Goal: Feedback & Contribution: Leave review/rating

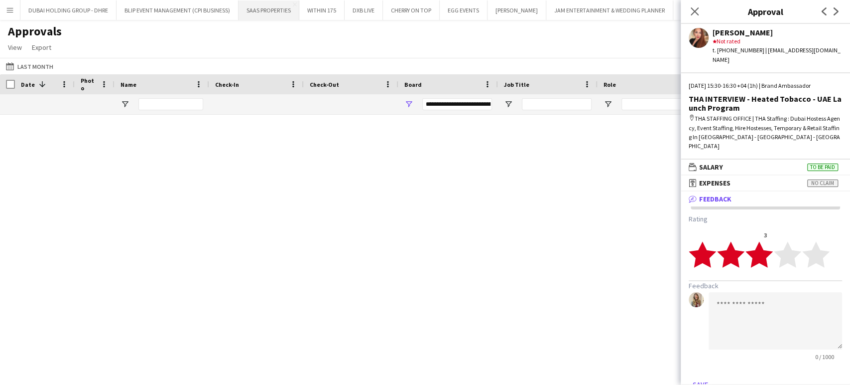
scroll to position [2, 0]
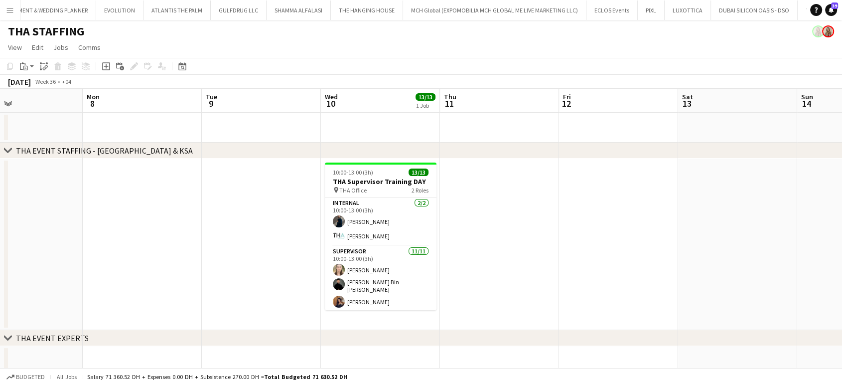
drag, startPoint x: 362, startPoint y: 270, endPoint x: 666, endPoint y: 151, distance: 326.8
click at [361, 270] on app-card-role "Supervisor 11/11 10:00-13:00 (3h) Amanda Neme Hassan Bin Rashid Ahmed Aliaksand…" at bounding box center [381, 336] width 112 height 181
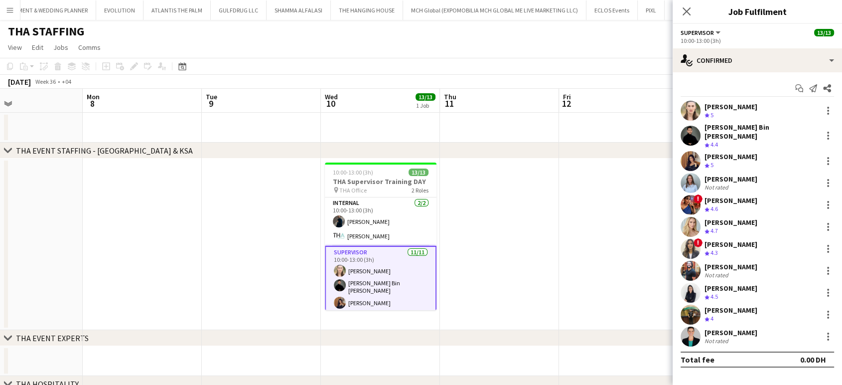
scroll to position [0, 275]
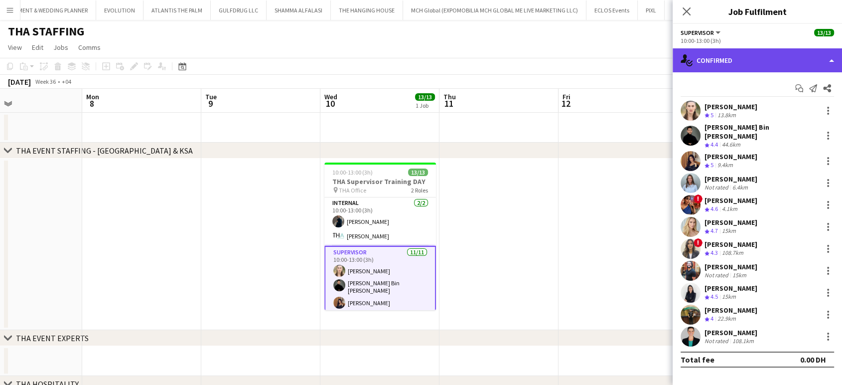
click at [820, 56] on div "single-neutral-actions-check-2 Confirmed" at bounding box center [756, 60] width 169 height 24
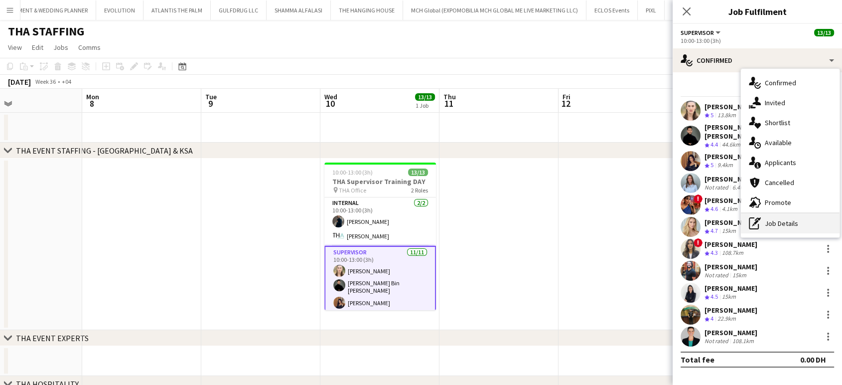
click at [784, 227] on div "pen-write Job Details" at bounding box center [790, 223] width 99 height 20
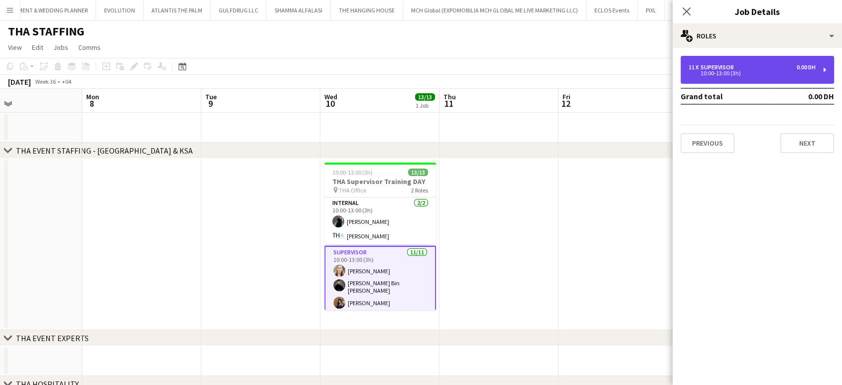
click at [761, 68] on div "11 x Supervisor 0.00 DH" at bounding box center [751, 67] width 127 height 7
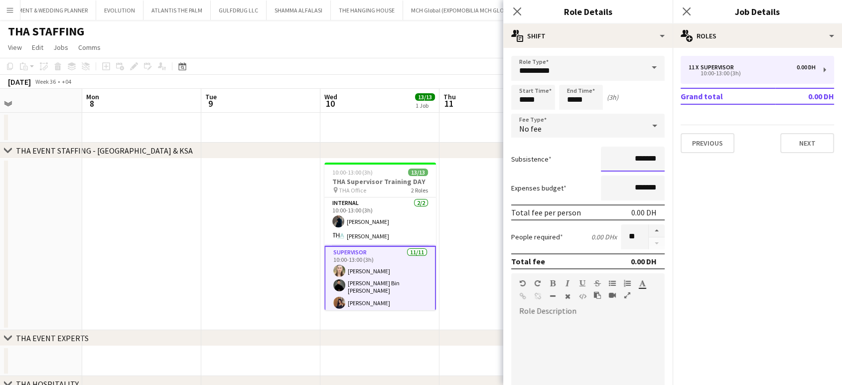
click at [612, 154] on input "*******" at bounding box center [633, 158] width 64 height 25
click at [613, 162] on input "*******" at bounding box center [633, 158] width 64 height 25
type input "*******"
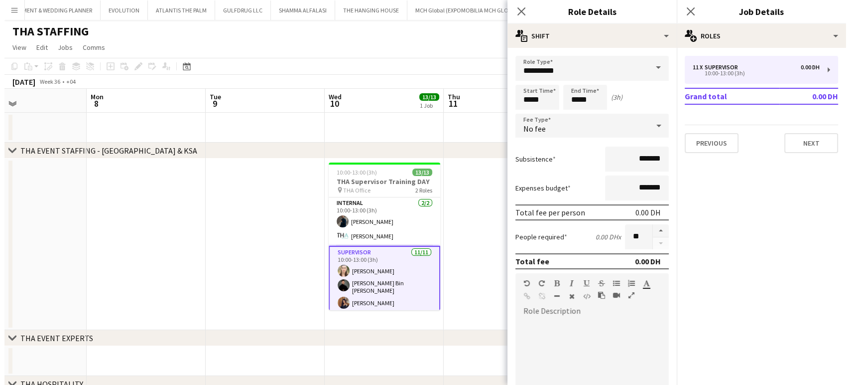
scroll to position [0, 276]
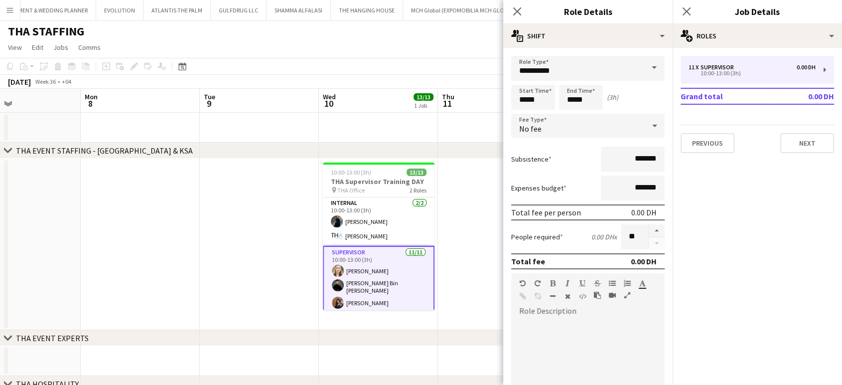
click at [301, 206] on app-date-cell at bounding box center [259, 243] width 119 height 171
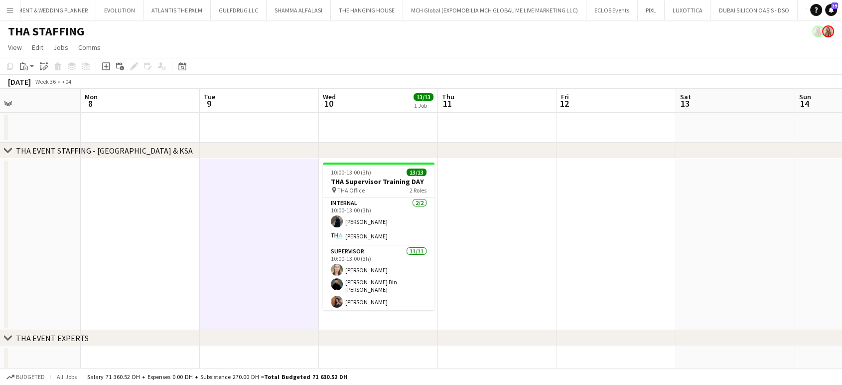
click at [9, 10] on app-icon "Menu" at bounding box center [10, 10] width 8 height 8
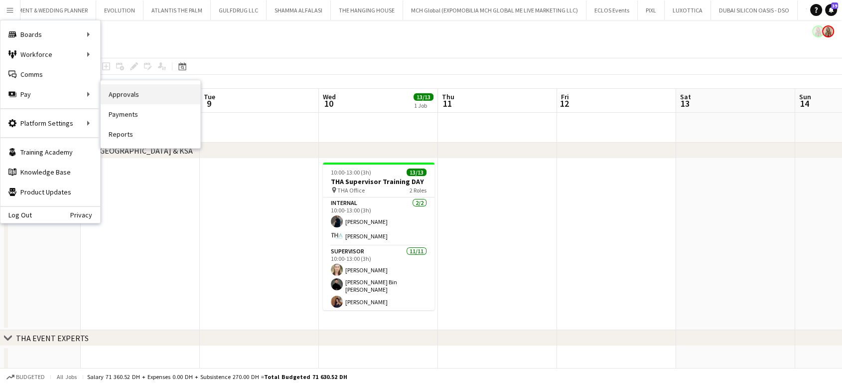
click at [143, 99] on link "Approvals" at bounding box center [151, 94] width 100 height 20
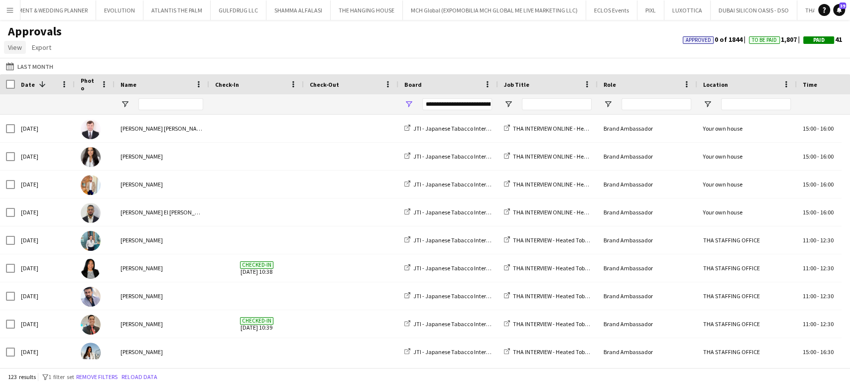
click at [17, 47] on span "View" at bounding box center [15, 47] width 14 height 9
click at [102, 51] on div "Approvals View Customise view Customise filters Reset Filters Reset View Reset …" at bounding box center [425, 41] width 850 height 34
click at [29, 64] on button "Last Month Last Month" at bounding box center [29, 66] width 51 height 12
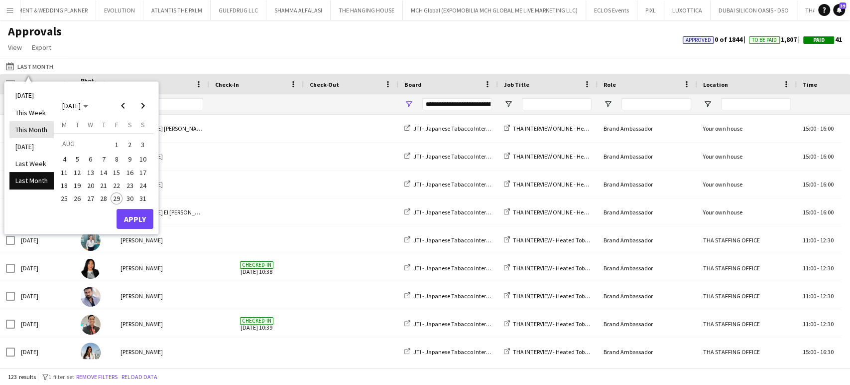
click at [27, 125] on li "This Month" at bounding box center [31, 129] width 44 height 17
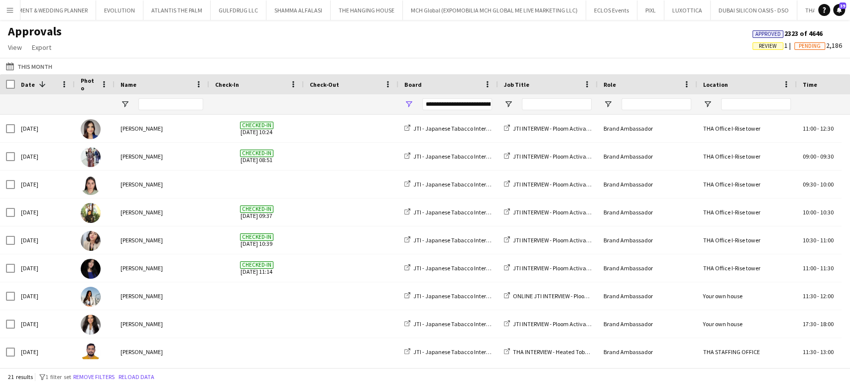
click at [759, 43] on span "Review" at bounding box center [768, 46] width 18 height 6
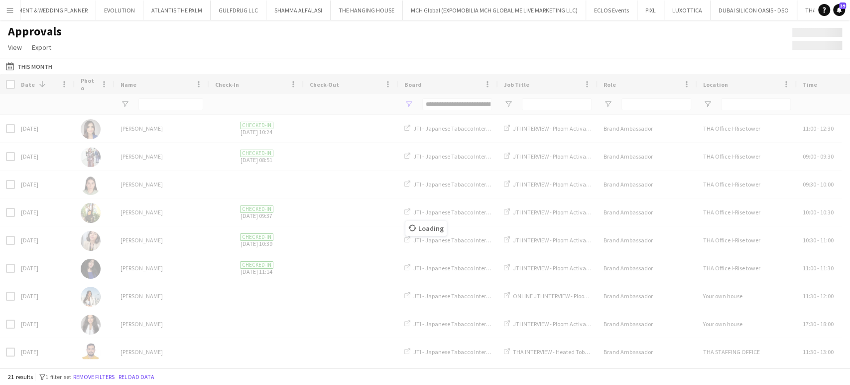
type input "***"
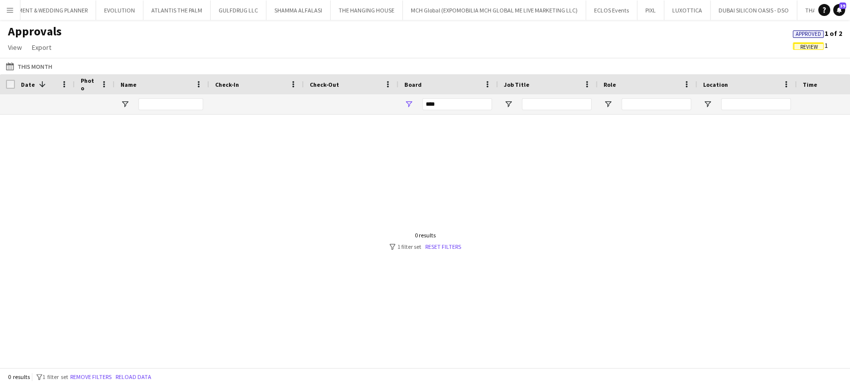
click at [413, 105] on div "***" at bounding box center [448, 104] width 100 height 20
click at [409, 103] on span "Open Filter Menu" at bounding box center [408, 104] width 9 height 9
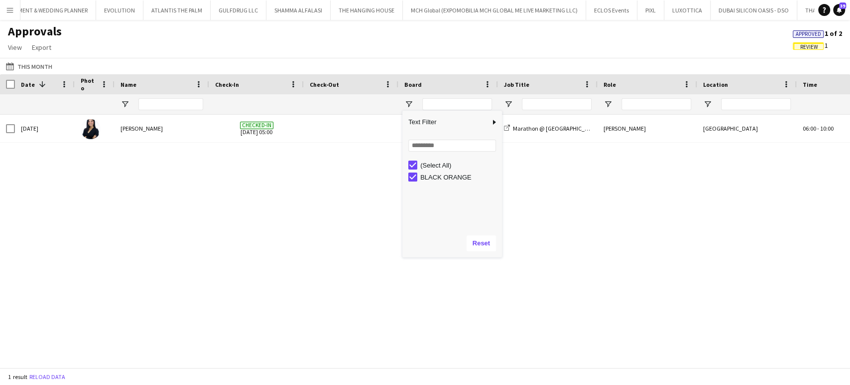
click at [387, 42] on div "Approvals View Customise view Customise filters Reset Filters Reset View Reset …" at bounding box center [425, 41] width 850 height 34
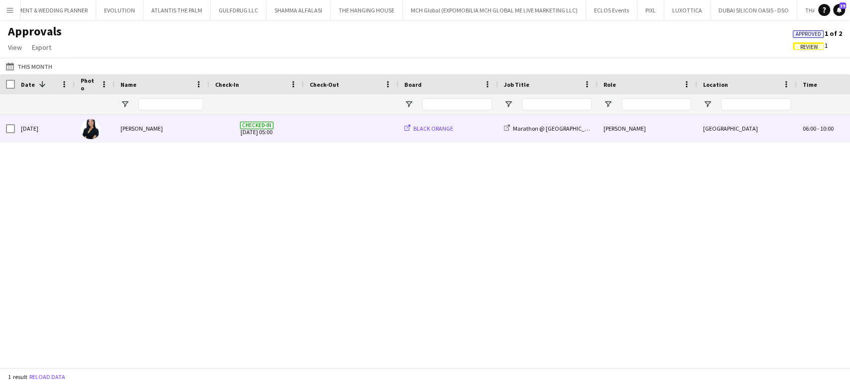
click at [433, 127] on span "BLACK ORANGE" at bounding box center [433, 128] width 40 height 7
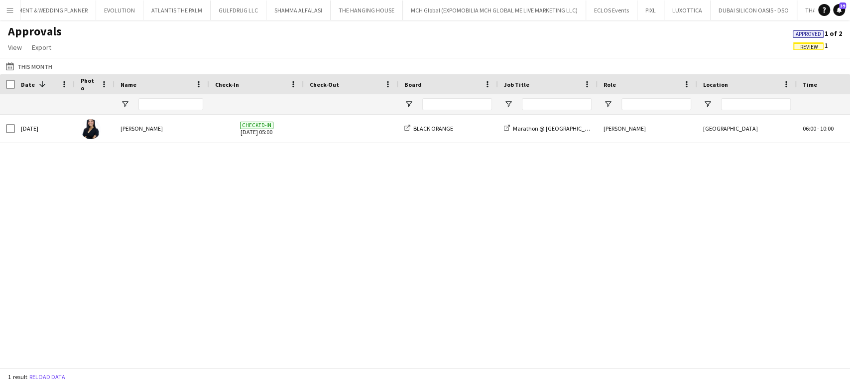
scroll to position [0, 958]
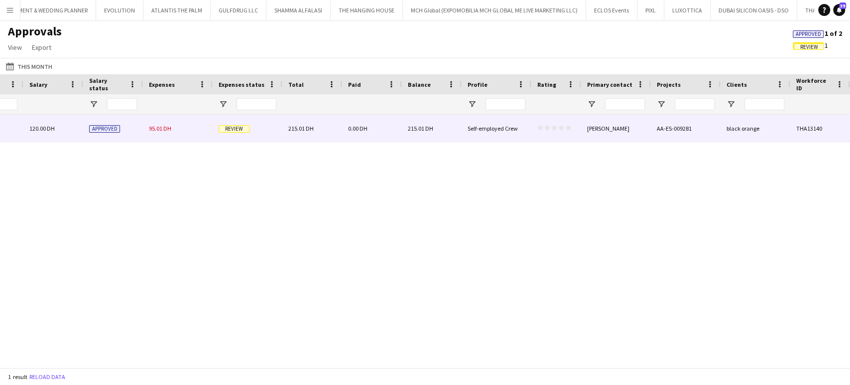
click at [155, 132] on span "95.01 DH" at bounding box center [160, 128] width 22 height 7
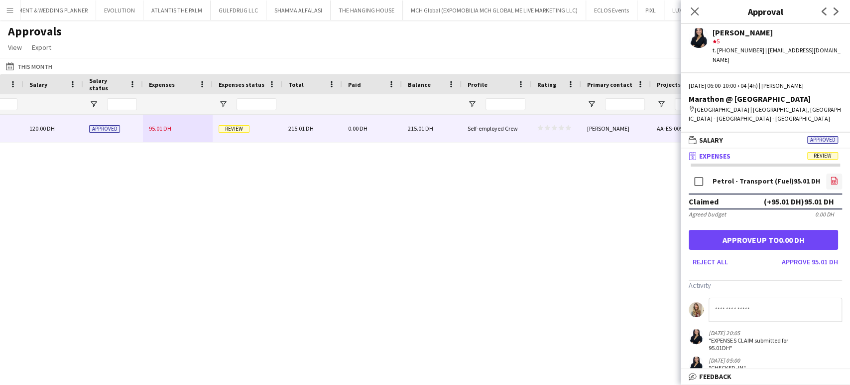
click at [831, 176] on icon at bounding box center [834, 179] width 6 height 7
click at [526, 172] on div "06:00 - 10:00 (+04) Dubai 120.00 DH Approved 95.01 DH Review 215.01 DH 0.00 DH …" at bounding box center [425, 237] width 850 height 244
click at [693, 9] on icon at bounding box center [694, 10] width 9 height 9
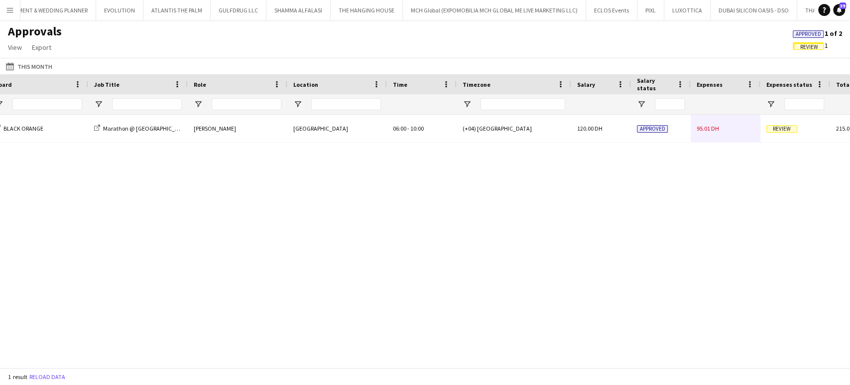
scroll to position [0, 0]
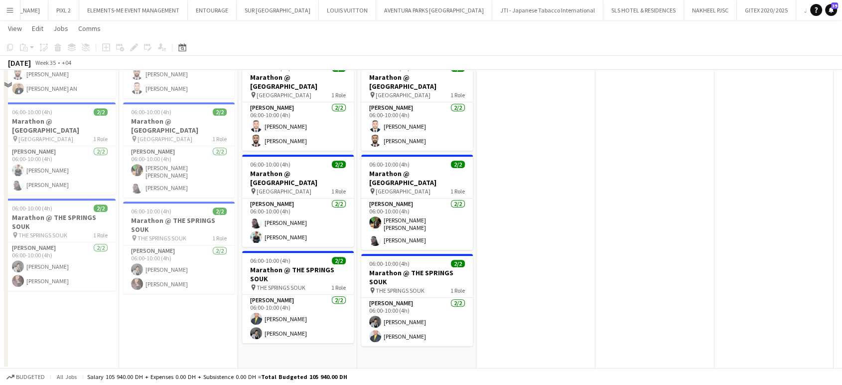
scroll to position [690, 0]
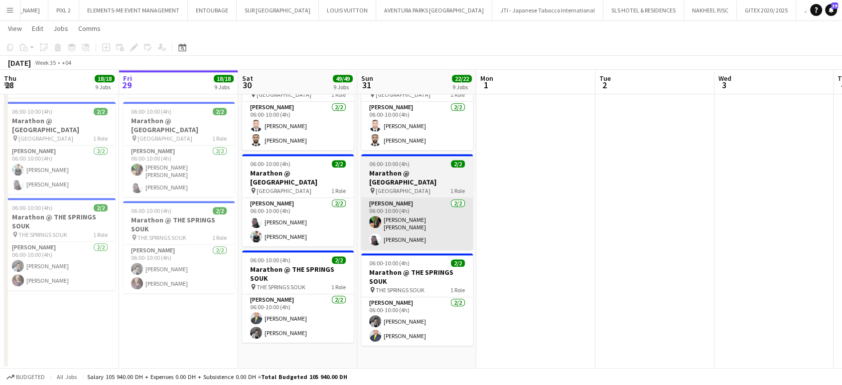
click at [279, 220] on app-card-role "Usher 2/2 06:00-10:00 (4h) David Enekwechi Umer Rahim" at bounding box center [298, 222] width 112 height 48
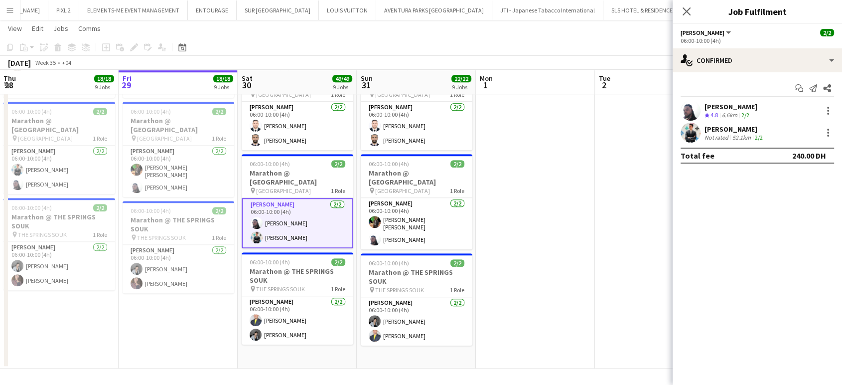
click at [729, 128] on div "Umer Rahim" at bounding box center [734, 129] width 60 height 9
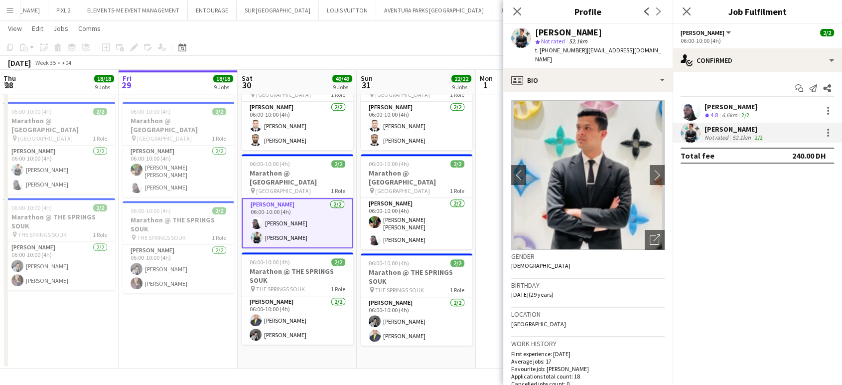
click at [738, 111] on div "6.6km" at bounding box center [729, 115] width 19 height 8
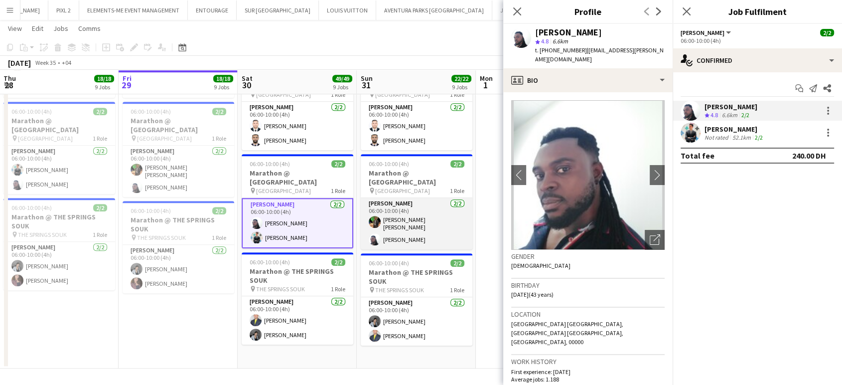
click at [408, 210] on app-card-role "Usher 2/2 06:00-10:00 (4h) Christian Benjamin Amechi David Enekwechi" at bounding box center [417, 223] width 112 height 51
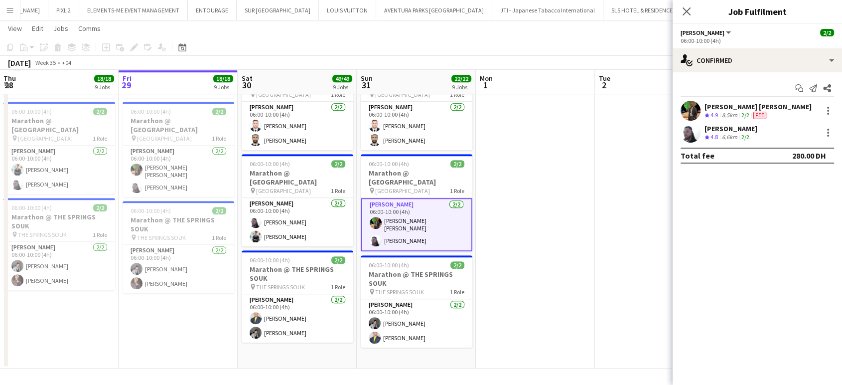
click at [746, 110] on div "Christian Benjamin Amechi" at bounding box center [757, 106] width 107 height 9
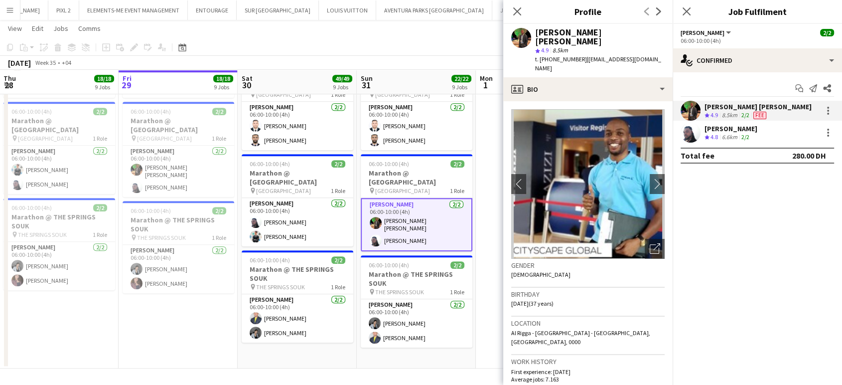
scroll to position [166, 0]
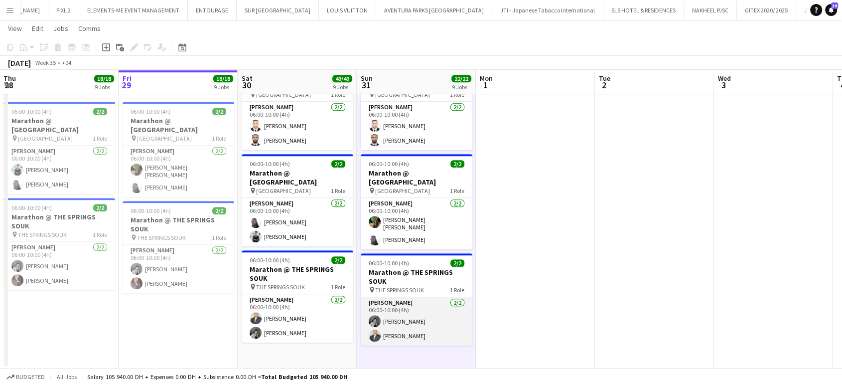
click at [423, 302] on app-card-role "Usher 2/2 06:00-10:00 (4h) Hannah Lyn Vidal Louie Stefan Zambarrano" at bounding box center [417, 321] width 112 height 48
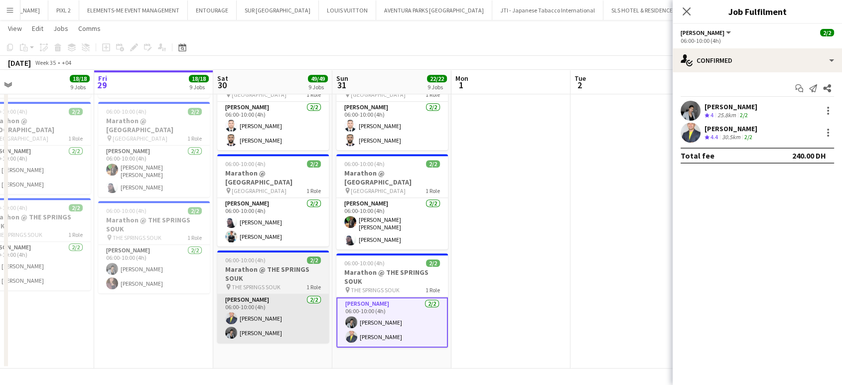
drag, startPoint x: 280, startPoint y: 294, endPoint x: 436, endPoint y: 298, distance: 156.0
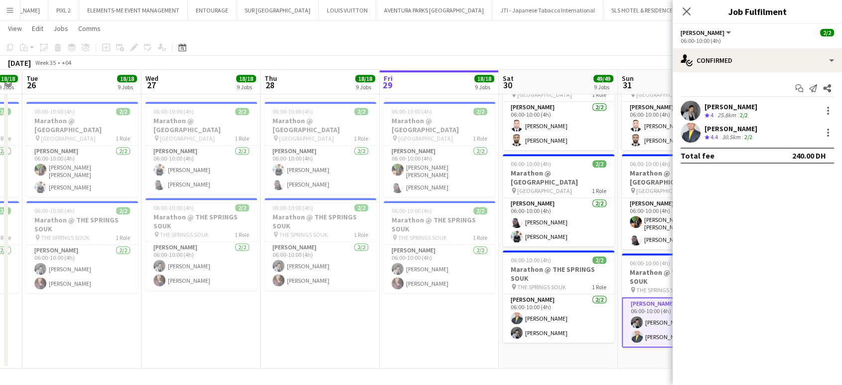
drag, startPoint x: 412, startPoint y: 266, endPoint x: 500, endPoint y: 290, distance: 91.2
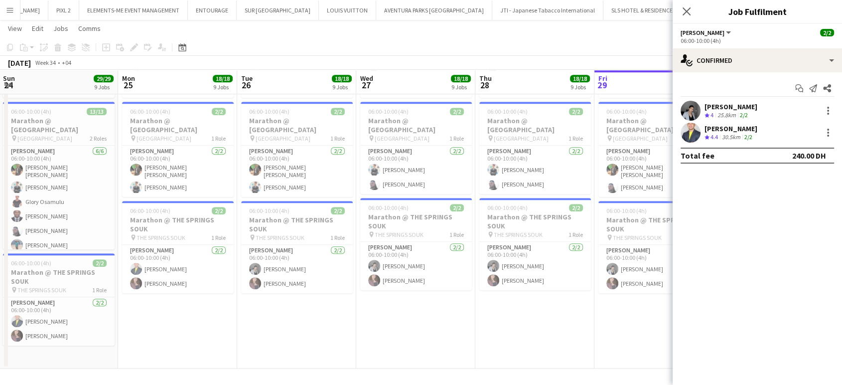
drag, startPoint x: 321, startPoint y: 253, endPoint x: 448, endPoint y: 268, distance: 128.0
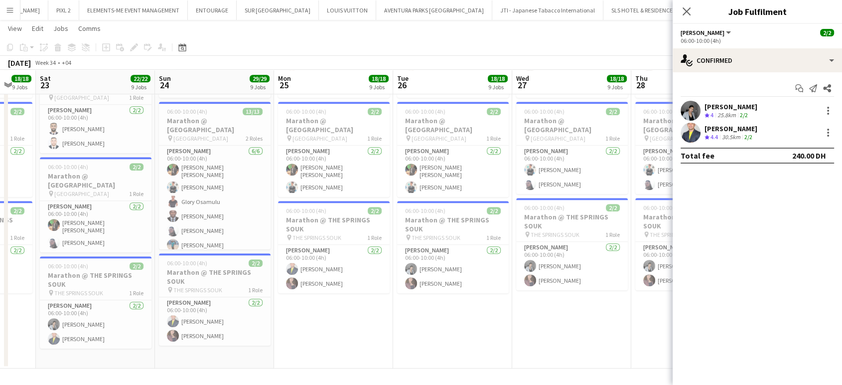
drag, startPoint x: 256, startPoint y: 187, endPoint x: 436, endPoint y: 210, distance: 181.3
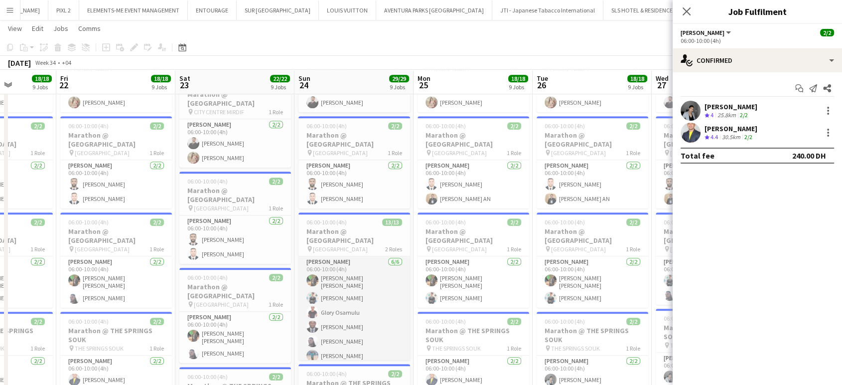
scroll to position [111, 0]
click at [342, 277] on app-card-role "Usher 7/7 06:00-10:00 (4h) musammil M.P Mohamad Salim Samuel Ogoke Eyad Jawad A…" at bounding box center [354, 317] width 112 height 124
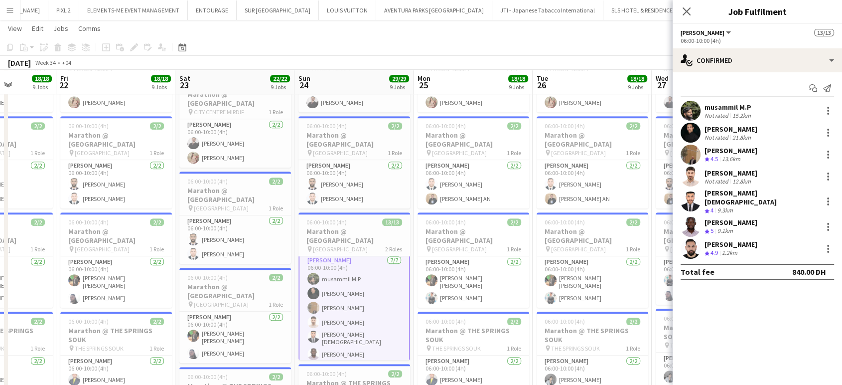
click at [735, 107] on div "musammil M.P" at bounding box center [728, 107] width 48 height 9
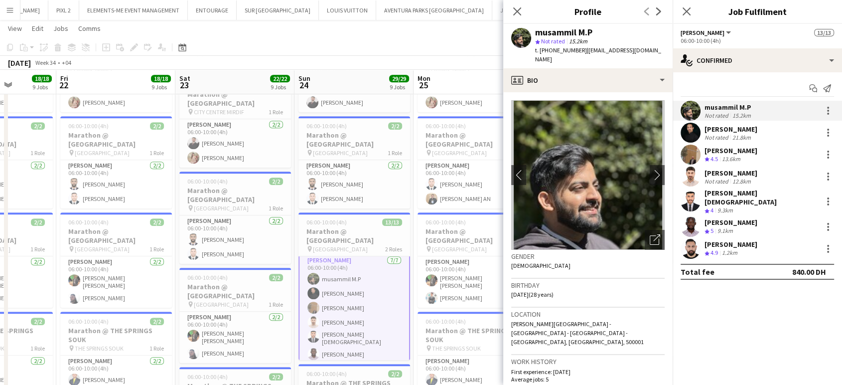
click at [733, 134] on div "21.8km" at bounding box center [741, 136] width 22 height 7
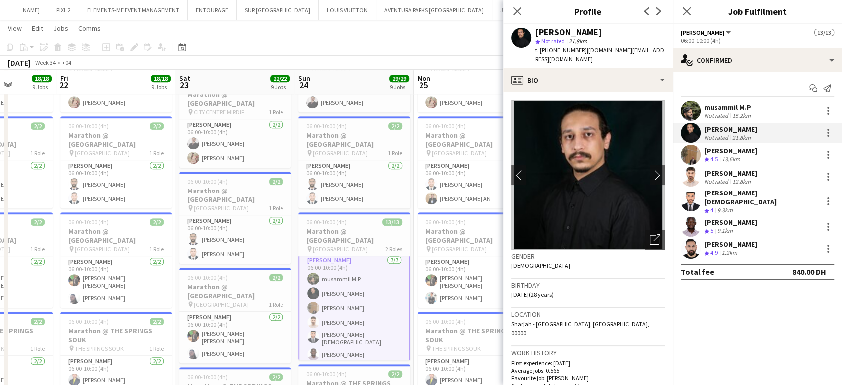
click at [733, 151] on div "Samuel Ogoke" at bounding box center [730, 150] width 53 height 9
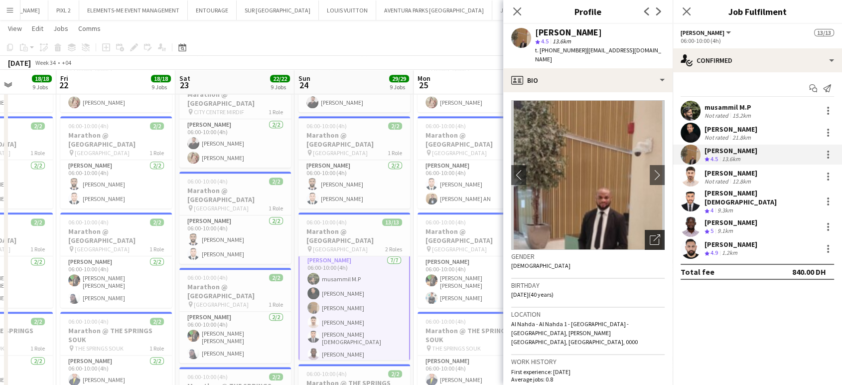
click at [650, 234] on icon "Open photos pop-in" at bounding box center [655, 239] width 10 height 10
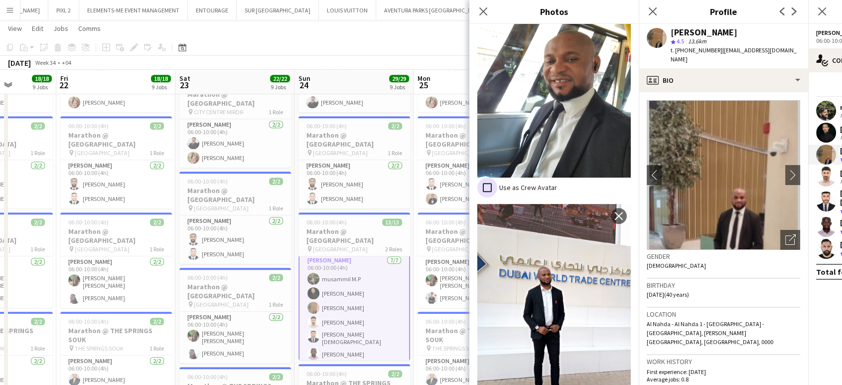
scroll to position [613, 0]
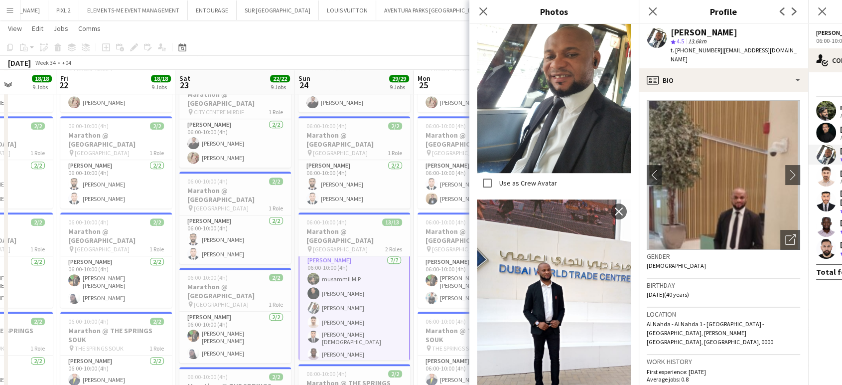
click at [482, 3] on div "Close pop-in" at bounding box center [483, 11] width 28 height 23
click at [479, 10] on icon "Close pop-in" at bounding box center [482, 10] width 9 height 9
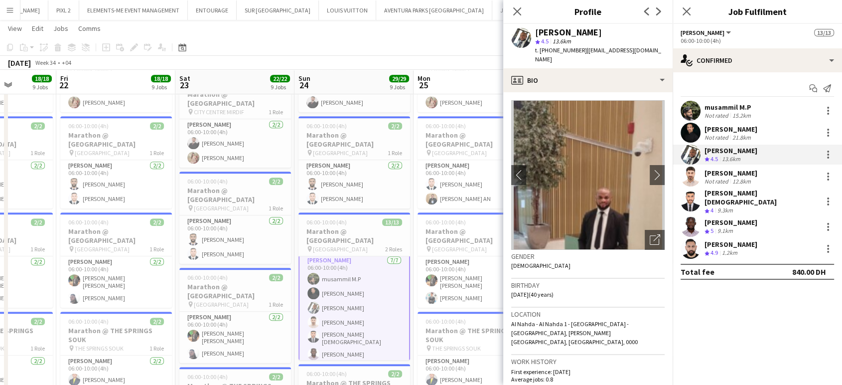
click at [424, 71] on app-board-header-date "Mon 25 18/18 9 Jobs" at bounding box center [472, 82] width 119 height 24
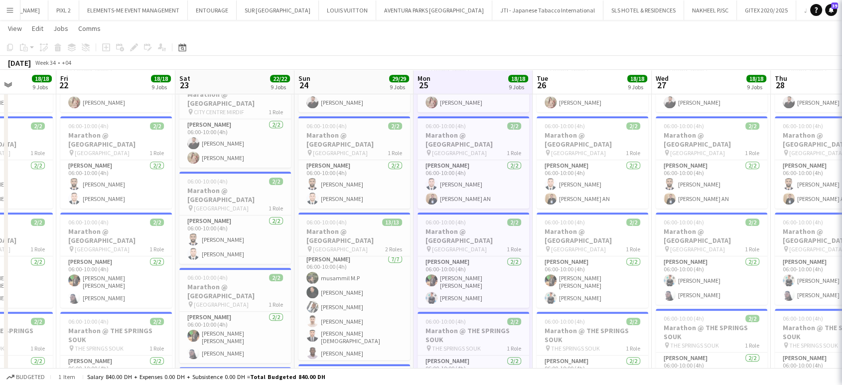
scroll to position [111, 0]
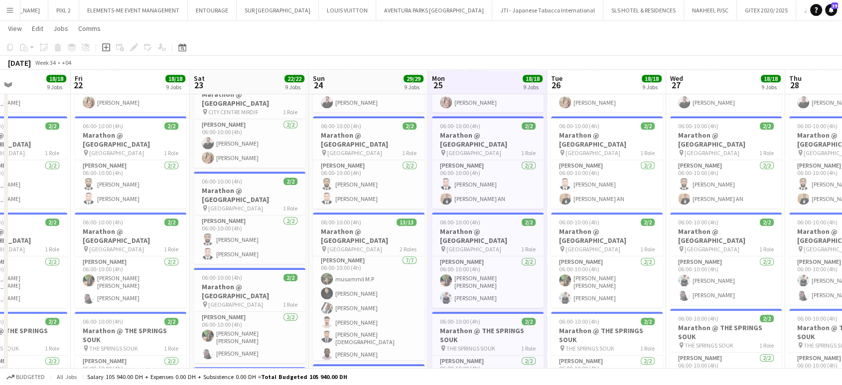
drag, startPoint x: 465, startPoint y: 190, endPoint x: 509, endPoint y: 198, distance: 44.5
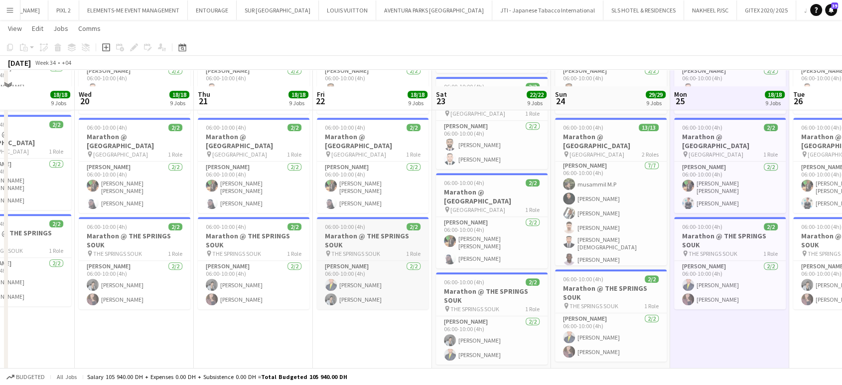
scroll to position [690, 0]
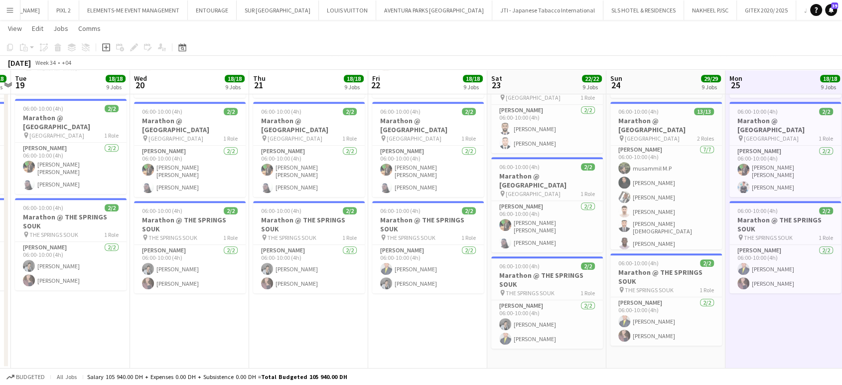
drag, startPoint x: 279, startPoint y: 278, endPoint x: 408, endPoint y: 281, distance: 129.6
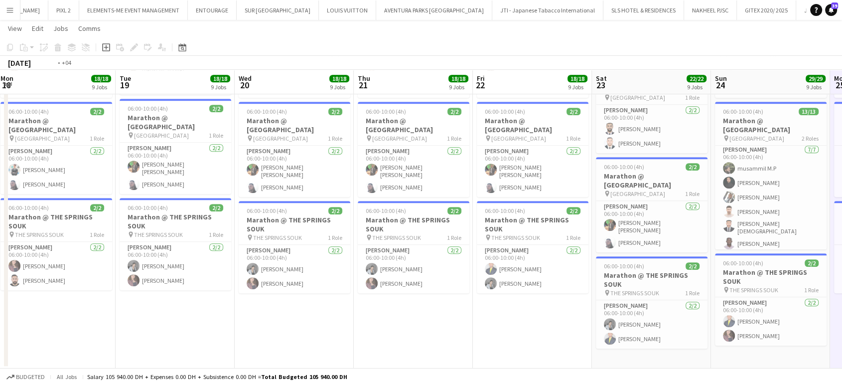
drag, startPoint x: 324, startPoint y: 284, endPoint x: 478, endPoint y: 286, distance: 154.4
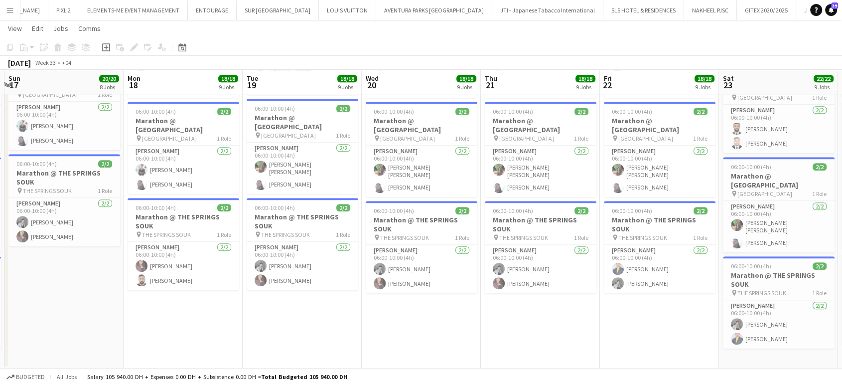
drag, startPoint x: 329, startPoint y: 279, endPoint x: 498, endPoint y: 288, distance: 169.6
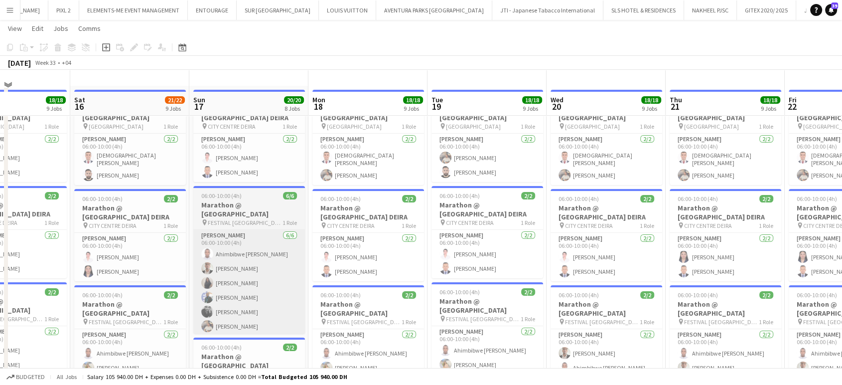
scroll to position [136, 0]
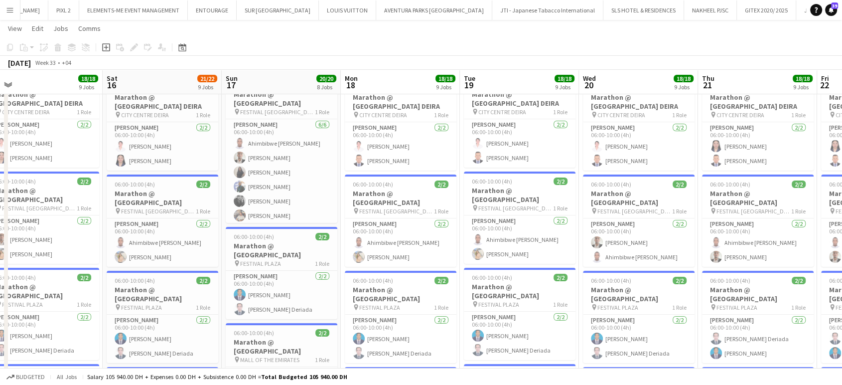
drag, startPoint x: 287, startPoint y: 269, endPoint x: 594, endPoint y: 270, distance: 307.3
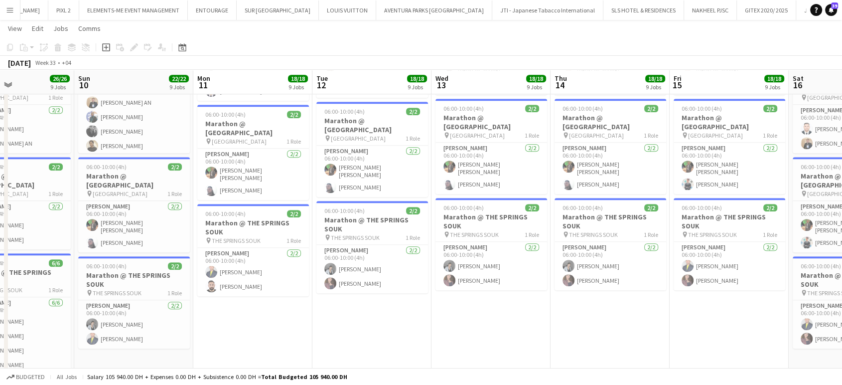
scroll to position [0, 247]
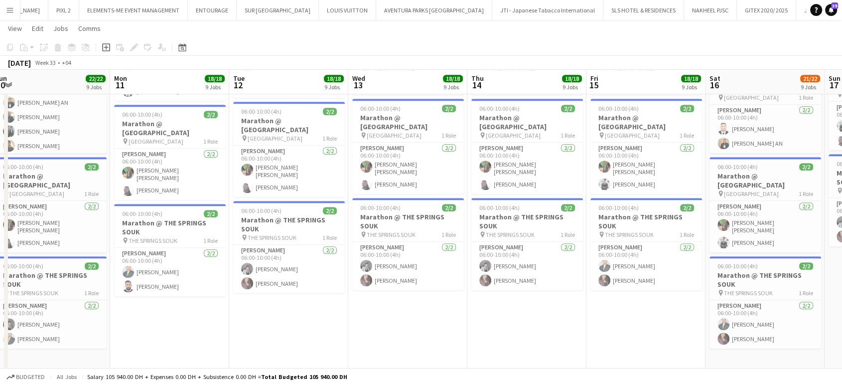
drag, startPoint x: 144, startPoint y: 240, endPoint x: 521, endPoint y: 262, distance: 376.7
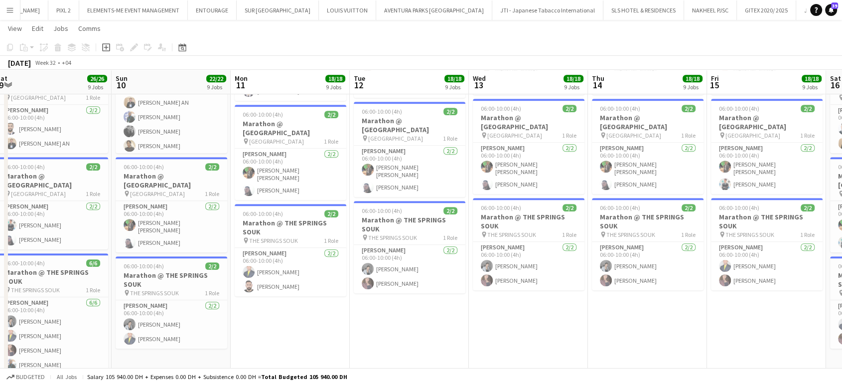
drag, startPoint x: 208, startPoint y: 246, endPoint x: 401, endPoint y: 241, distance: 193.8
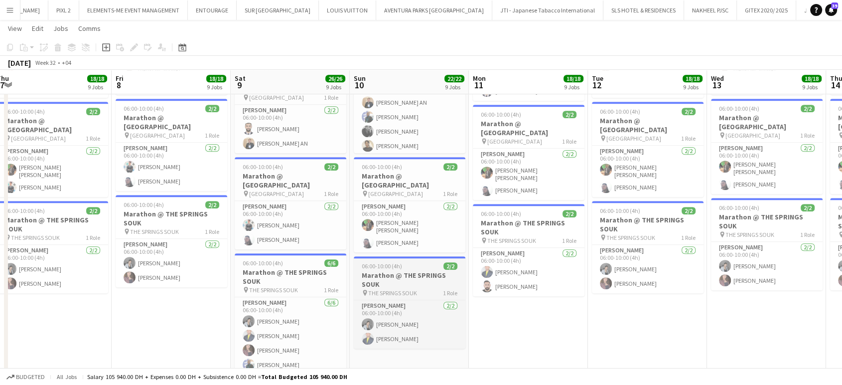
scroll to position [0, 244]
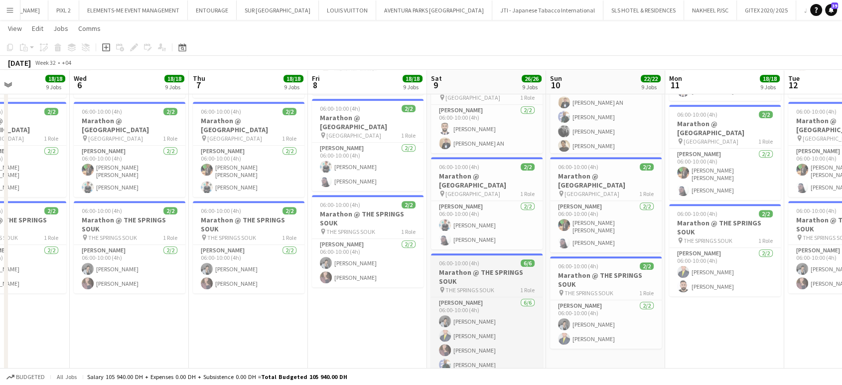
drag, startPoint x: 359, startPoint y: 241, endPoint x: 604, endPoint y: 256, distance: 245.5
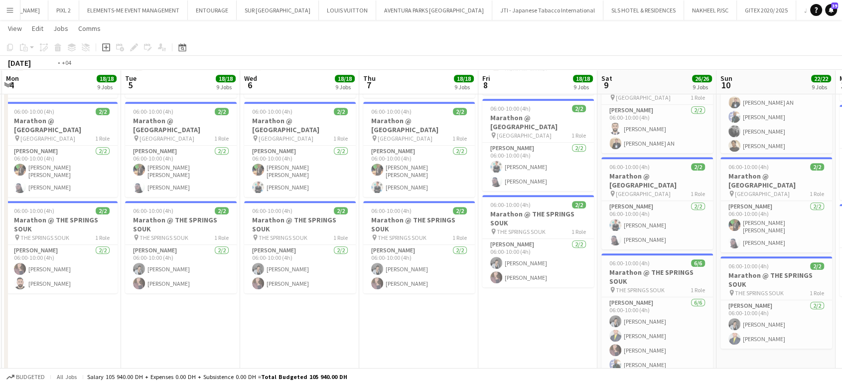
drag, startPoint x: 486, startPoint y: 251, endPoint x: 603, endPoint y: 254, distance: 117.1
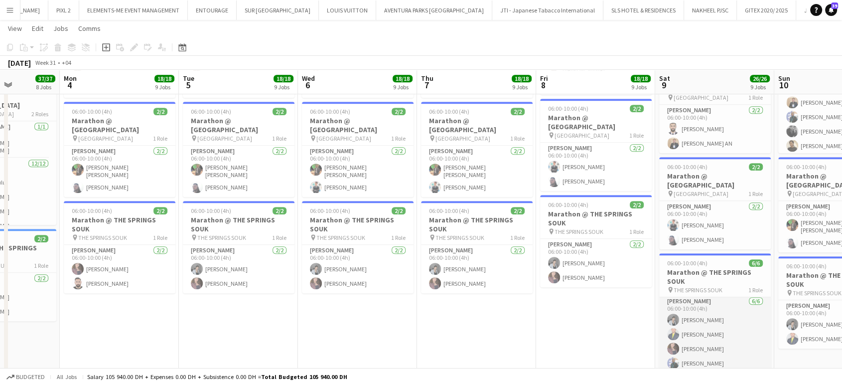
scroll to position [2, 0]
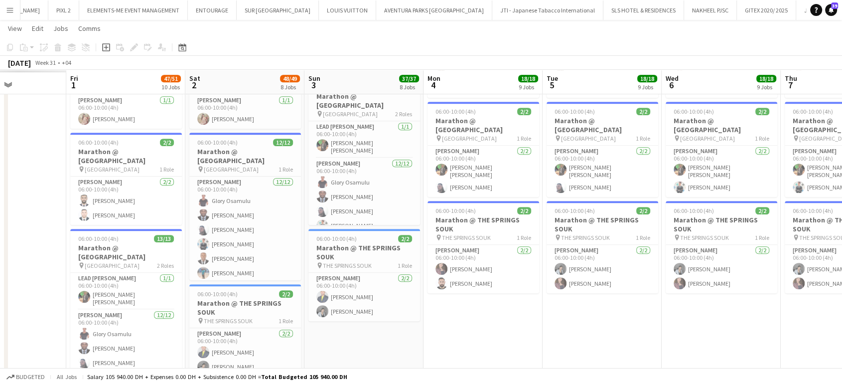
drag, startPoint x: 259, startPoint y: 207, endPoint x: 627, endPoint y: 213, distance: 368.1
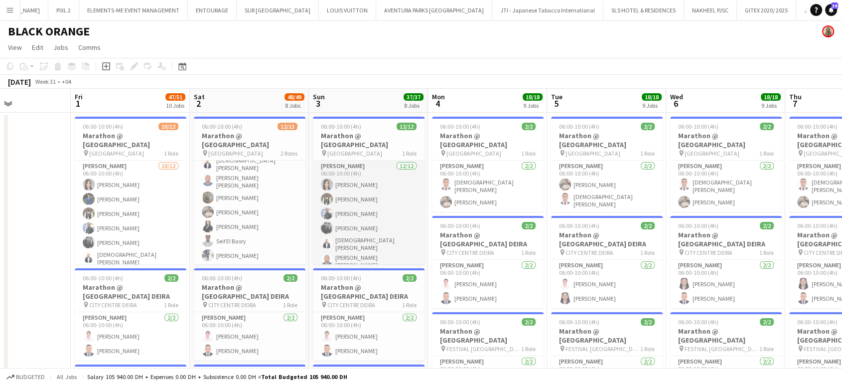
scroll to position [83, 0]
click at [349, 234] on app-card-role "Usher 12/12 06:00-10:00 (4h) Tashya Fernando Fejiro Ejiroro Ousmane Doucoure Qa…" at bounding box center [369, 176] width 112 height 199
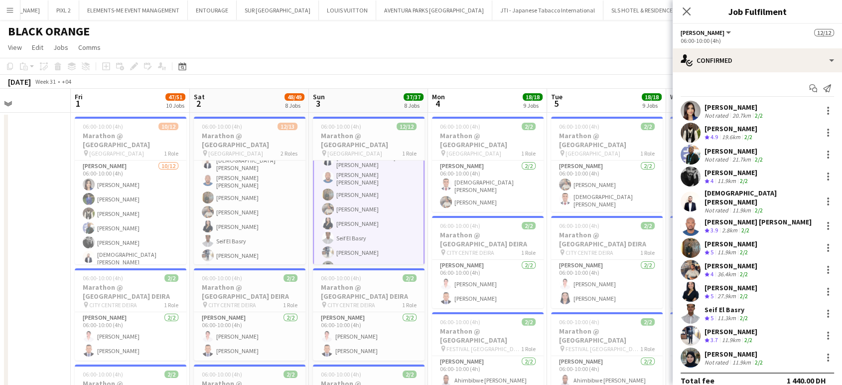
scroll to position [11, 0]
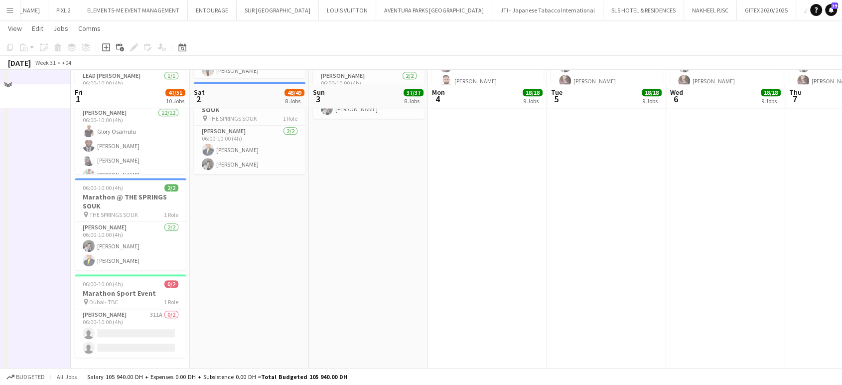
scroll to position [907, 0]
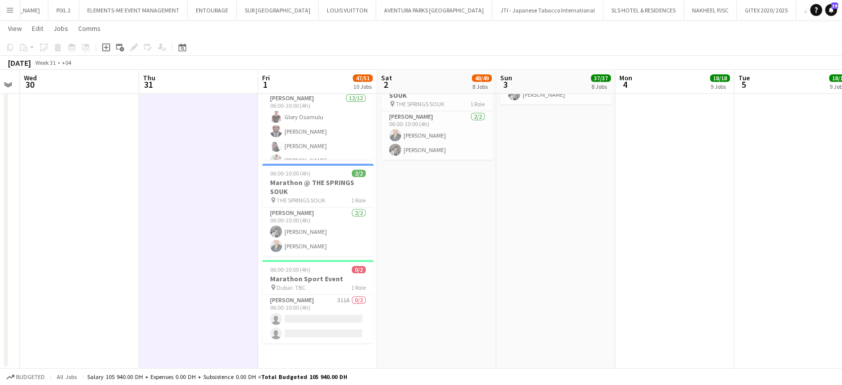
drag, startPoint x: 290, startPoint y: 255, endPoint x: 456, endPoint y: 259, distance: 165.9
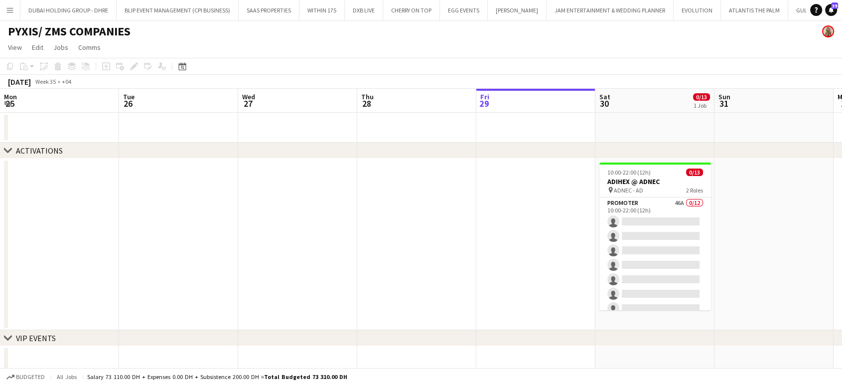
scroll to position [0, 241]
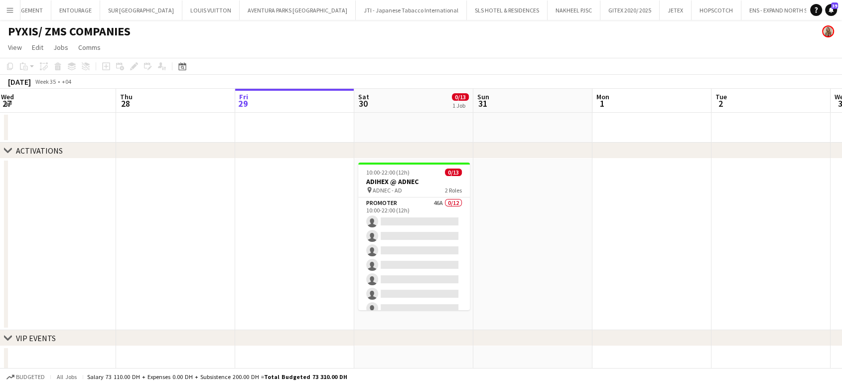
click at [8, 9] on app-icon "Menu" at bounding box center [10, 10] width 8 height 8
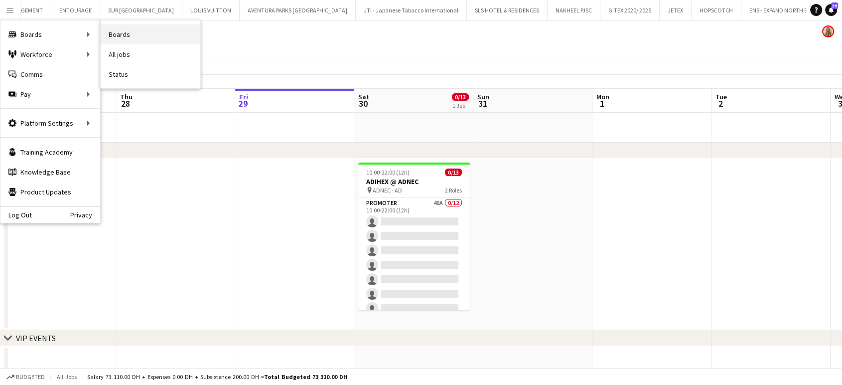
click at [111, 33] on link "Boards" at bounding box center [151, 34] width 100 height 20
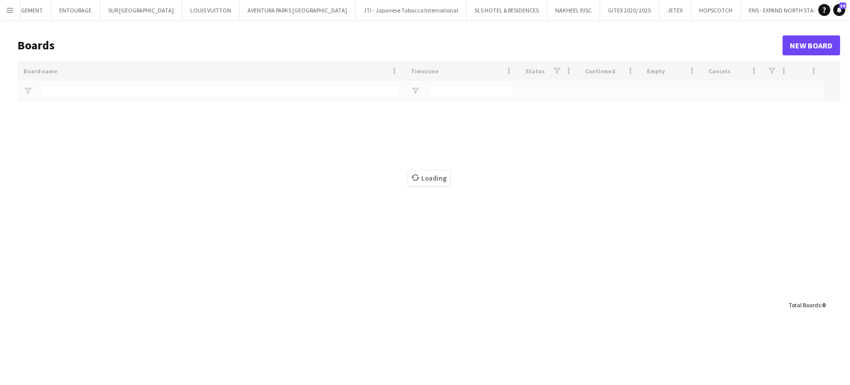
type input "*****"
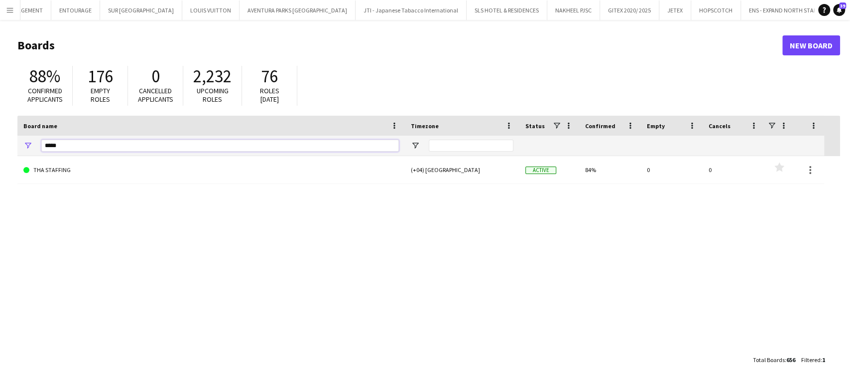
drag, startPoint x: 68, startPoint y: 149, endPoint x: 0, endPoint y: 149, distance: 67.7
click at [0, 149] on main "Boards New Board 88% Confirmed applicants 176 Empty roles 0 Cancelled applicant…" at bounding box center [425, 202] width 850 height 364
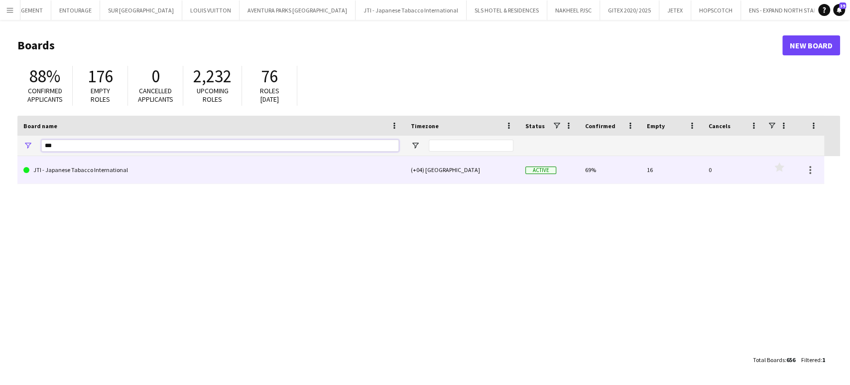
type input "***"
click at [60, 177] on link "JTI - Japanese Tabacco International" at bounding box center [211, 170] width 376 height 28
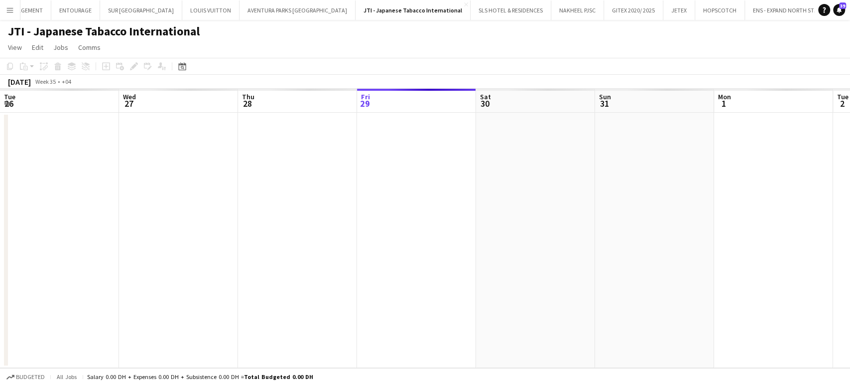
scroll to position [0, 238]
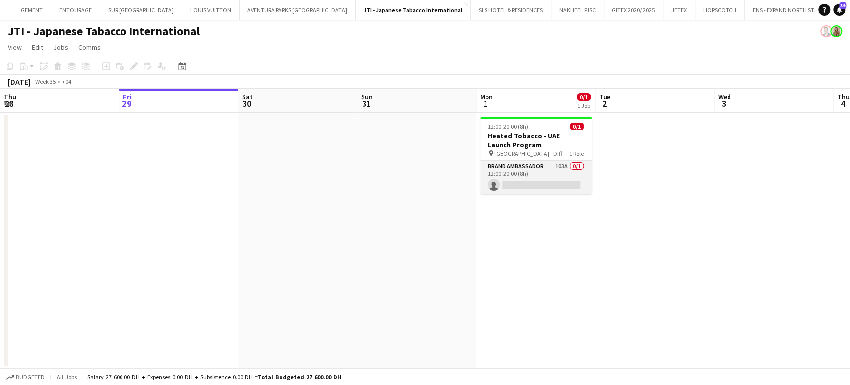
click at [562, 170] on app-card-role "Brand Ambassador 103A 0/1 12:00-20:00 (8h) single-neutral-actions" at bounding box center [536, 177] width 112 height 34
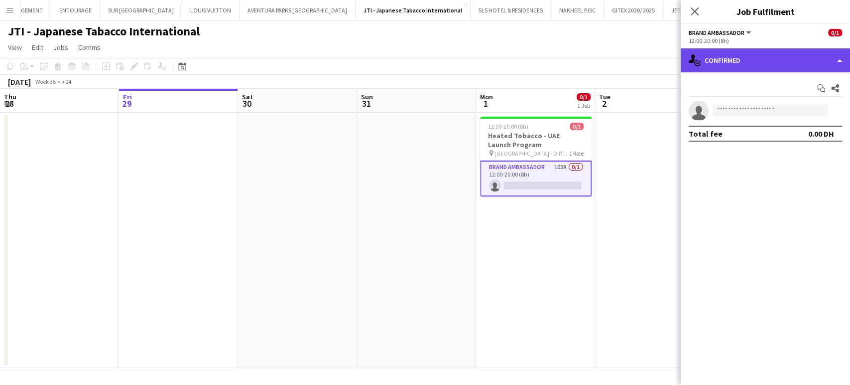
click at [832, 53] on div "single-neutral-actions-check-2 Confirmed" at bounding box center [765, 60] width 169 height 24
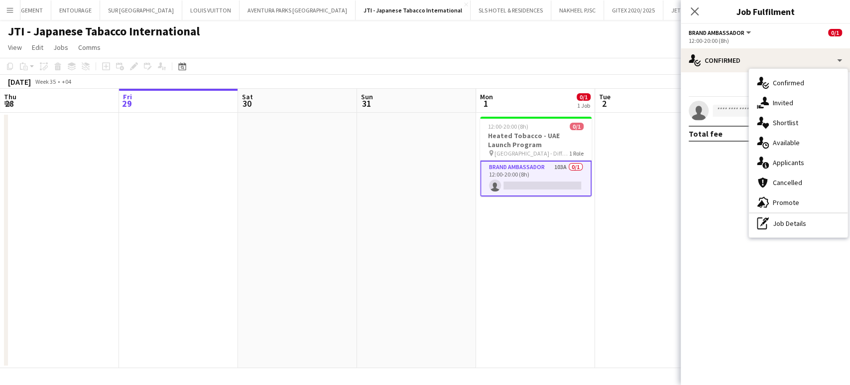
drag, startPoint x: 801, startPoint y: 162, endPoint x: 817, endPoint y: 195, distance: 36.5
click at [800, 162] on div "single-neutral-actions-information Applicants" at bounding box center [798, 162] width 99 height 20
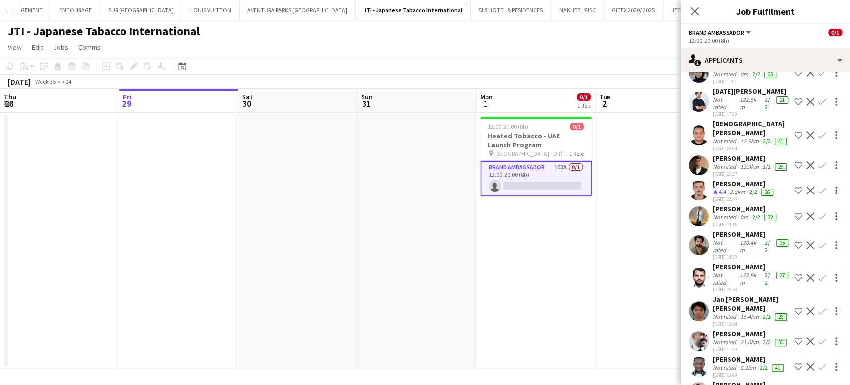
scroll to position [2041, 0]
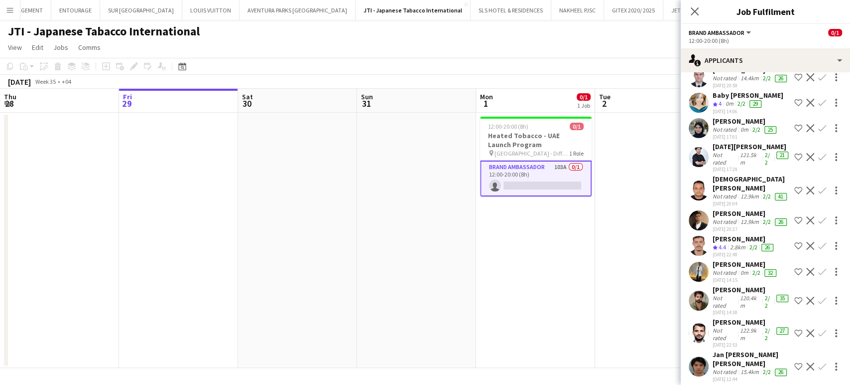
click at [728, 243] on div "Mounir Kheidri" at bounding box center [744, 238] width 63 height 9
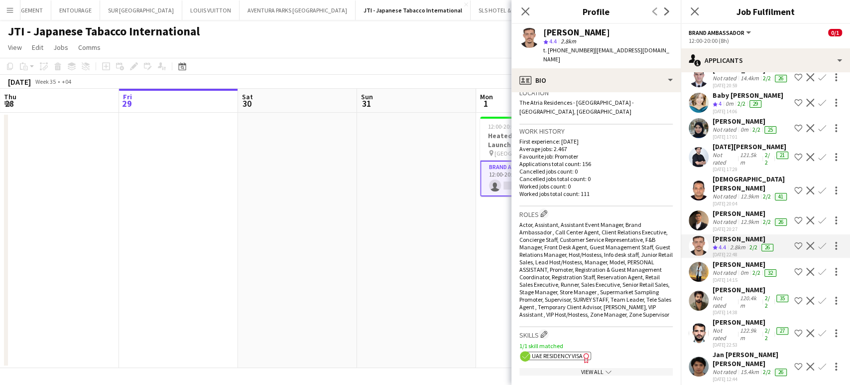
scroll to position [0, 0]
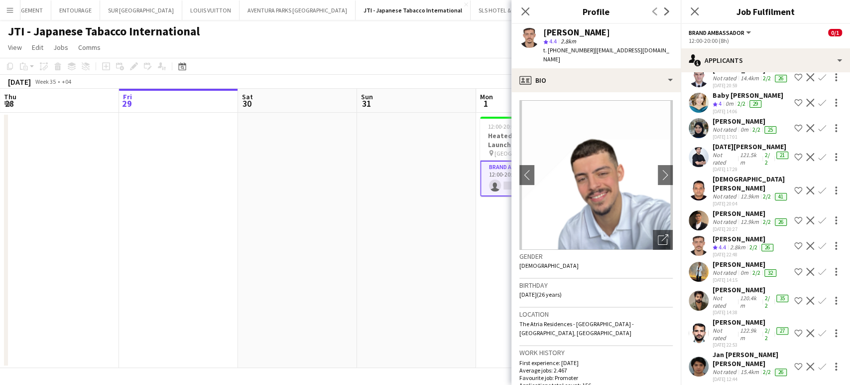
click at [794, 250] on app-icon "Shortlist crew" at bounding box center [798, 246] width 8 height 8
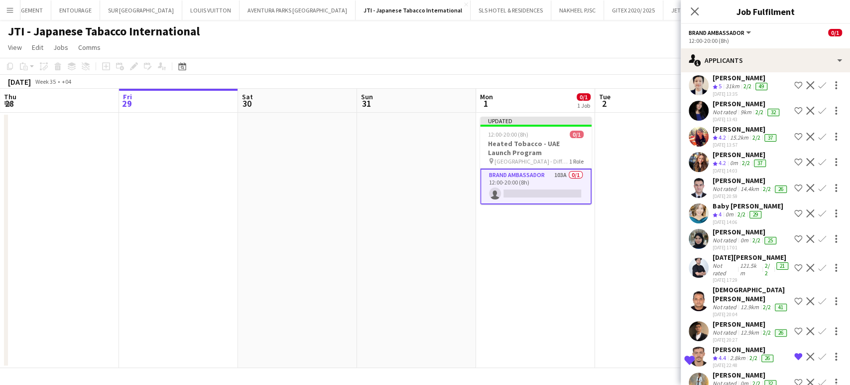
scroll to position [2041, 0]
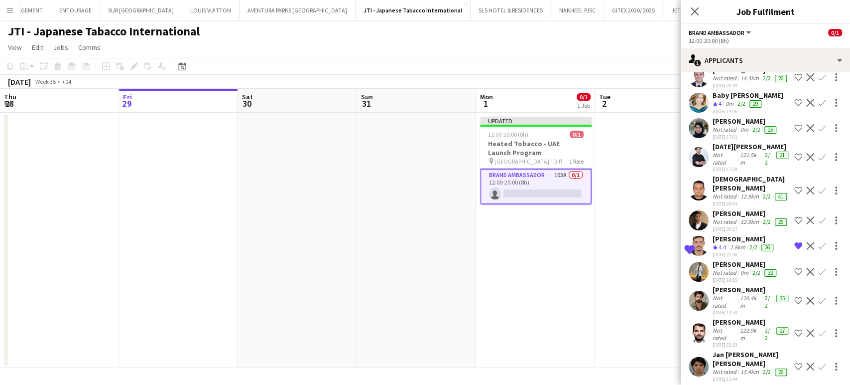
click at [728, 268] on div "Nelly Nzula" at bounding box center [746, 264] width 66 height 9
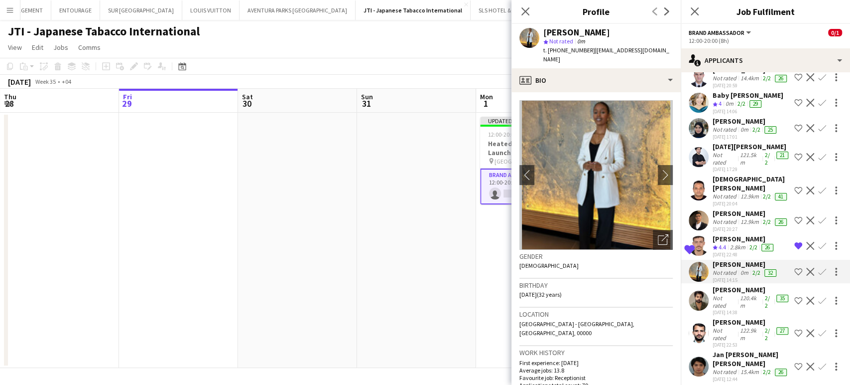
click at [794, 275] on app-icon "Shortlist crew" at bounding box center [798, 271] width 8 height 8
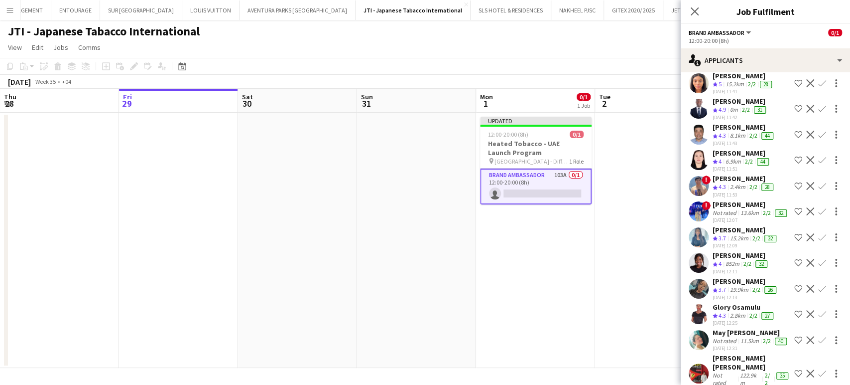
scroll to position [1488, 0]
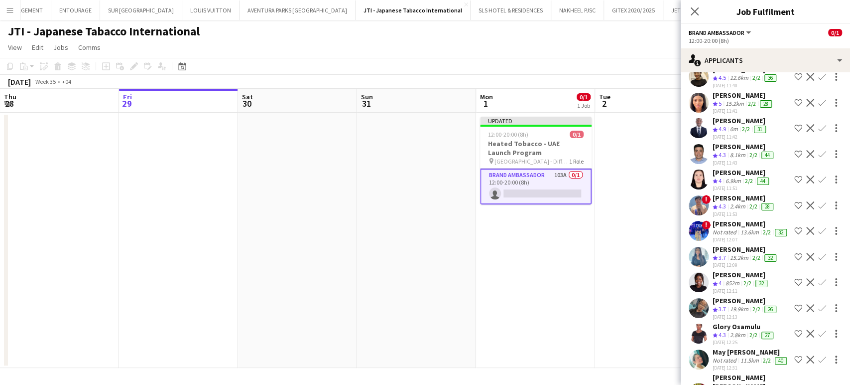
click at [739, 133] on div "0m" at bounding box center [734, 129] width 12 height 8
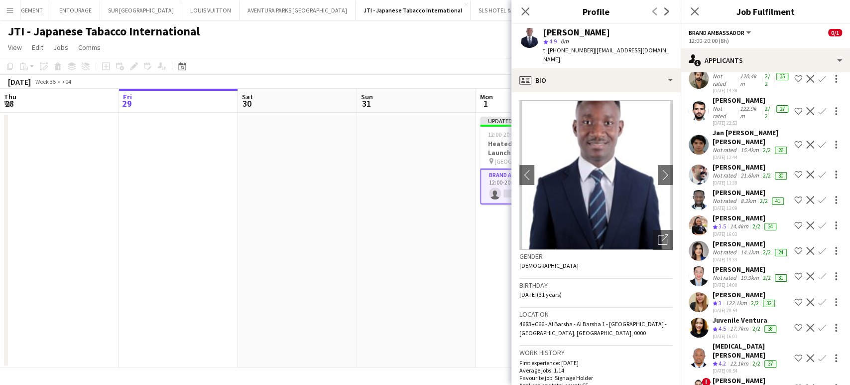
scroll to position [2539, 0]
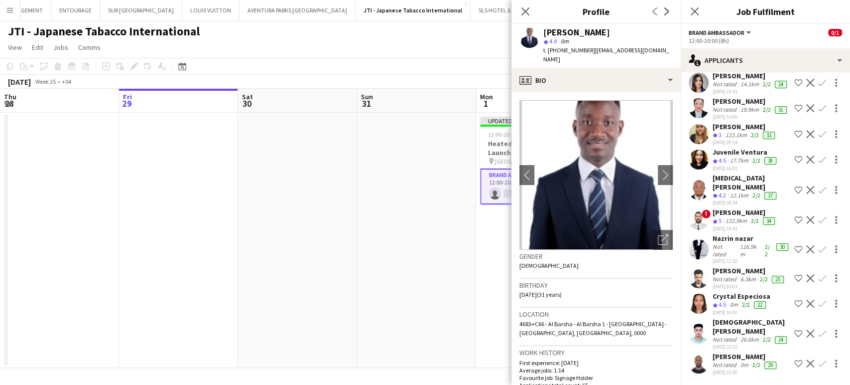
click at [488, 278] on app-date-cell "Updated 12:00-20:00 (8h) 0/1 Heated Tobacco - UAE Launch Program pin Dubai - Di…" at bounding box center [535, 240] width 119 height 255
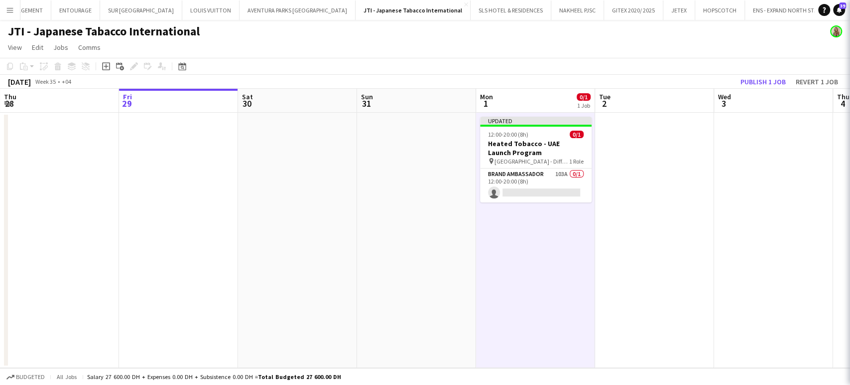
scroll to position [0, 0]
click at [750, 85] on button "Publish 1 job" at bounding box center [763, 81] width 53 height 13
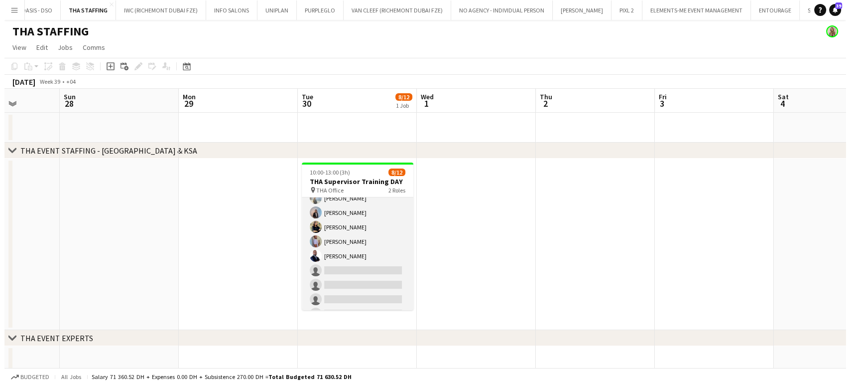
scroll to position [99, 0]
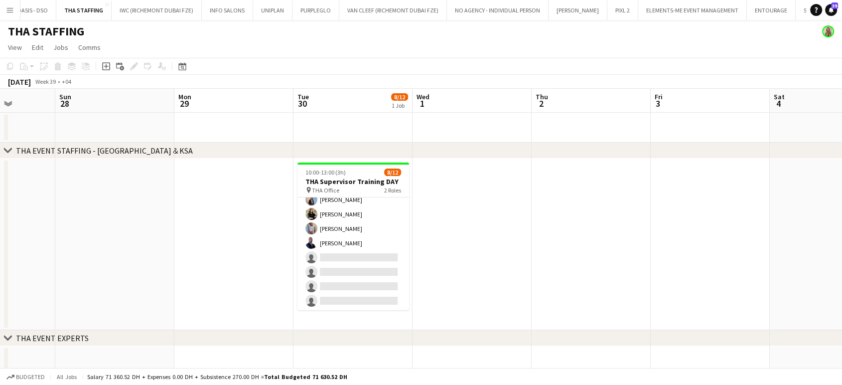
click at [8, 9] on app-icon "Menu" at bounding box center [10, 10] width 8 height 8
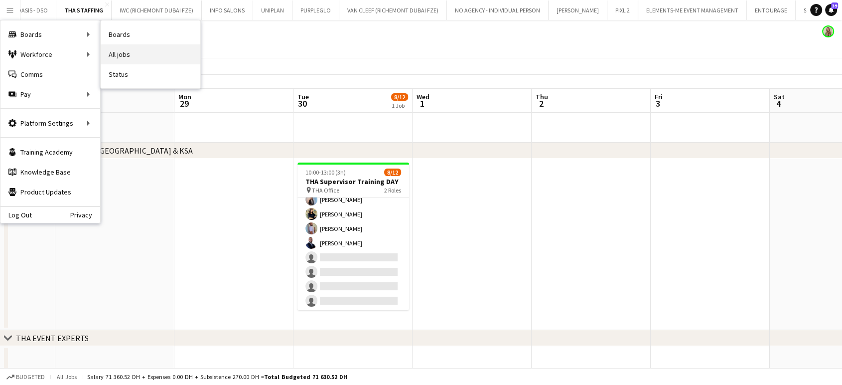
click at [132, 56] on link "All jobs" at bounding box center [151, 54] width 100 height 20
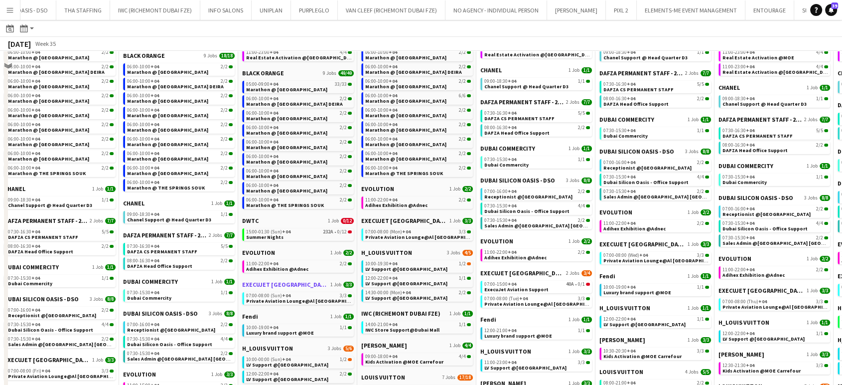
scroll to position [166, 0]
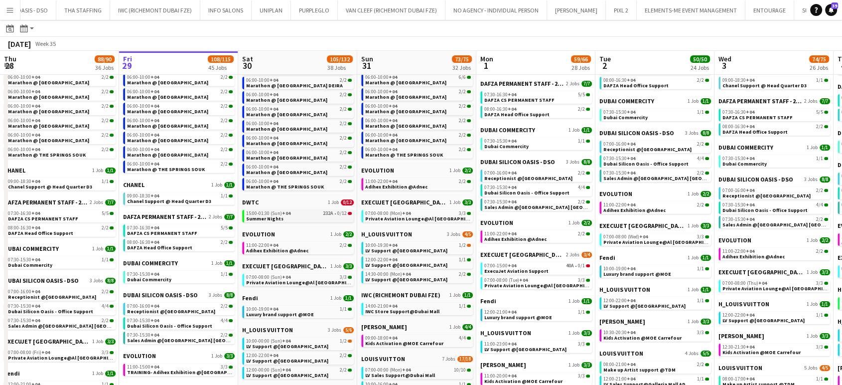
click at [275, 218] on span "Summer Nights" at bounding box center [264, 218] width 37 height 6
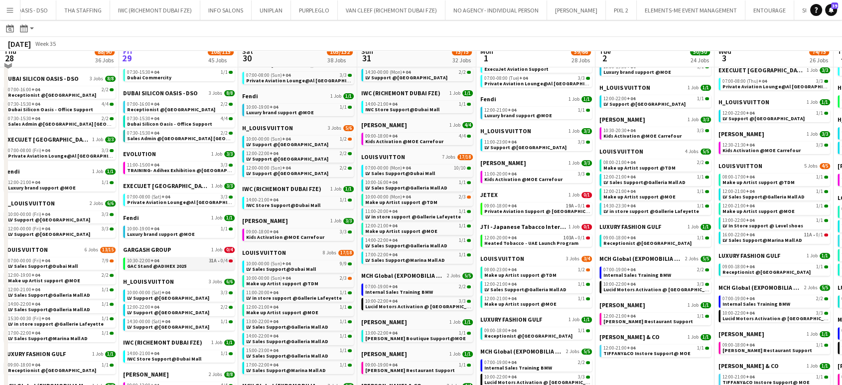
scroll to position [387, 0]
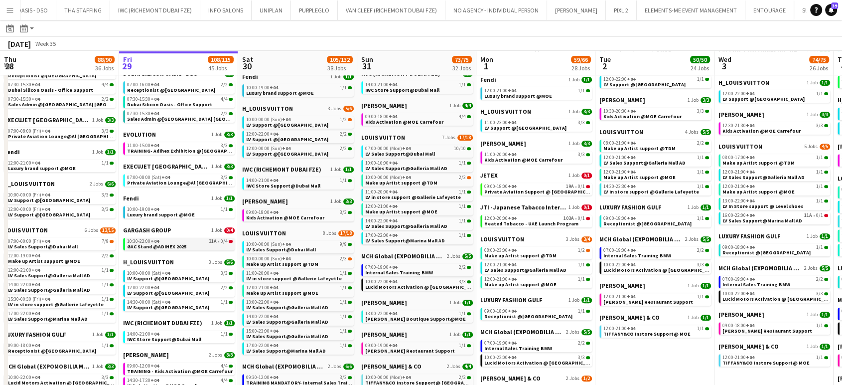
click at [144, 243] on span "GAC Stand @ADIHEX 2025" at bounding box center [156, 246] width 59 height 6
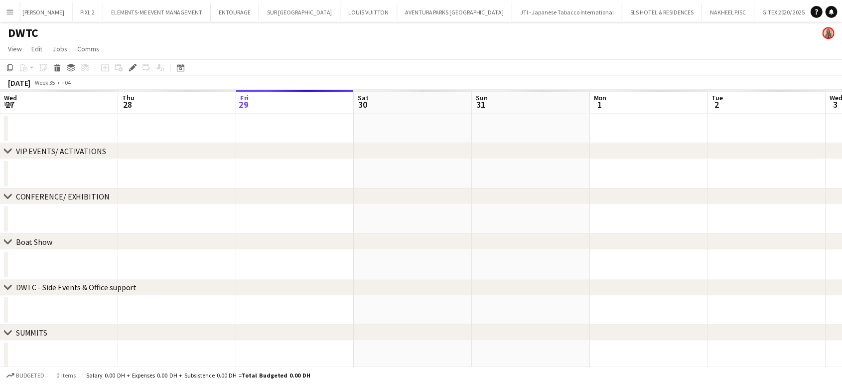
scroll to position [0, 343]
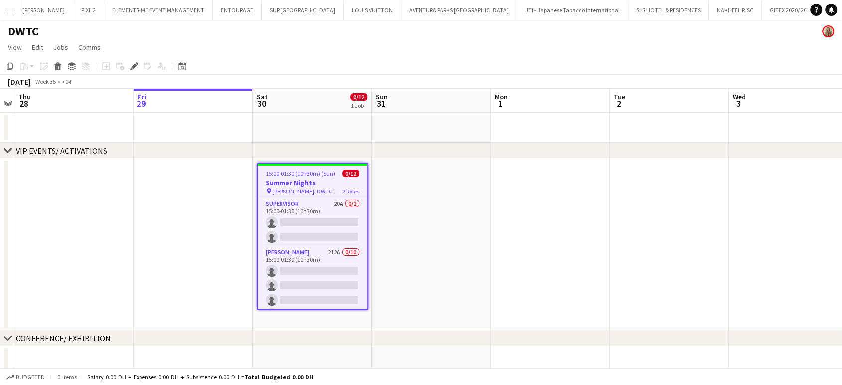
click at [303, 184] on h3 "Summer Nights" at bounding box center [313, 182] width 110 height 9
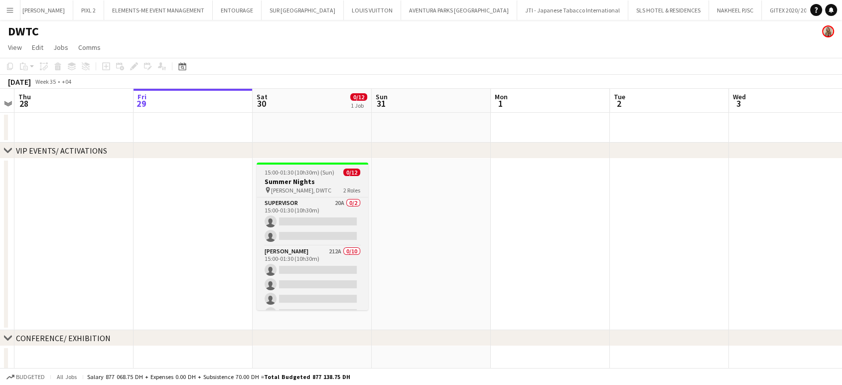
click at [316, 181] on h3 "Summer Nights" at bounding box center [313, 181] width 112 height 9
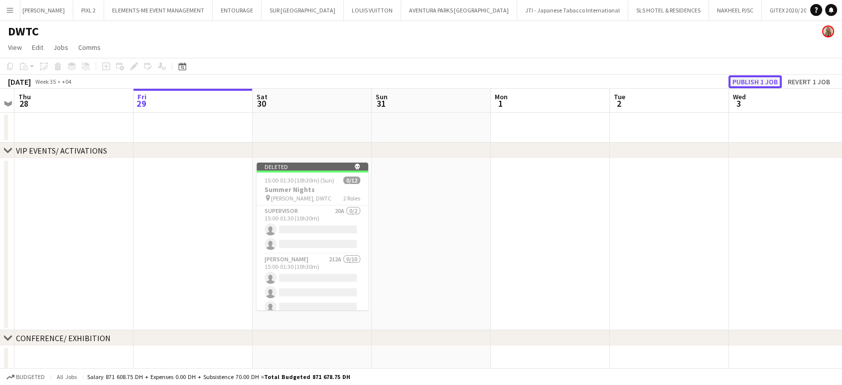
click at [755, 77] on button "Publish 1 job" at bounding box center [754, 81] width 53 height 13
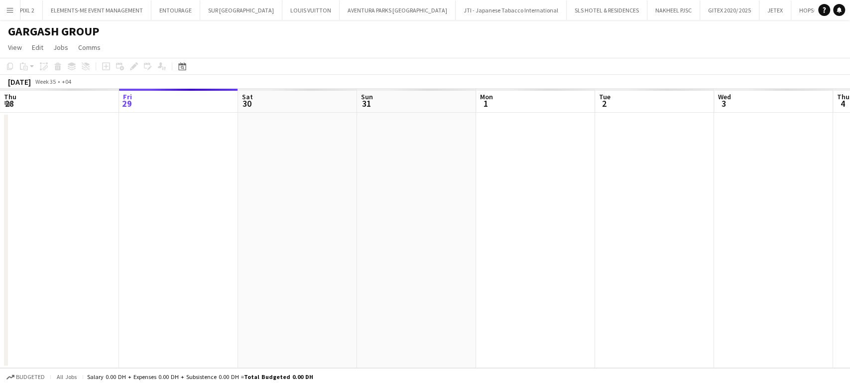
scroll to position [0, 343]
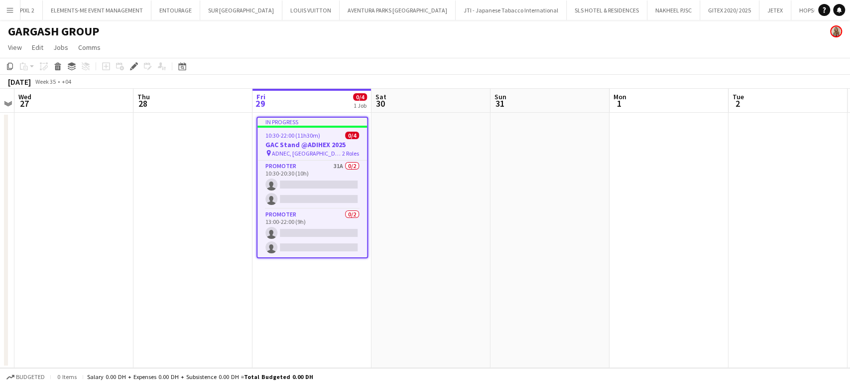
click at [308, 137] on span "10:30-22:00 (11h30m)" at bounding box center [292, 134] width 55 height 7
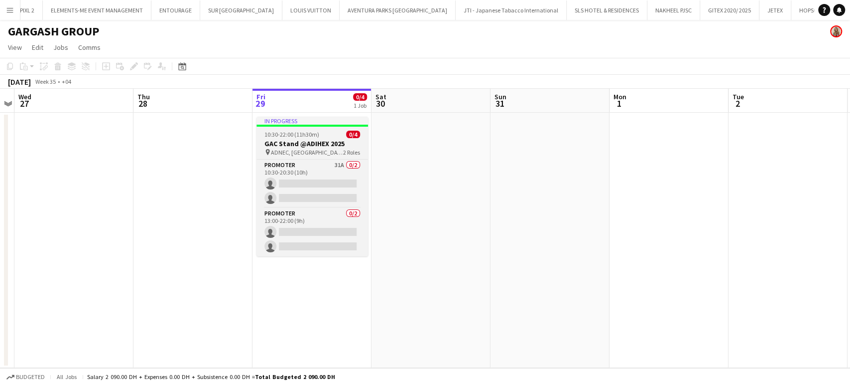
click at [292, 140] on h3 "GAC Stand @ADIHEX 2025" at bounding box center [313, 143] width 112 height 9
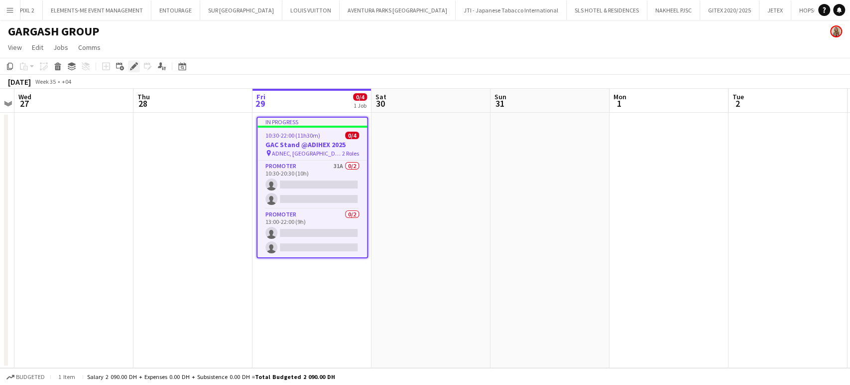
click at [130, 65] on icon "Edit" at bounding box center [134, 66] width 8 height 8
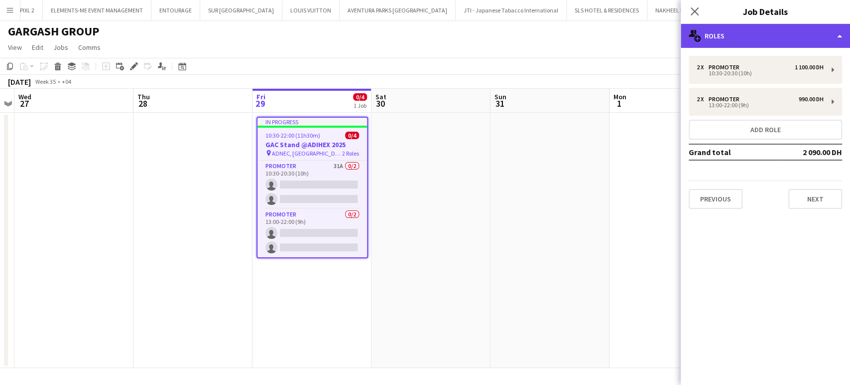
click at [839, 31] on div "multiple-users-add Roles" at bounding box center [765, 36] width 169 height 24
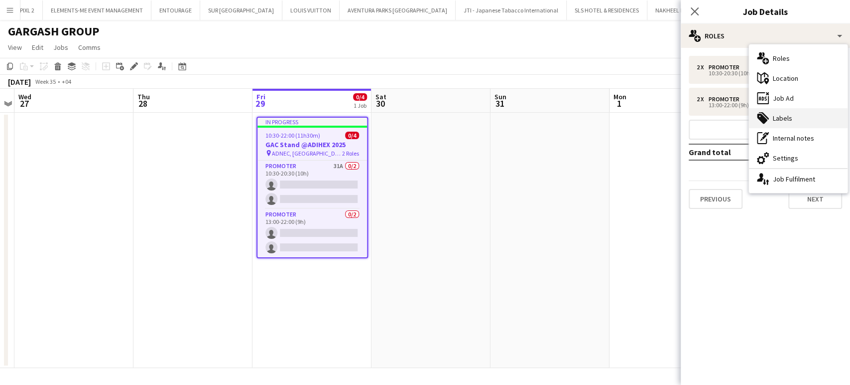
click at [794, 117] on div "tags-double Labels" at bounding box center [798, 118] width 99 height 20
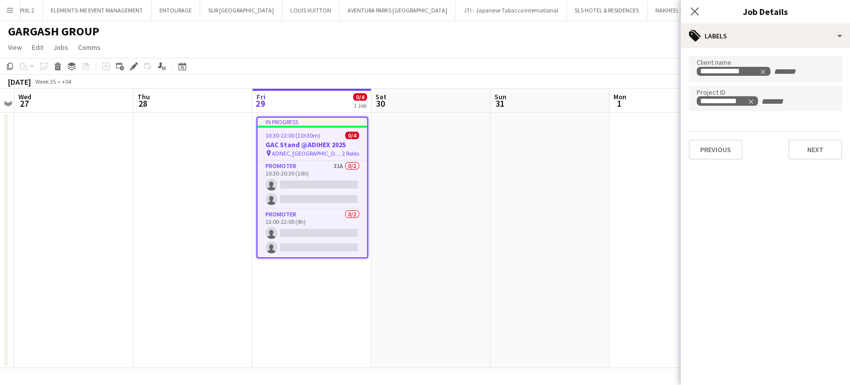
click at [316, 137] on span "10:30-22:00 (11h30m)" at bounding box center [292, 134] width 55 height 7
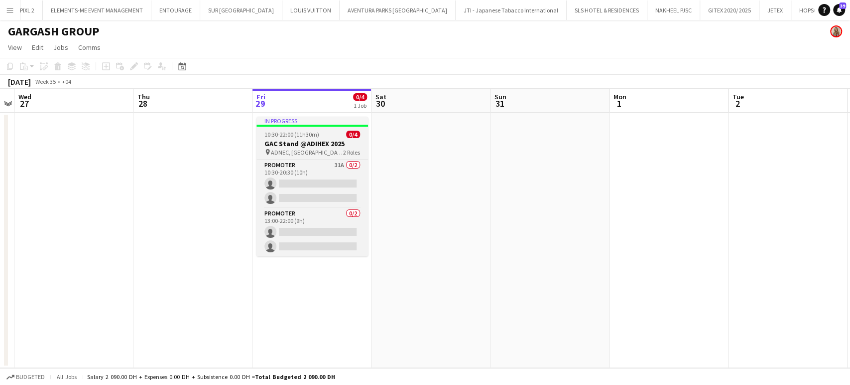
click at [335, 142] on h3 "GAC Stand @ADIHEX 2025" at bounding box center [313, 143] width 112 height 9
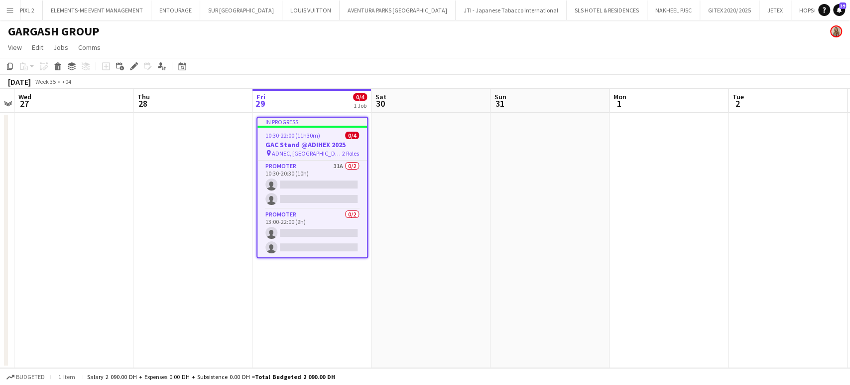
scroll to position [0, 342]
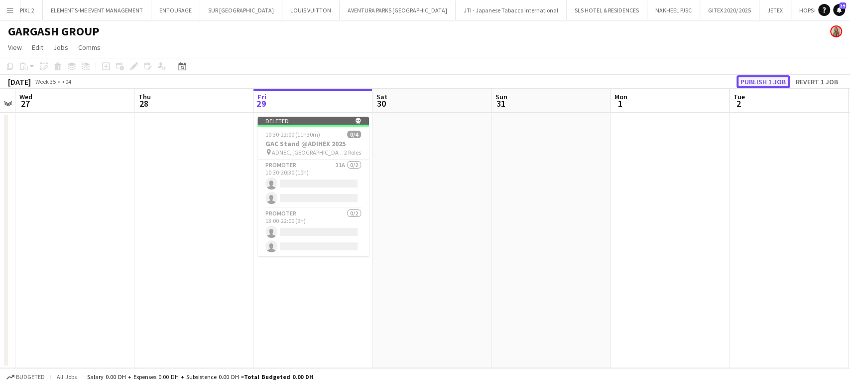
click at [761, 82] on button "Publish 1 job" at bounding box center [763, 81] width 53 height 13
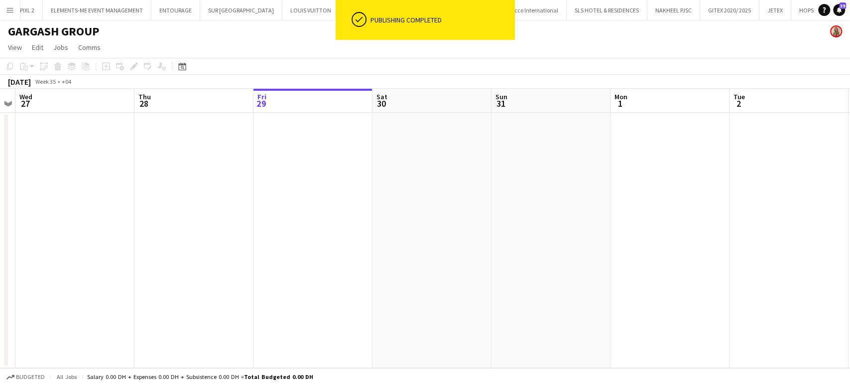
click at [6, 8] on app-icon "Menu" at bounding box center [10, 10] width 8 height 8
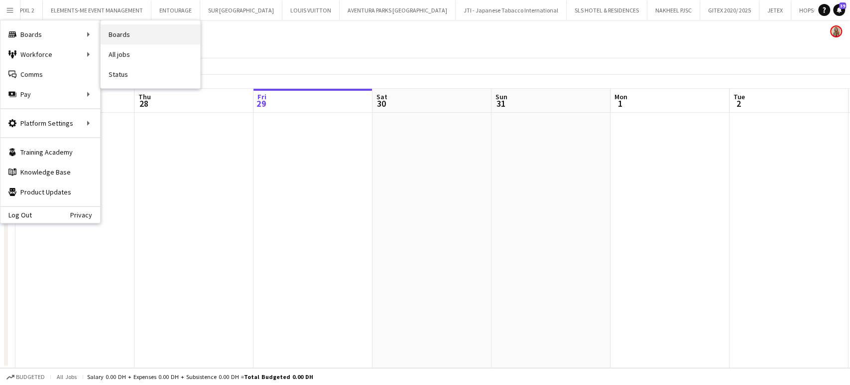
click at [113, 32] on link "Boards" at bounding box center [151, 34] width 100 height 20
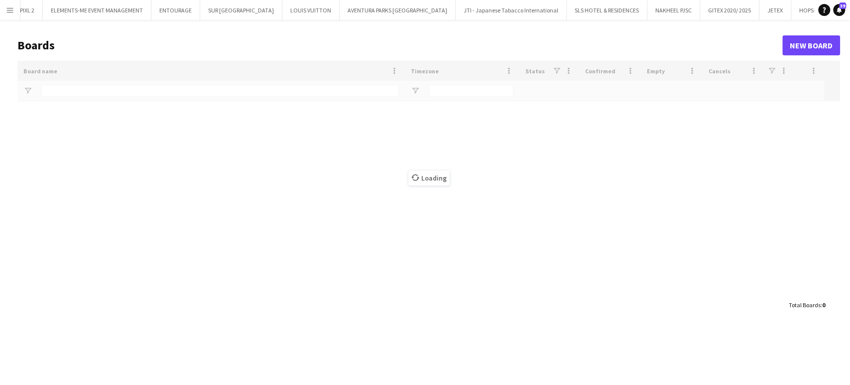
scroll to position [0, 1911]
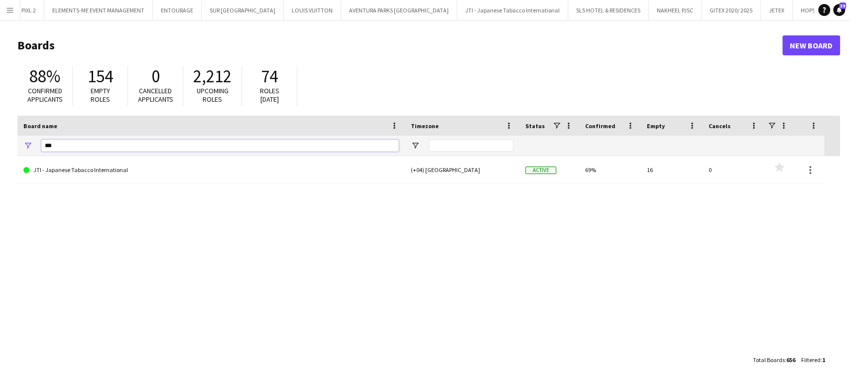
click at [163, 142] on input "***" at bounding box center [220, 145] width 358 height 12
type input "*"
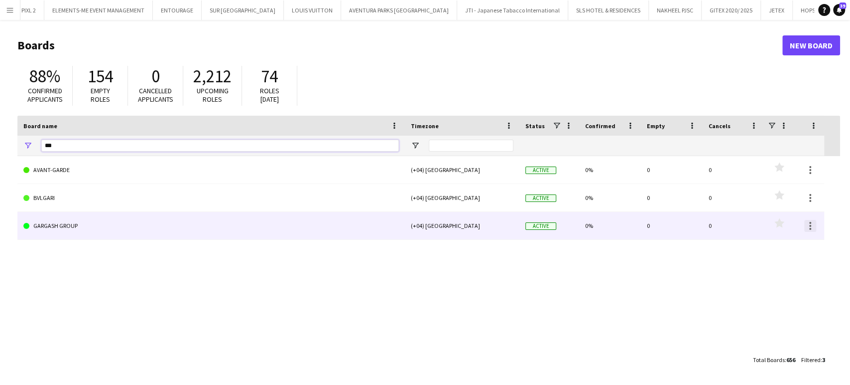
type input "***"
click at [808, 227] on div at bounding box center [810, 226] width 12 height 12
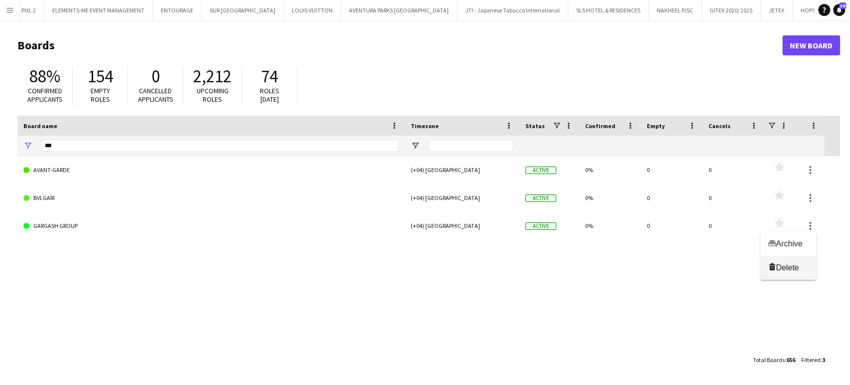
click at [791, 265] on span "Delete" at bounding box center [787, 267] width 23 height 8
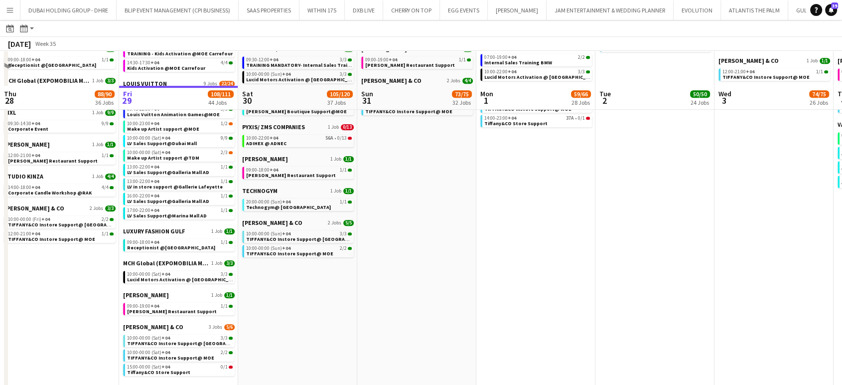
scroll to position [652, 0]
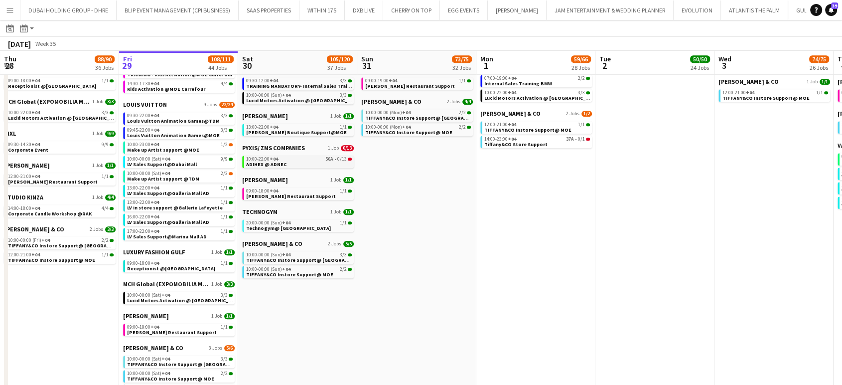
click at [287, 162] on link "10:00-22:00 +04 56A • 0/13 ADIHEX @ ADNEC" at bounding box center [299, 160] width 106 height 11
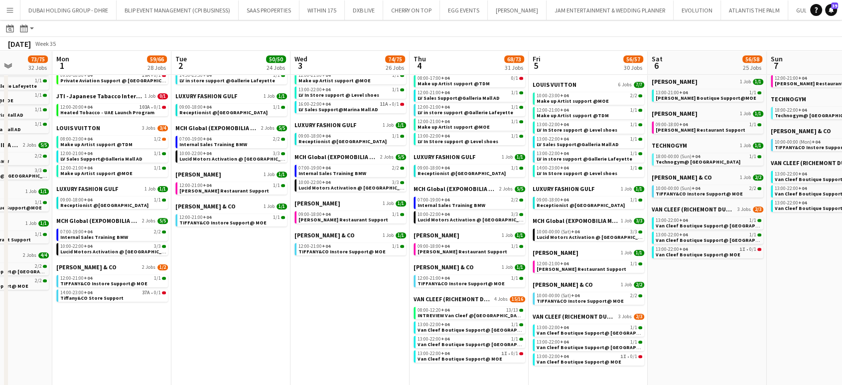
scroll to position [0, 288]
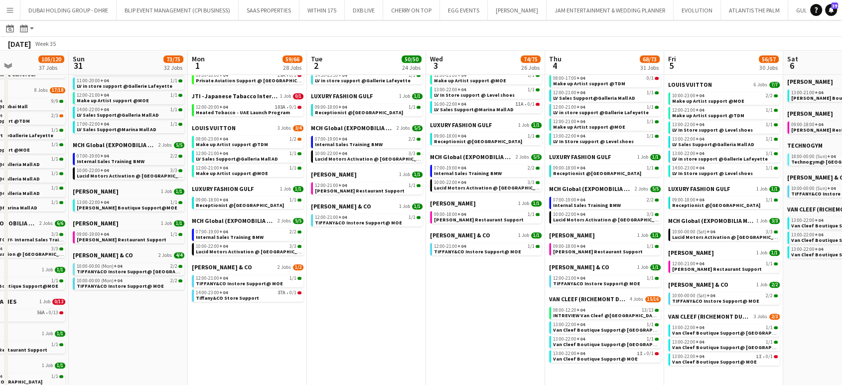
drag, startPoint x: 759, startPoint y: 295, endPoint x: 471, endPoint y: 235, distance: 294.6
click at [471, 235] on app-calendar-viewport "Thu 28 88/90 36 Jobs Fri 29 108/111 44 Jobs Sat 30 105/120 37 Jobs Sun 31 73/75…" at bounding box center [421, 72] width 842 height 1043
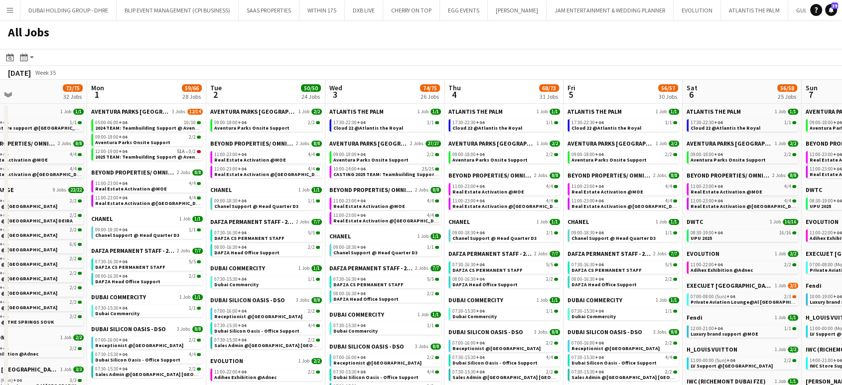
scroll to position [0, 395]
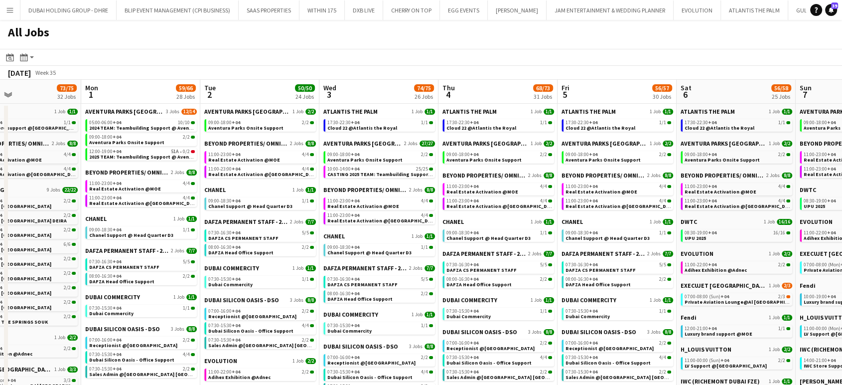
drag, startPoint x: 821, startPoint y: 214, endPoint x: 714, endPoint y: 214, distance: 106.6
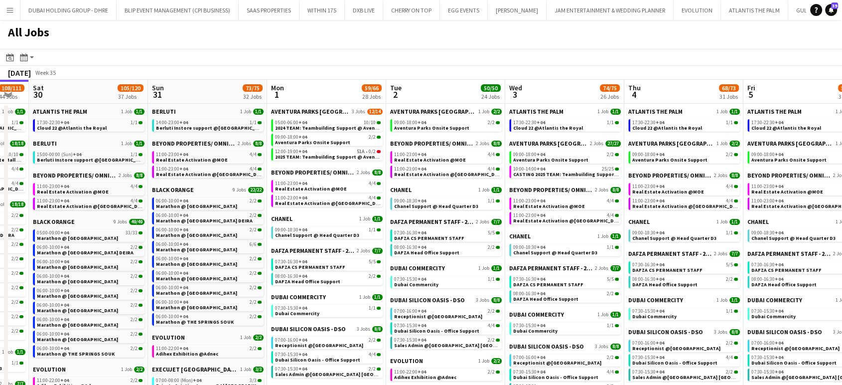
drag, startPoint x: 239, startPoint y: 87, endPoint x: 656, endPoint y: 169, distance: 425.5
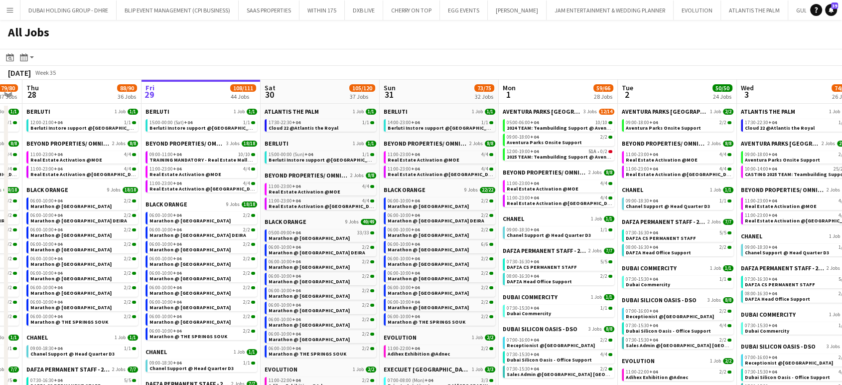
drag, startPoint x: 304, startPoint y: 191, endPoint x: 573, endPoint y: 192, distance: 269.0
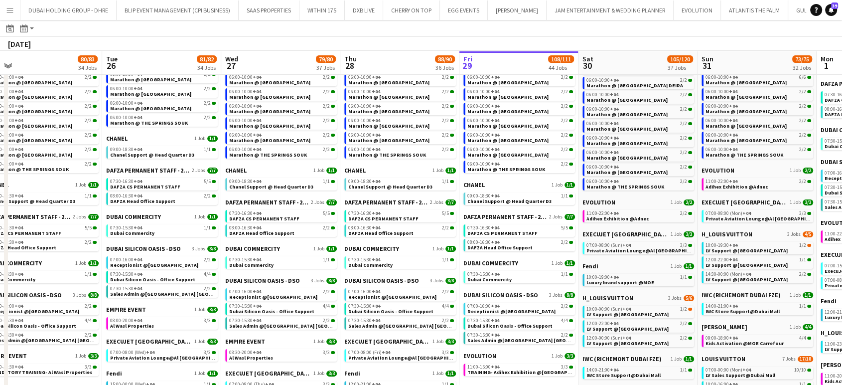
scroll to position [0, 276]
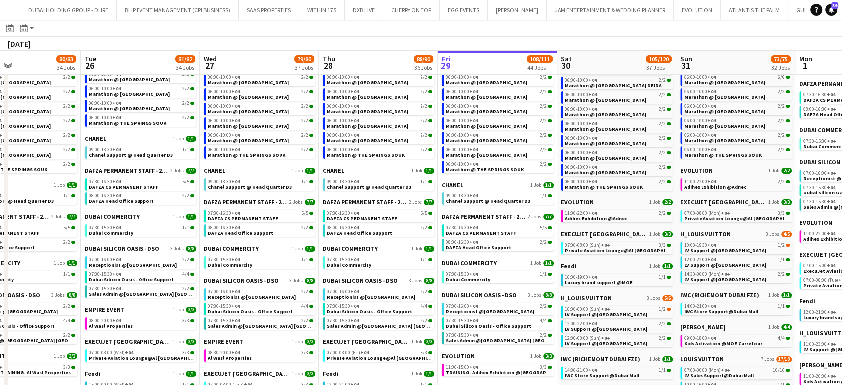
click at [314, 231] on app-all-jobs "All Jobs Date picker AUG 2025 AUG 2025 Monday M Tuesday T Wednesday W Thursday …" at bounding box center [421, 390] width 842 height 1072
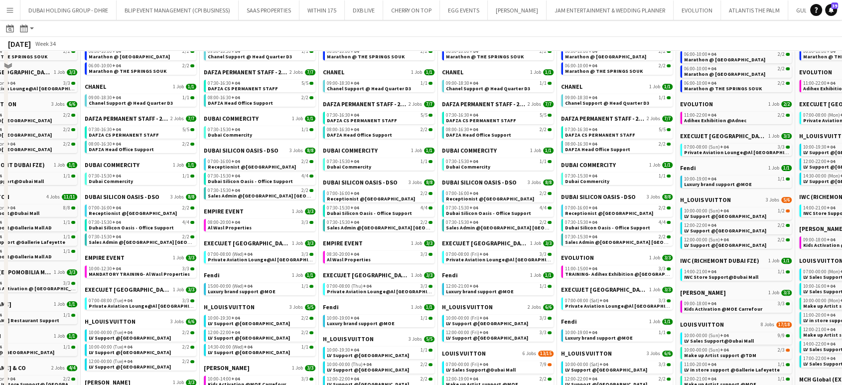
scroll to position [0, 0]
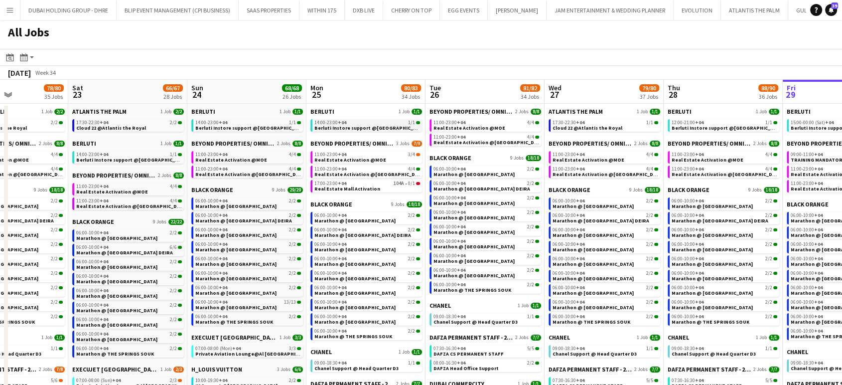
drag, startPoint x: 404, startPoint y: 114, endPoint x: 494, endPoint y: 120, distance: 90.4
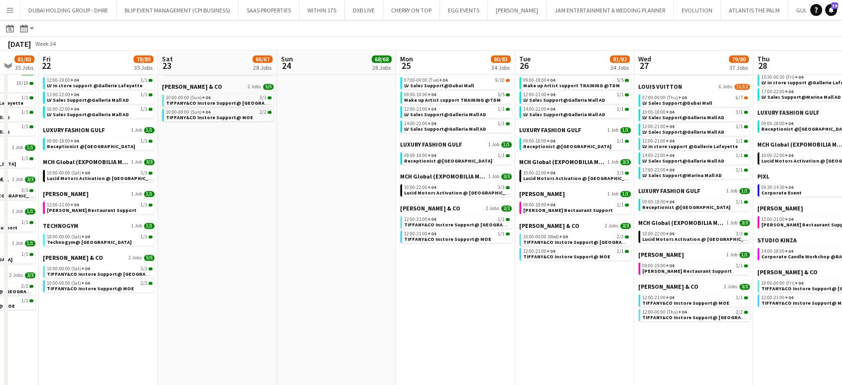
scroll to position [0, 307]
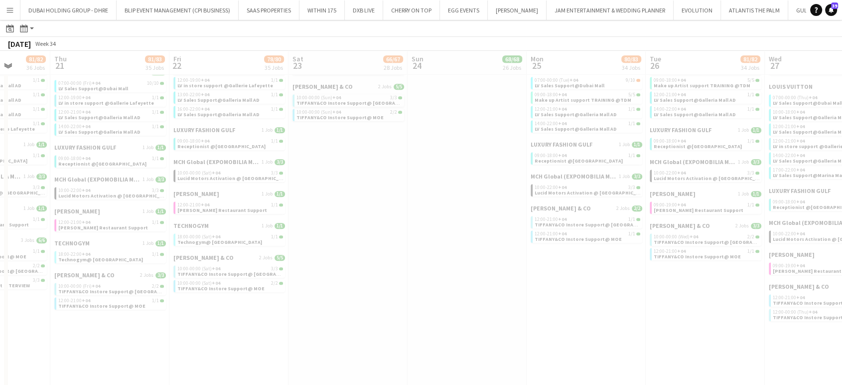
drag, startPoint x: 230, startPoint y: 237, endPoint x: 584, endPoint y: 251, distance: 354.4
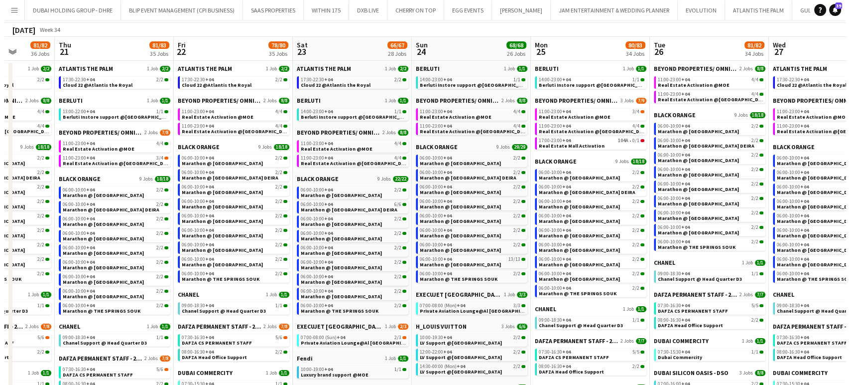
scroll to position [0, 0]
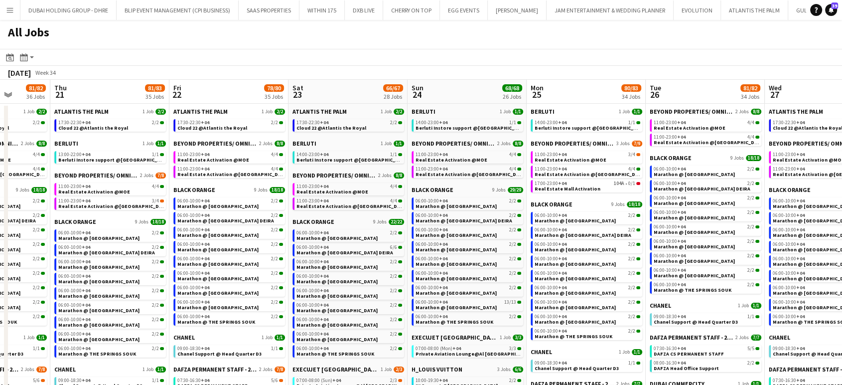
click at [12, 10] on app-icon "Menu" at bounding box center [10, 10] width 8 height 8
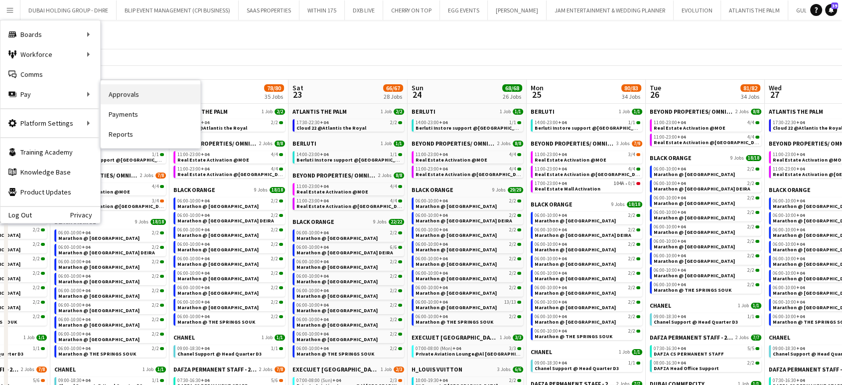
click at [129, 96] on link "Approvals" at bounding box center [151, 94] width 100 height 20
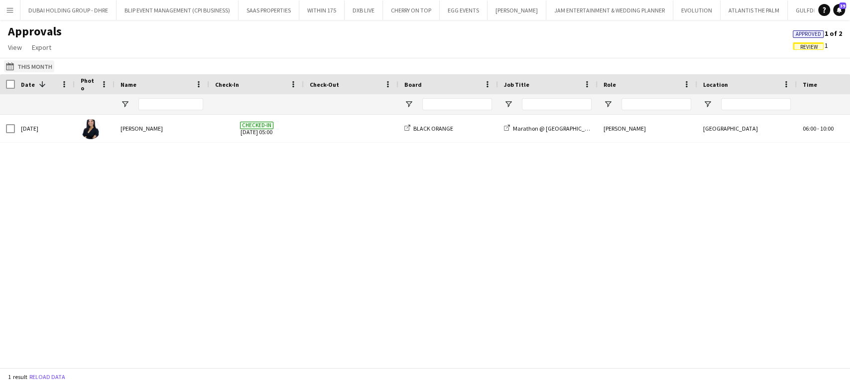
click at [32, 70] on button "This Month This Month" at bounding box center [29, 66] width 50 height 12
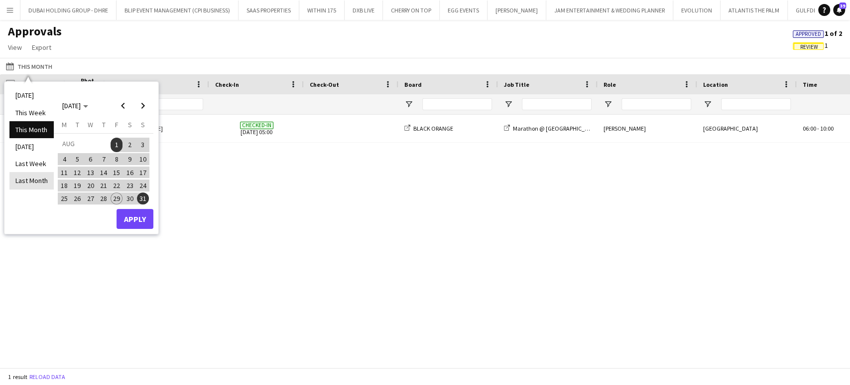
click at [35, 183] on li "Last Month" at bounding box center [31, 180] width 44 height 17
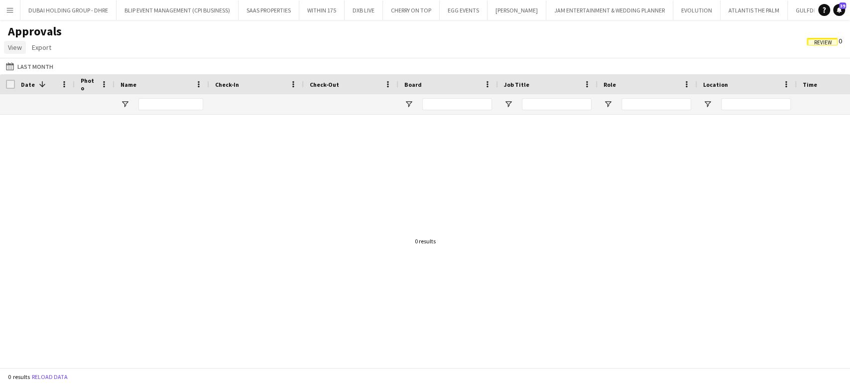
click at [19, 48] on span "View" at bounding box center [15, 47] width 14 height 9
click at [10, 43] on span "View" at bounding box center [15, 47] width 14 height 9
click at [14, 52] on link "View" at bounding box center [15, 47] width 22 height 13
click at [108, 63] on div "This Month Last Month Today This Week This Month Yesterday Last Week Last Month…" at bounding box center [425, 66] width 850 height 16
click at [822, 42] on span "Review" at bounding box center [823, 42] width 18 height 6
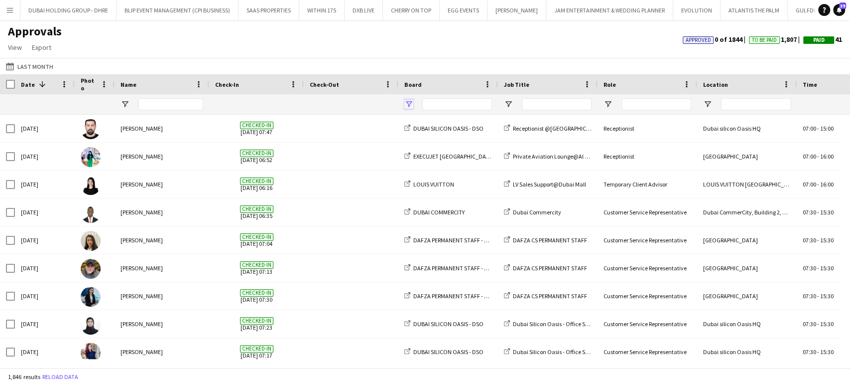
click at [408, 105] on span "Open Filter Menu" at bounding box center [408, 104] width 9 height 9
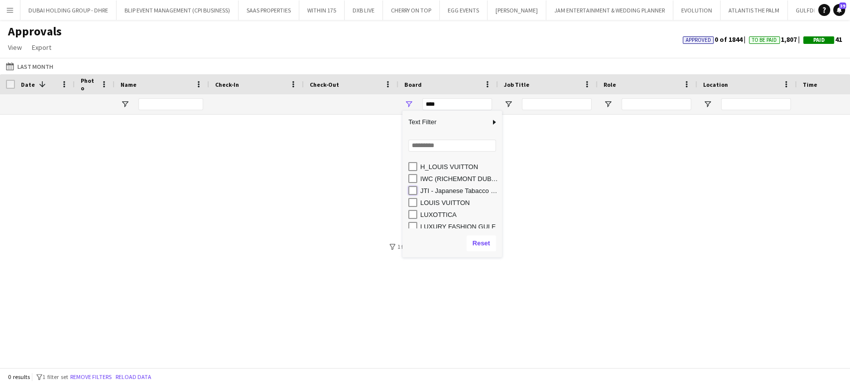
type input "**********"
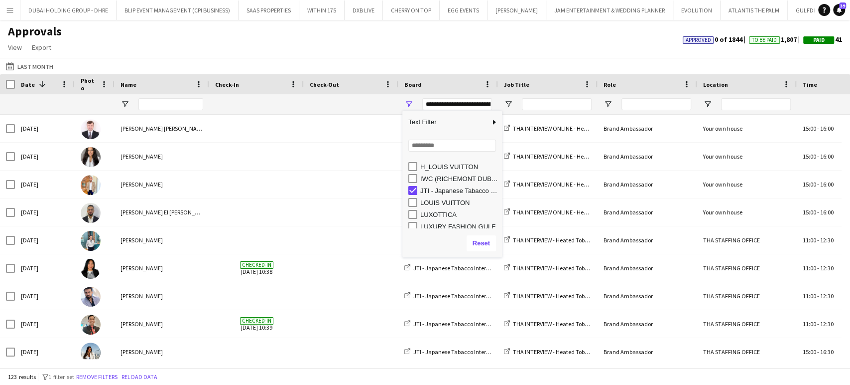
click at [315, 43] on div "Approvals View Customise view Customise filters Reset Filters Reset View Reset …" at bounding box center [425, 41] width 850 height 34
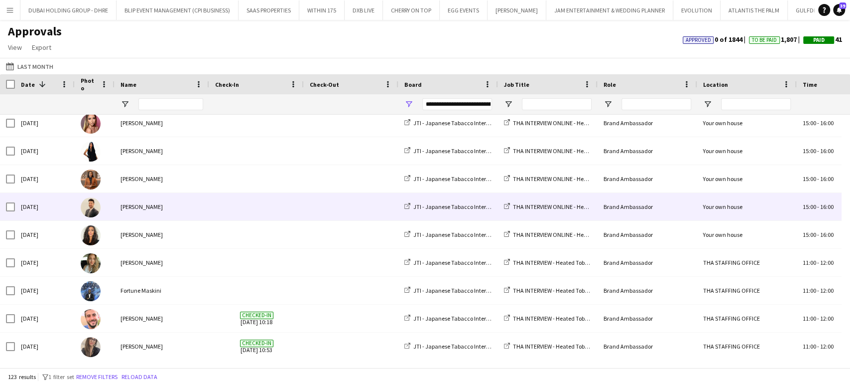
click at [134, 206] on div "Jawad Zbair" at bounding box center [162, 206] width 95 height 27
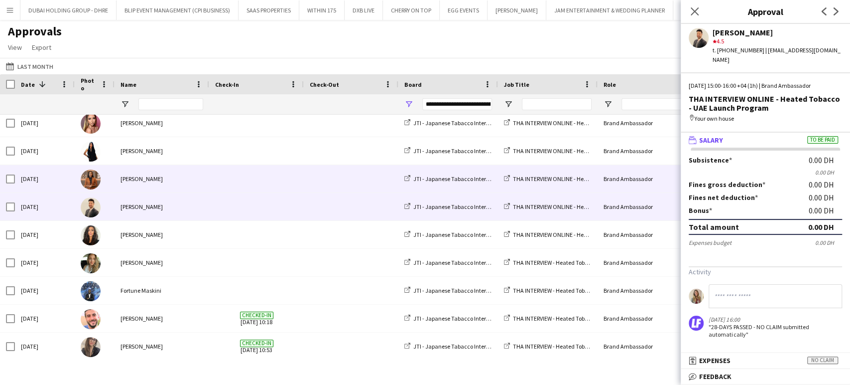
click at [131, 177] on div "Jacinta Kabiru" at bounding box center [162, 178] width 95 height 27
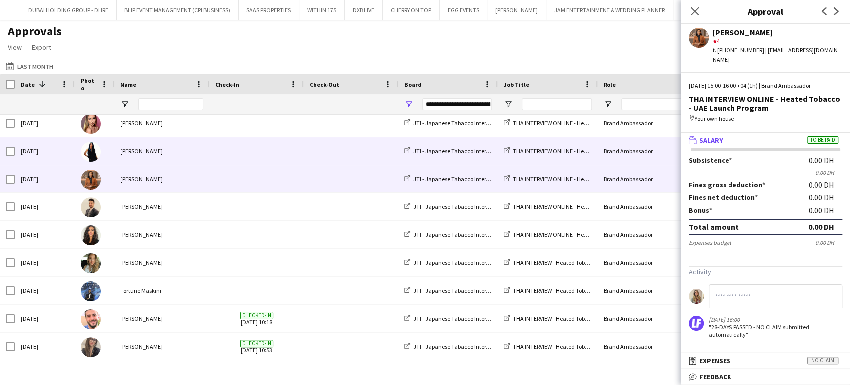
click at [134, 155] on div "Elaine Magday" at bounding box center [162, 150] width 95 height 27
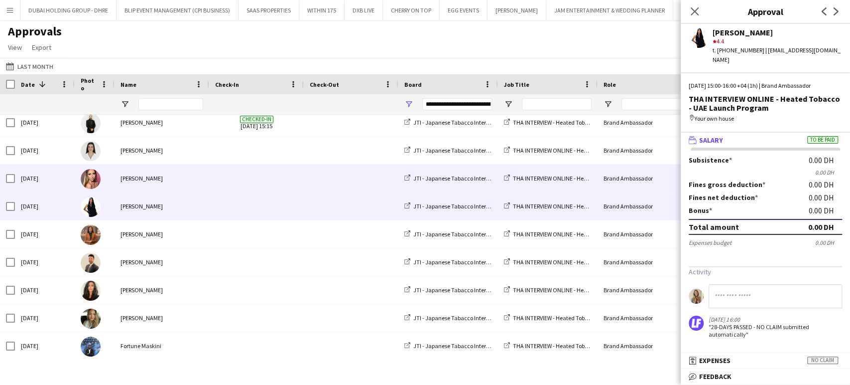
click at [135, 177] on div "Victoria Prieto" at bounding box center [162, 177] width 95 height 27
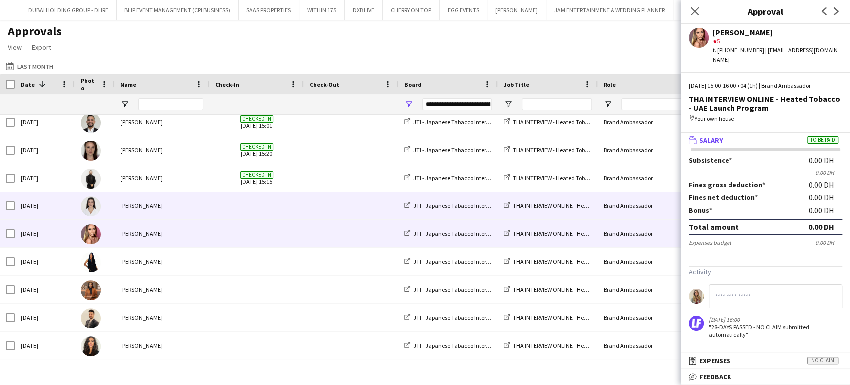
click at [132, 208] on div "Nagham Jaber" at bounding box center [162, 205] width 95 height 27
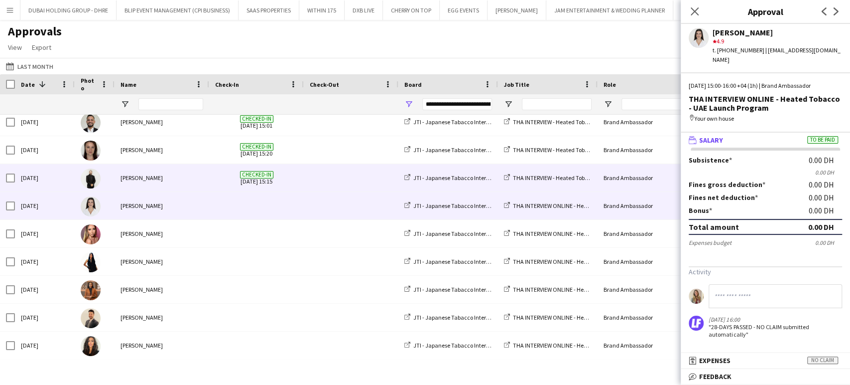
click at [133, 178] on div "Eldar Farz" at bounding box center [162, 177] width 95 height 27
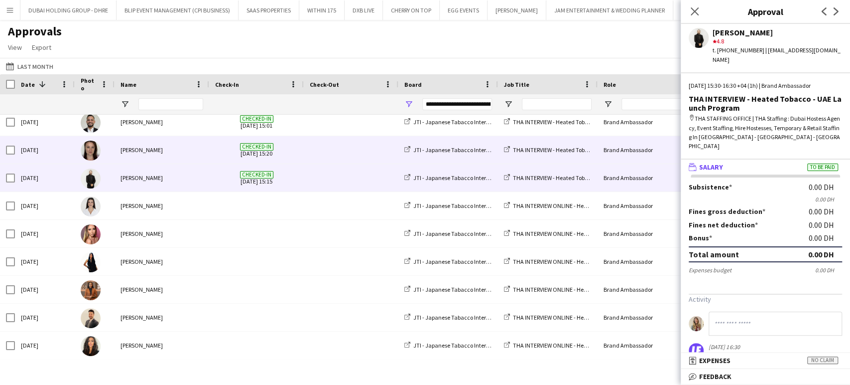
click at [136, 146] on div "valentine vincent" at bounding box center [162, 149] width 95 height 27
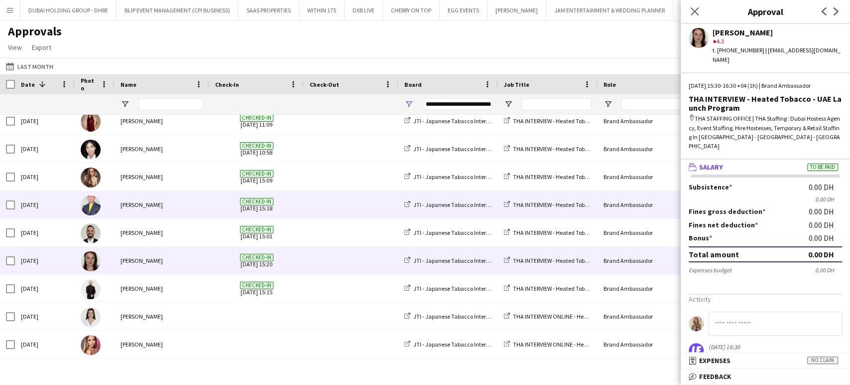
click at [143, 202] on div "Louie Stefan Zambarrano" at bounding box center [162, 204] width 95 height 27
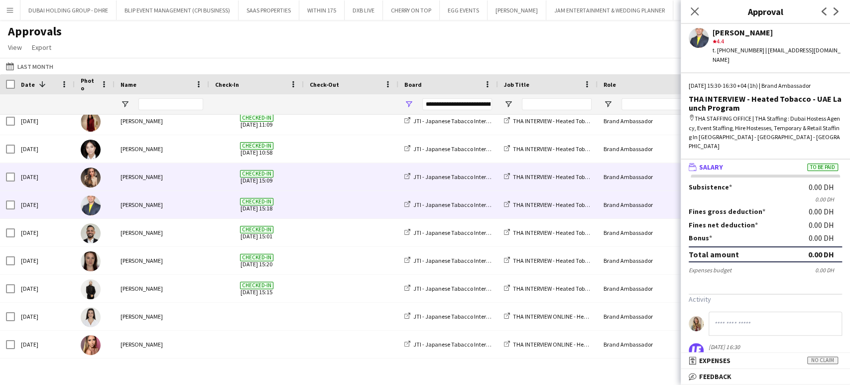
click at [142, 181] on div "Dorina Dabija" at bounding box center [162, 176] width 95 height 27
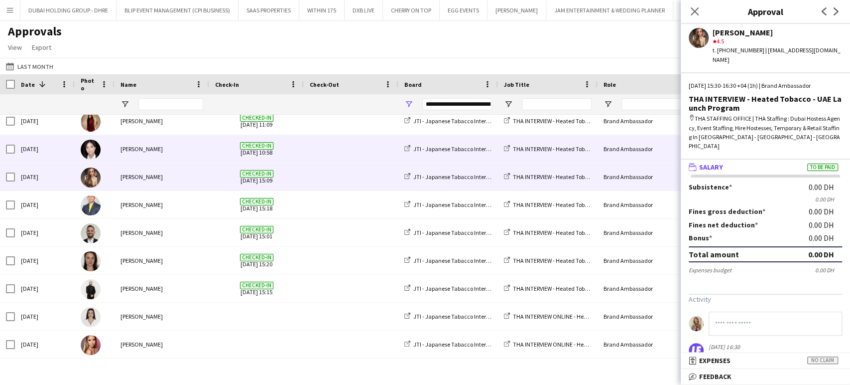
click at [145, 155] on div "Aubrey Ellaine Rabino" at bounding box center [162, 148] width 95 height 27
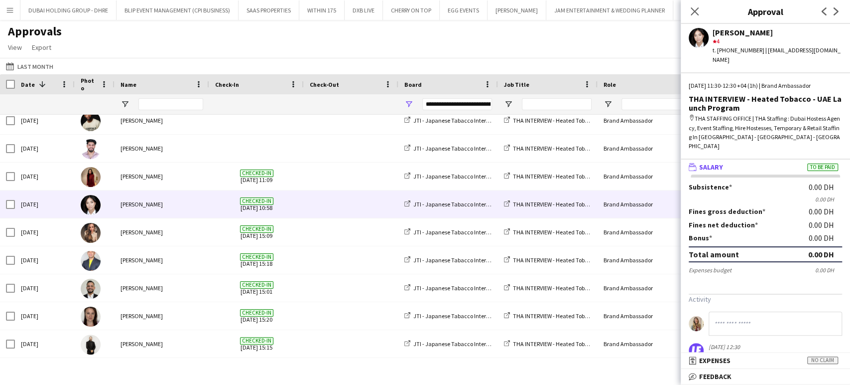
click at [757, 377] on mat-panel-title "bubble-pencil Feedback" at bounding box center [763, 376] width 165 height 9
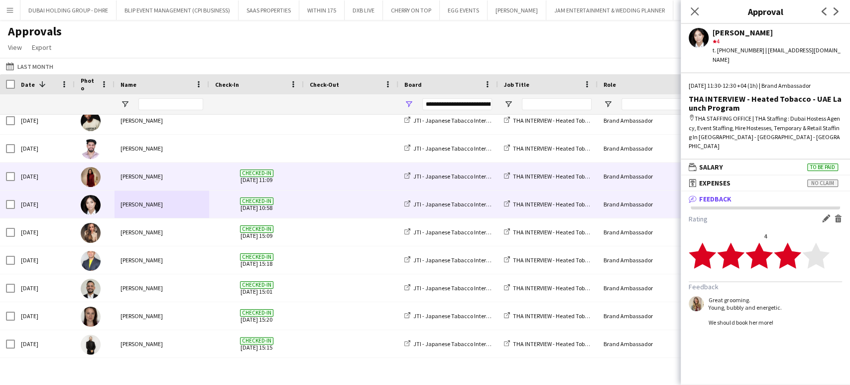
click at [138, 177] on div "Rose Velasquez" at bounding box center [162, 175] width 95 height 27
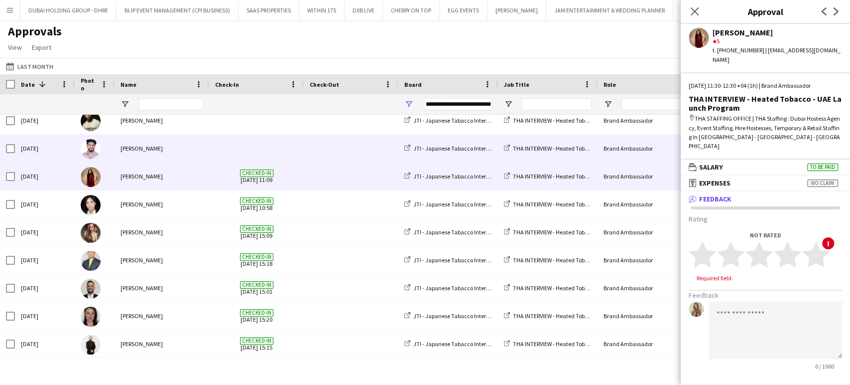
click at [137, 143] on div "Assad Asif" at bounding box center [162, 147] width 95 height 27
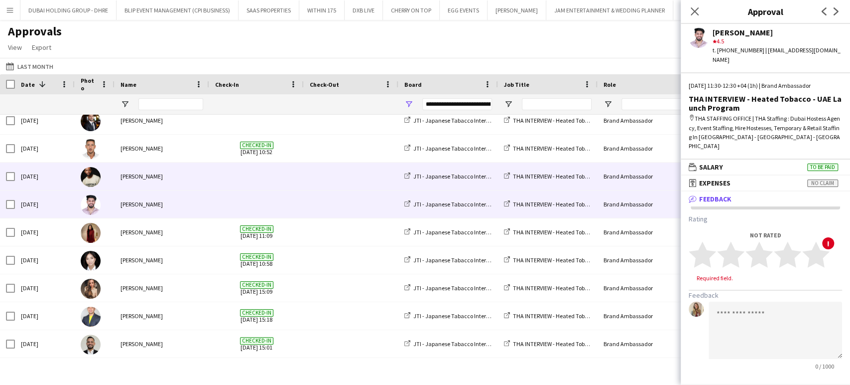
click at [136, 177] on div "Francis Mbebele" at bounding box center [162, 175] width 95 height 27
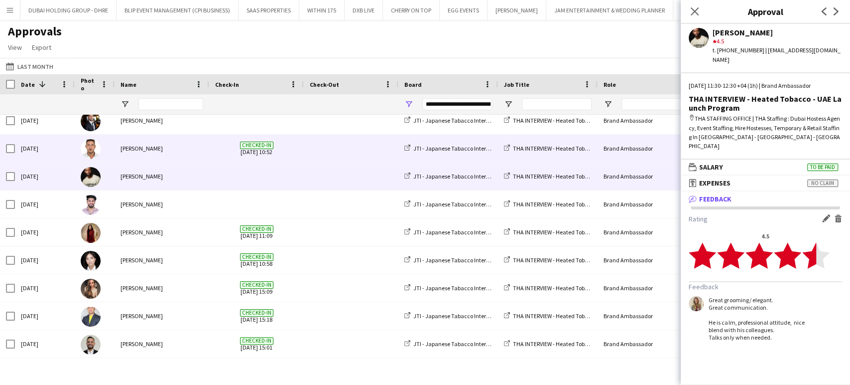
click at [137, 149] on div "Jaafar Saad" at bounding box center [162, 147] width 95 height 27
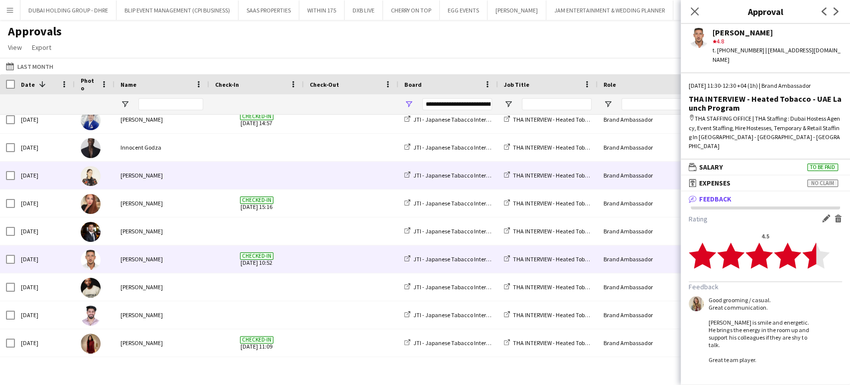
click at [142, 175] on div "Nicole Vega" at bounding box center [162, 174] width 95 height 27
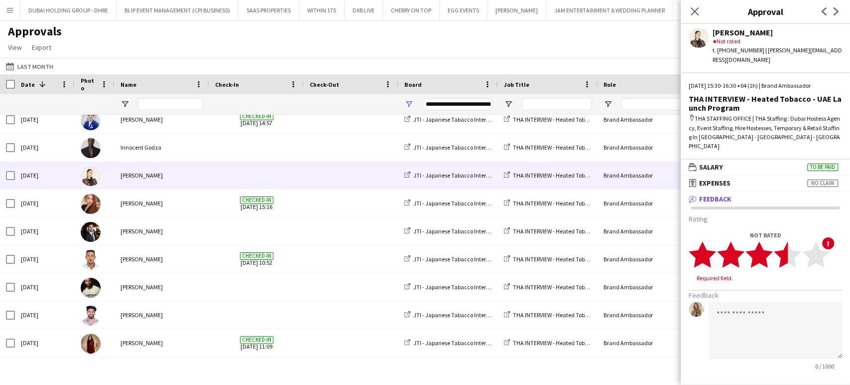
click at [781, 242] on polygon at bounding box center [787, 255] width 27 height 26
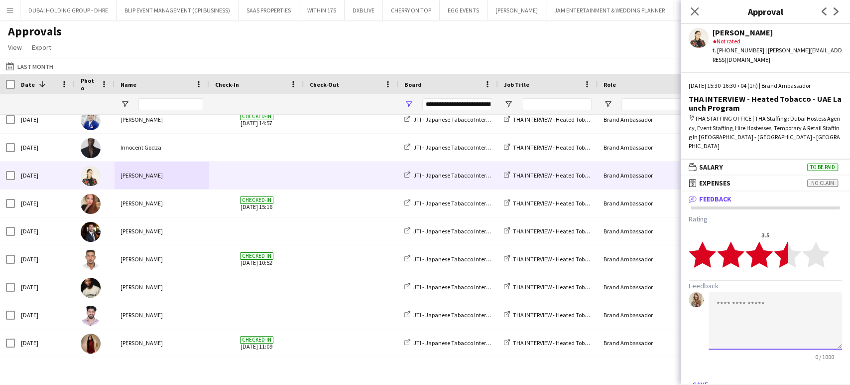
click at [754, 293] on textarea at bounding box center [775, 320] width 133 height 57
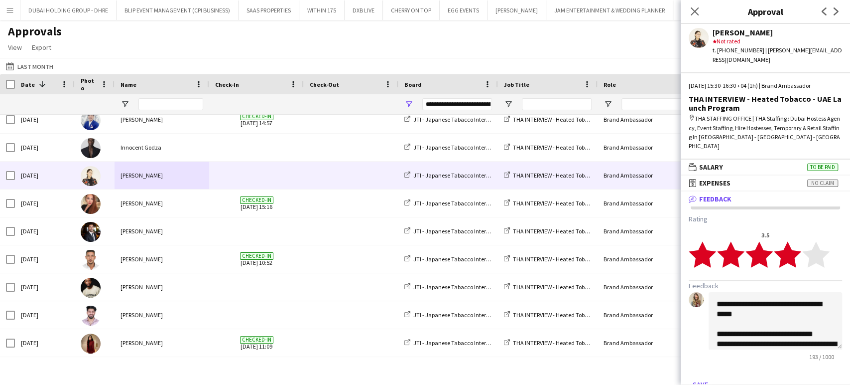
click at [791, 242] on polygon at bounding box center [787, 255] width 27 height 26
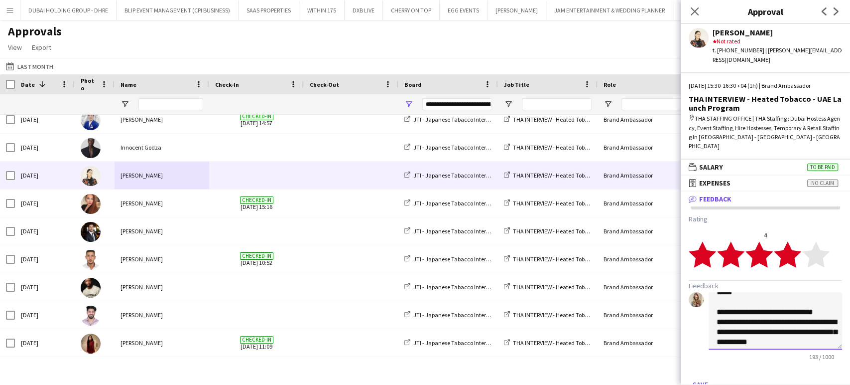
scroll to position [47, 0]
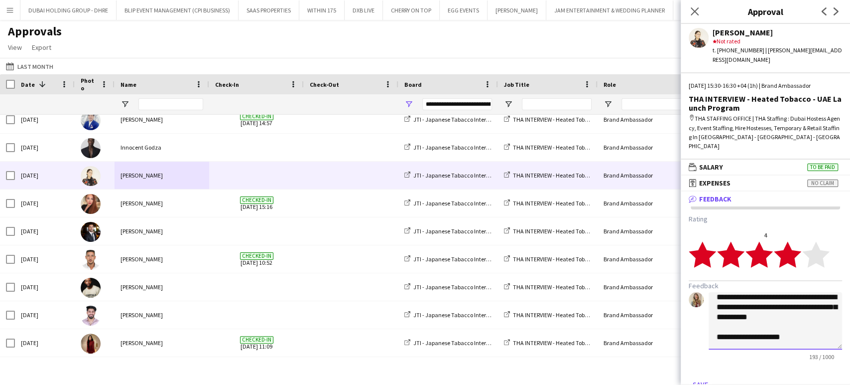
drag, startPoint x: 741, startPoint y: 298, endPoint x: 769, endPoint y: 297, distance: 28.4
click at [769, 297] on textarea "**********" at bounding box center [775, 320] width 133 height 57
click at [746, 300] on textarea "**********" at bounding box center [775, 320] width 133 height 57
click at [743, 307] on textarea "**********" at bounding box center [775, 320] width 133 height 57
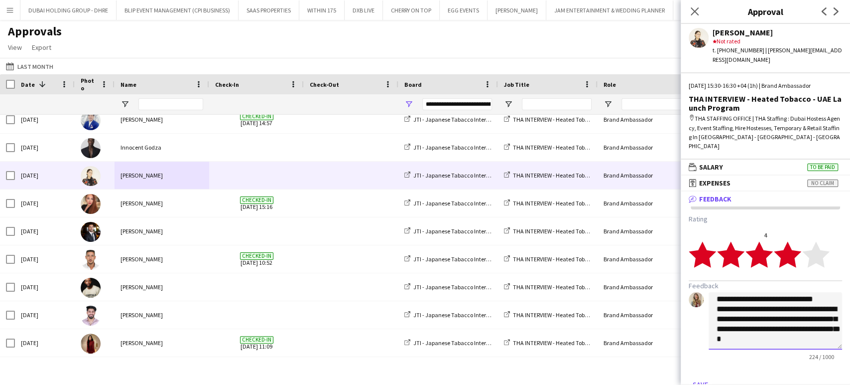
scroll to position [24, 0]
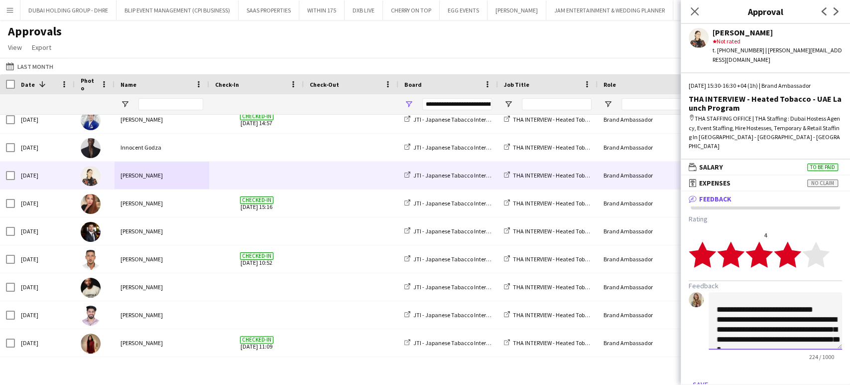
click at [820, 292] on textarea "**********" at bounding box center [775, 320] width 133 height 57
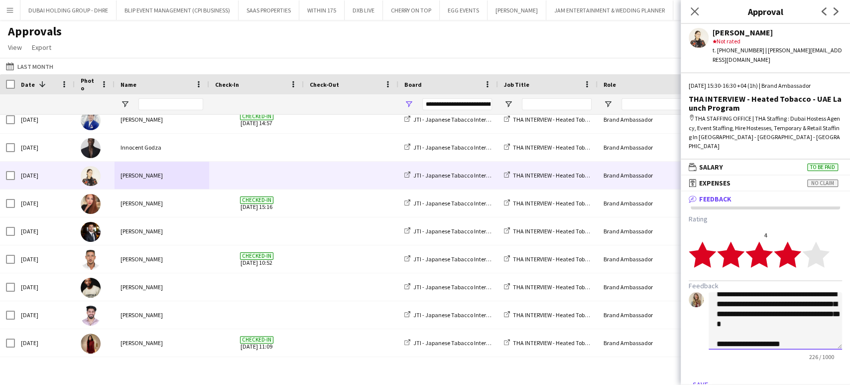
scroll to position [77, 0]
type textarea "**********"
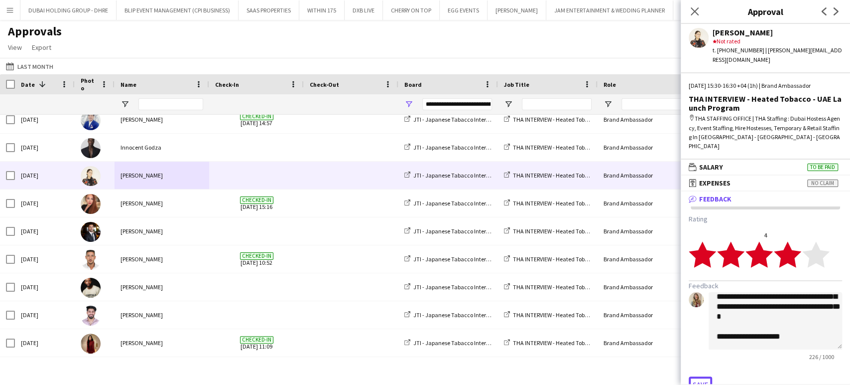
click at [704, 376] on button "Save" at bounding box center [700, 384] width 23 height 16
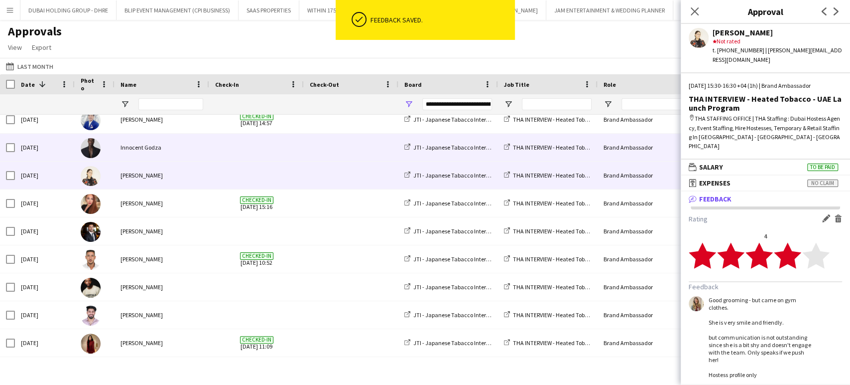
click at [135, 146] on div "Innocent Godza" at bounding box center [162, 146] width 95 height 27
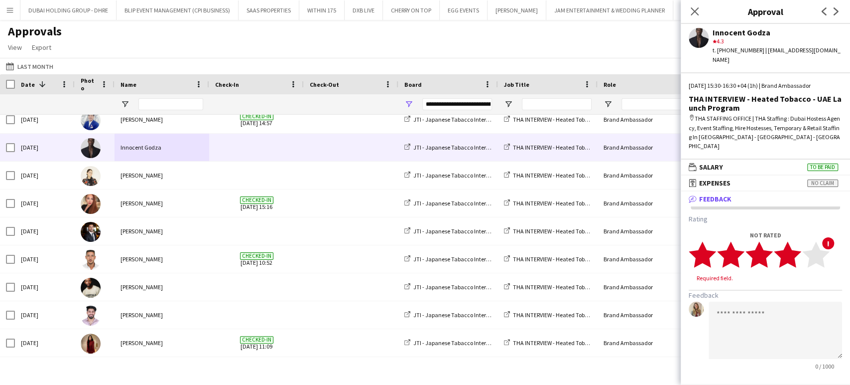
click at [790, 242] on polygon at bounding box center [787, 255] width 27 height 26
click at [781, 292] on textarea at bounding box center [775, 320] width 133 height 57
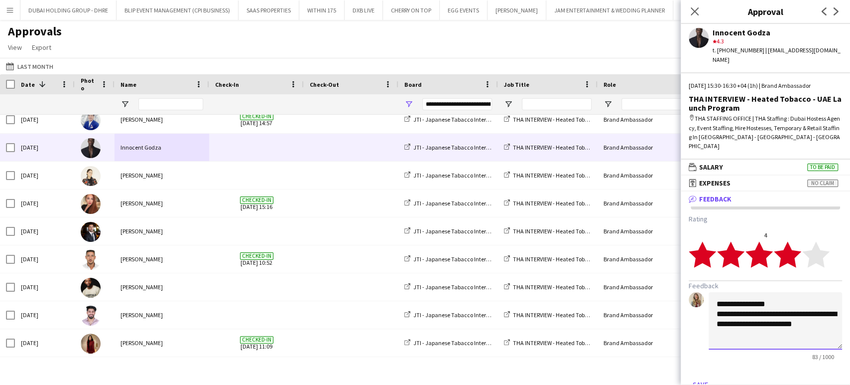
click at [828, 306] on textarea "**********" at bounding box center [775, 320] width 133 height 57
type textarea "**********"
click at [703, 376] on button "Save" at bounding box center [700, 384] width 23 height 16
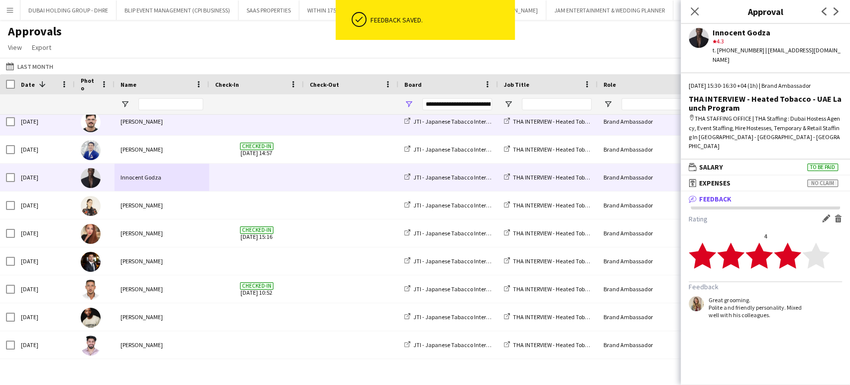
scroll to position [2269, 0]
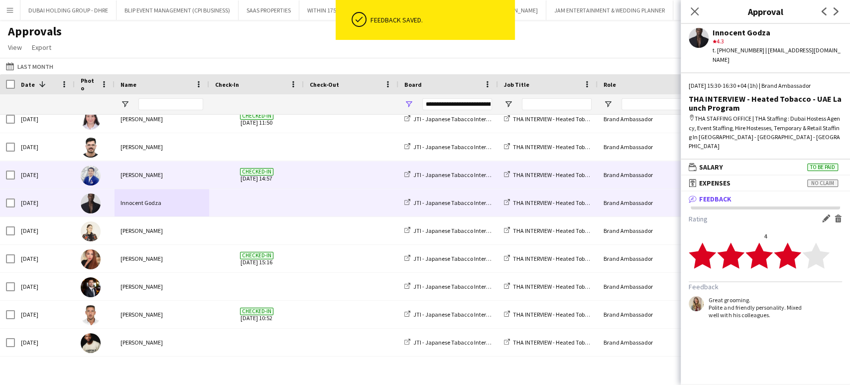
click at [141, 173] on div "Brian Francisco" at bounding box center [162, 174] width 95 height 27
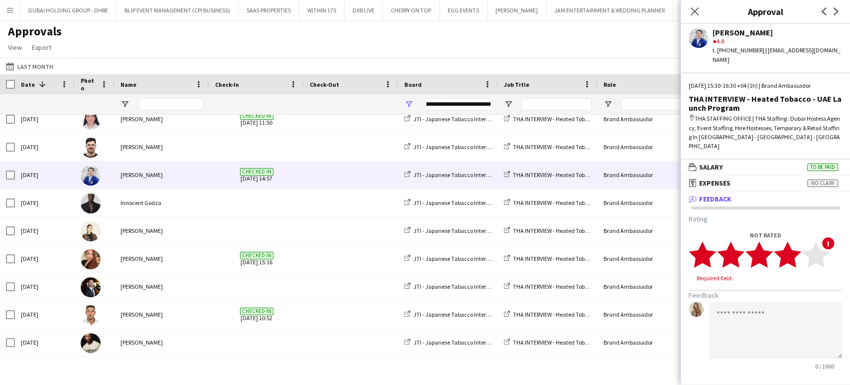
click at [795, 242] on polygon at bounding box center [787, 255] width 27 height 26
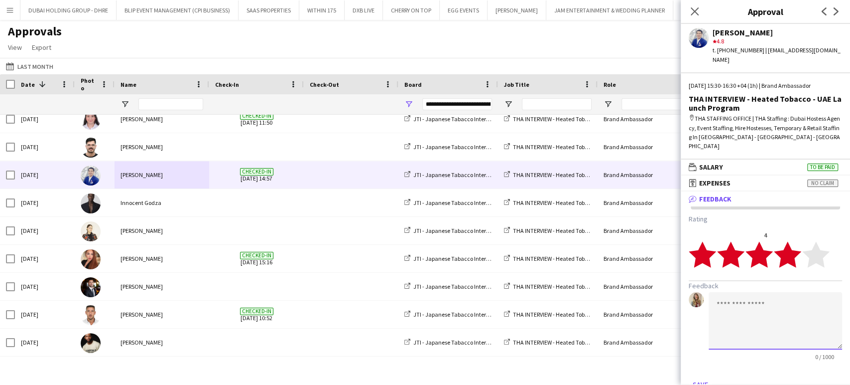
click at [753, 292] on textarea at bounding box center [775, 320] width 133 height 57
drag, startPoint x: 728, startPoint y: 285, endPoint x: 777, endPoint y: 303, distance: 51.5
click at [777, 303] on textarea "**********" at bounding box center [775, 320] width 133 height 57
click at [740, 292] on textarea "**********" at bounding box center [775, 320] width 133 height 57
click at [789, 307] on textarea "**********" at bounding box center [775, 320] width 133 height 57
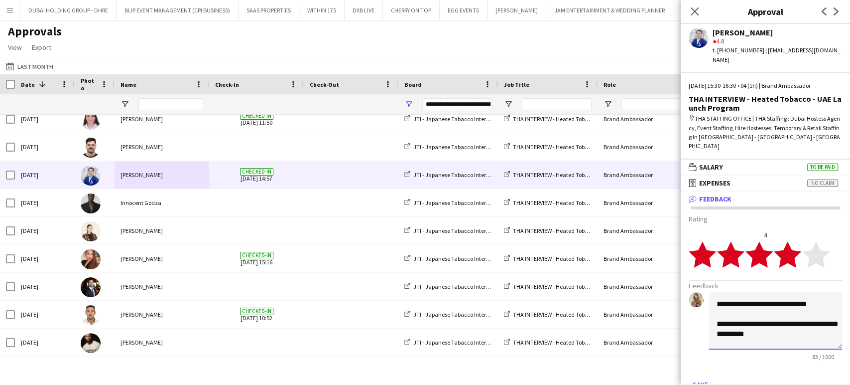
click at [781, 319] on textarea "**********" at bounding box center [775, 320] width 133 height 57
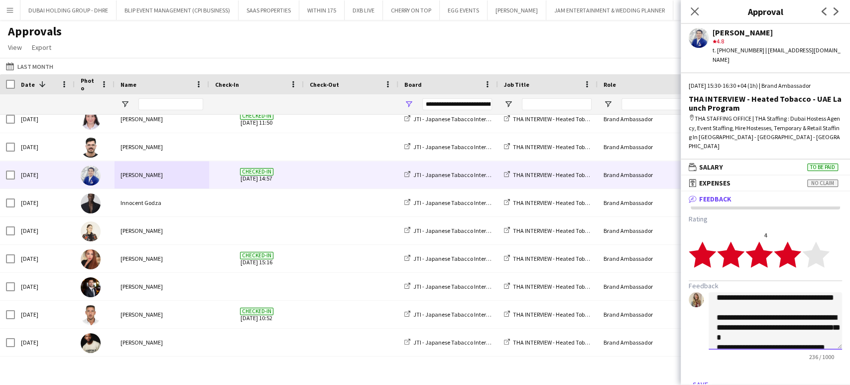
scroll to position [44, 0]
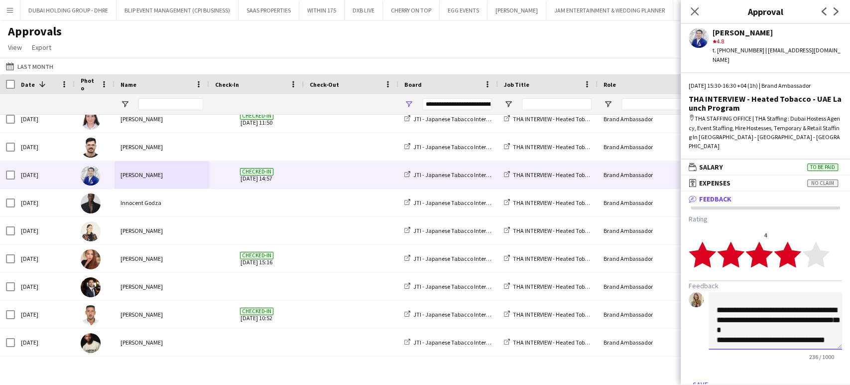
click at [713, 302] on textarea "**********" at bounding box center [775, 320] width 133 height 57
type textarea "**********"
click at [699, 376] on button "Save" at bounding box center [700, 384] width 23 height 16
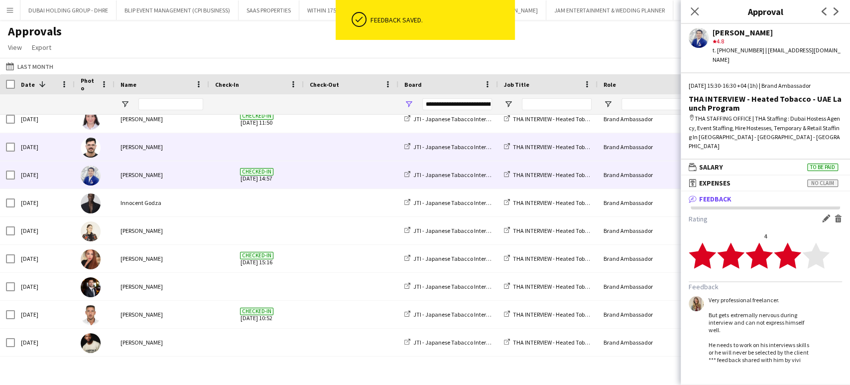
click at [136, 145] on div "Mahmoud Oudah" at bounding box center [162, 146] width 95 height 27
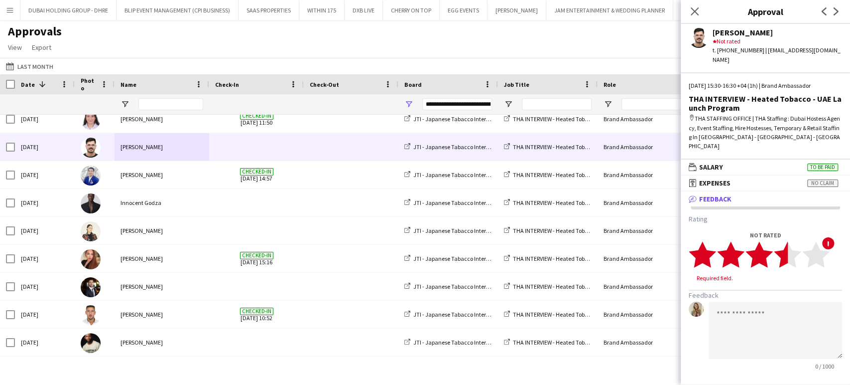
click at [781, 242] on polygon at bounding box center [787, 255] width 27 height 26
click at [732, 292] on textarea at bounding box center [775, 320] width 133 height 57
type textarea "*"
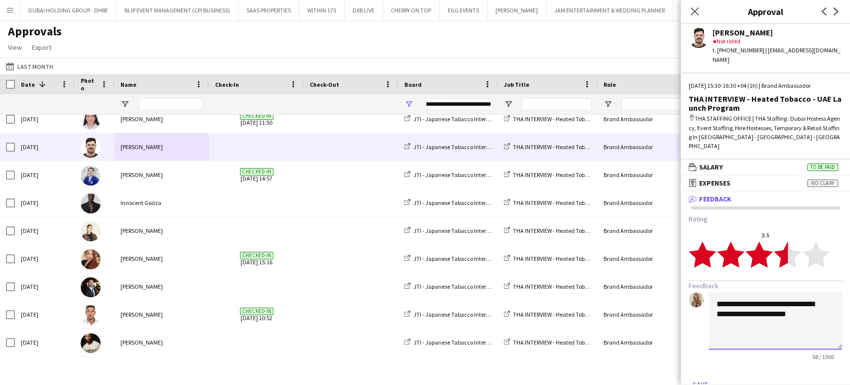
click at [831, 292] on textarea "**********" at bounding box center [775, 320] width 133 height 57
type textarea "**********"
click at [702, 376] on button "Save" at bounding box center [700, 384] width 23 height 16
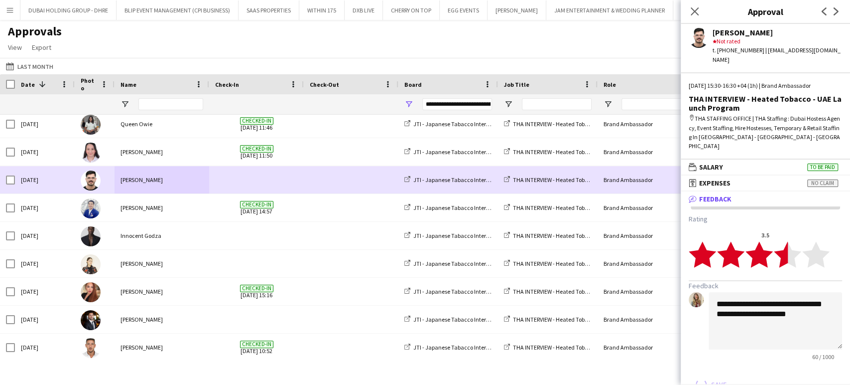
scroll to position [2214, 0]
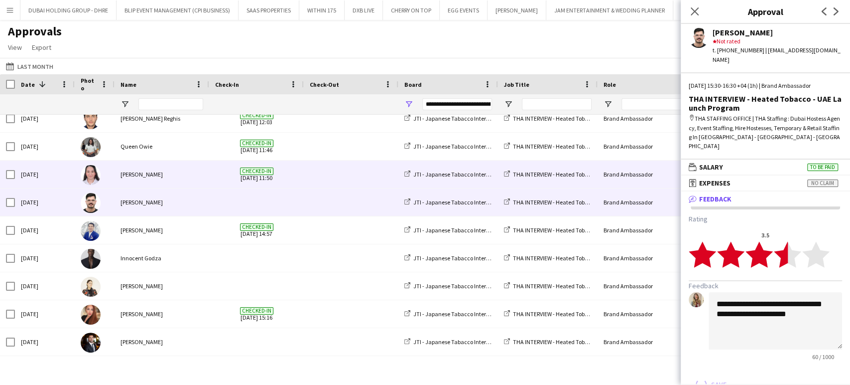
click at [137, 174] on div "Kamila Karimova" at bounding box center [162, 173] width 95 height 27
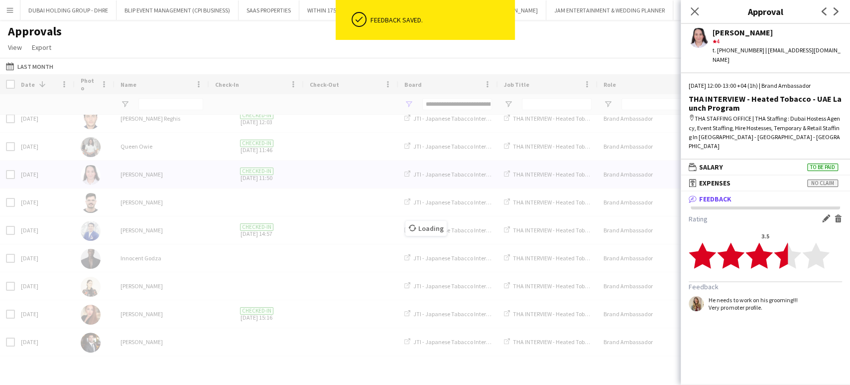
click at [116, 173] on div "Loading" at bounding box center [425, 220] width 850 height 293
click at [159, 179] on div "Kamila Karimova" at bounding box center [162, 173] width 95 height 27
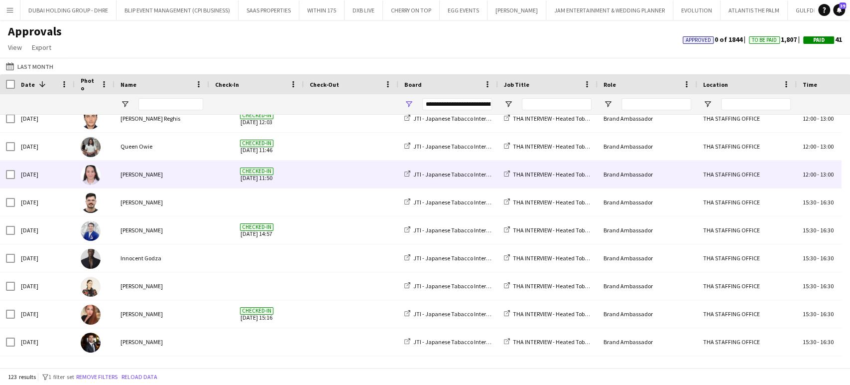
click at [157, 178] on div "Kamila Karimova" at bounding box center [162, 173] width 95 height 27
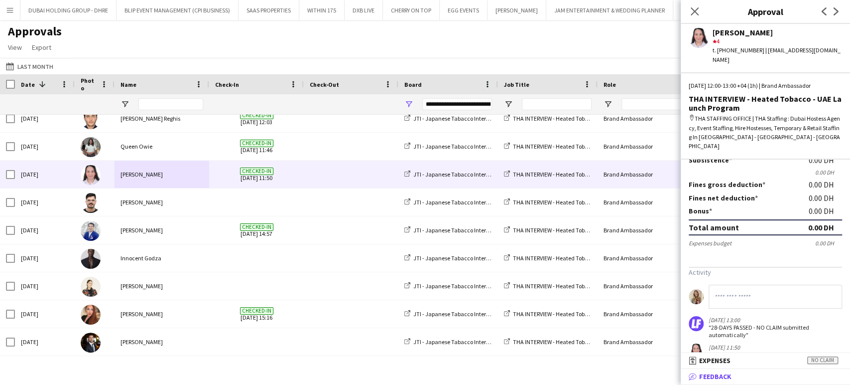
click at [729, 376] on span "Feedback" at bounding box center [715, 376] width 32 height 9
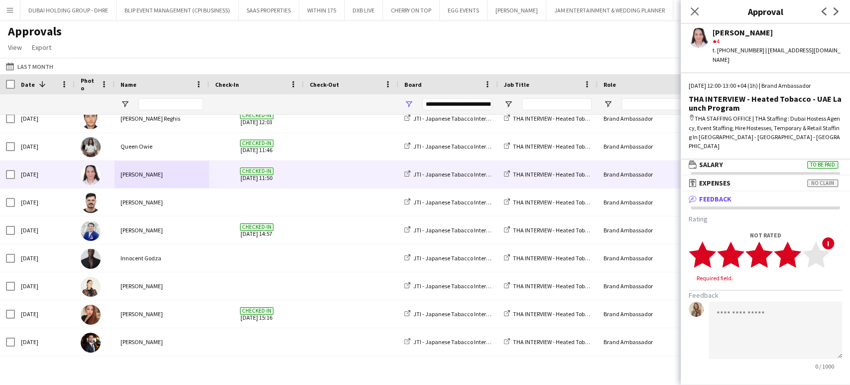
click at [793, 242] on polygon at bounding box center [787, 255] width 27 height 26
click at [741, 292] on textarea at bounding box center [775, 320] width 133 height 57
type textarea "*"
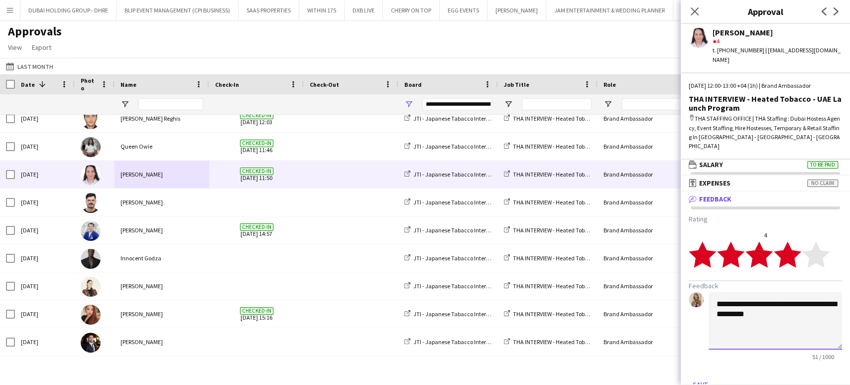
click at [721, 292] on textarea "**********" at bounding box center [775, 320] width 133 height 57
click at [797, 305] on textarea "**********" at bounding box center [775, 320] width 133 height 57
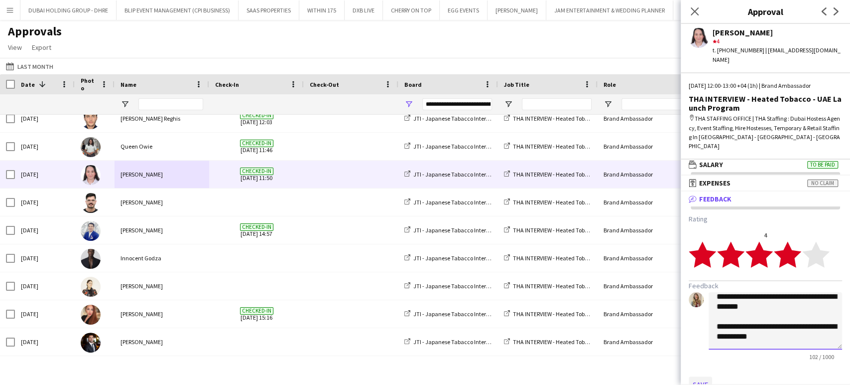
type textarea "**********"
click at [701, 376] on button "Save" at bounding box center [700, 384] width 23 height 16
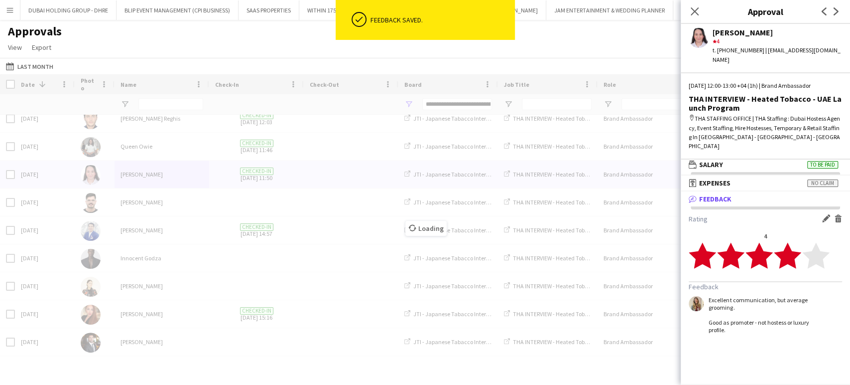
click at [144, 144] on div "Loading" at bounding box center [425, 220] width 850 height 293
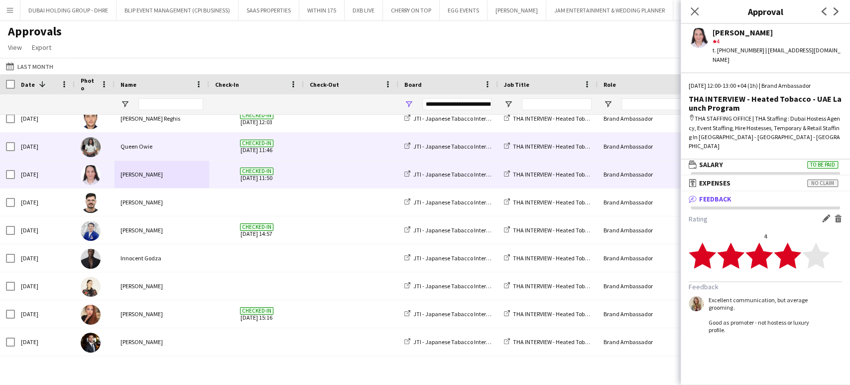
click at [143, 150] on div "Queen Owie" at bounding box center [162, 145] width 95 height 27
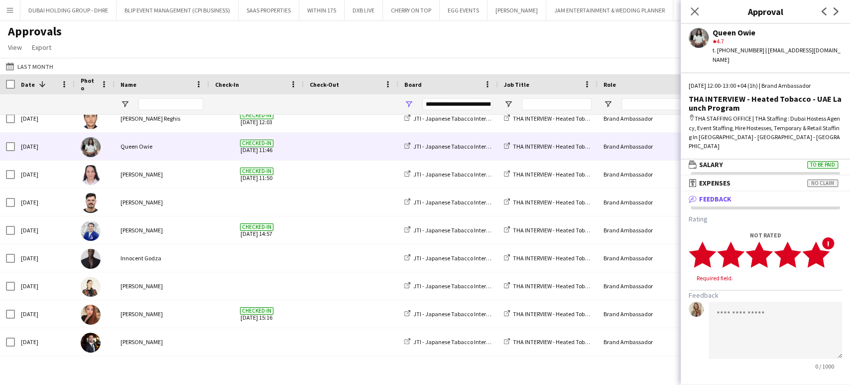
click at [819, 242] on polygon at bounding box center [815, 255] width 27 height 26
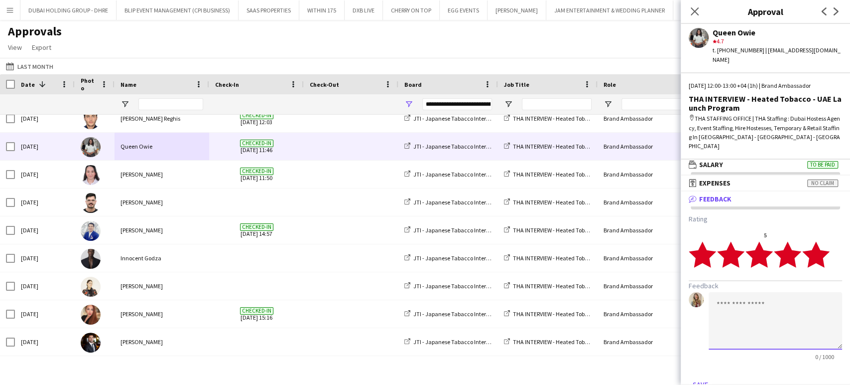
click at [740, 297] on textarea at bounding box center [775, 320] width 133 height 57
type textarea "**********"
click at [702, 376] on button "Save" at bounding box center [700, 384] width 23 height 16
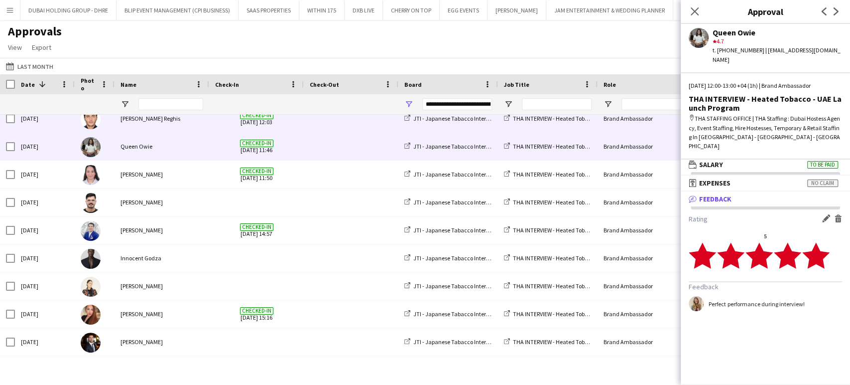
click at [135, 126] on div "Haitham Reghis" at bounding box center [162, 118] width 95 height 27
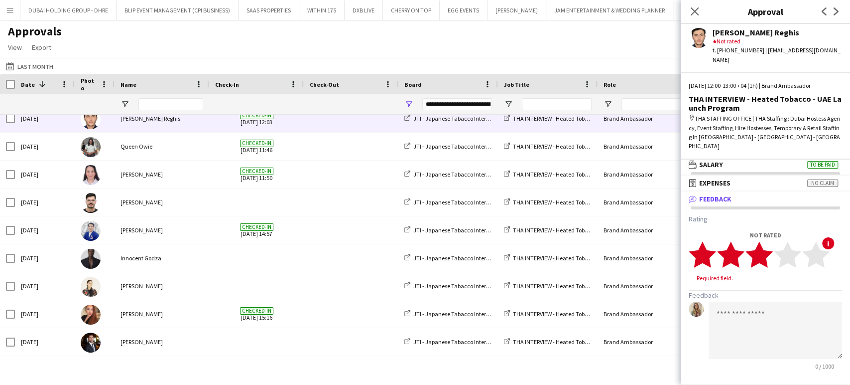
click at [767, 242] on polygon at bounding box center [759, 255] width 27 height 26
click at [726, 298] on textarea at bounding box center [775, 320] width 133 height 57
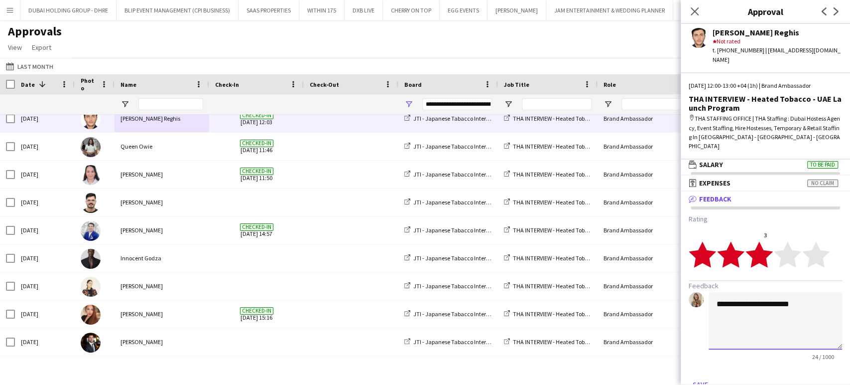
click at [718, 292] on textarea "**********" at bounding box center [775, 320] width 133 height 57
click at [825, 292] on textarea "**********" at bounding box center [775, 320] width 133 height 57
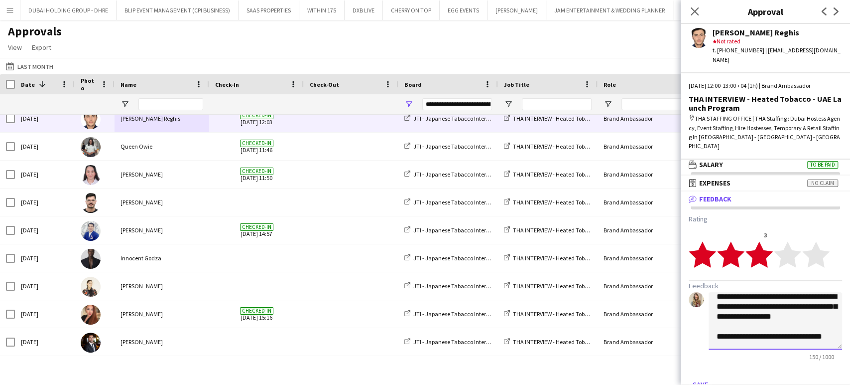
scroll to position [0, 0]
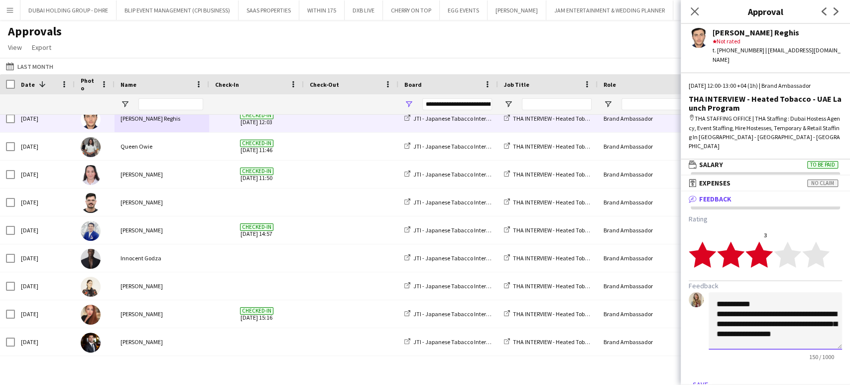
click at [716, 292] on textarea "**********" at bounding box center [775, 320] width 133 height 57
click at [782, 300] on textarea "**********" at bounding box center [775, 320] width 133 height 57
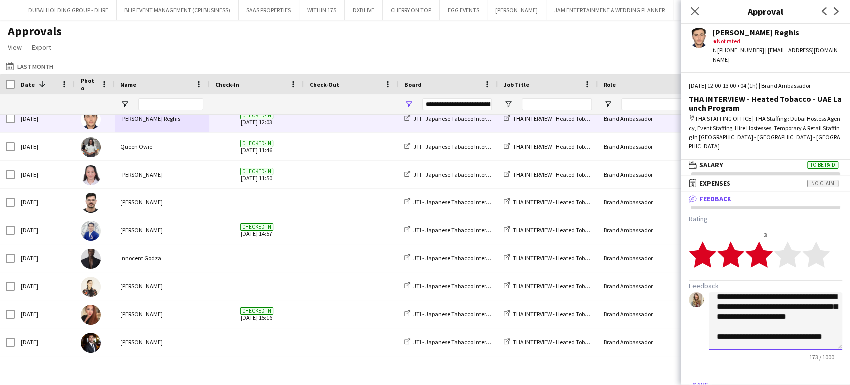
scroll to position [57, 0]
type textarea "**********"
click at [698, 376] on button "Save" at bounding box center [700, 384] width 23 height 16
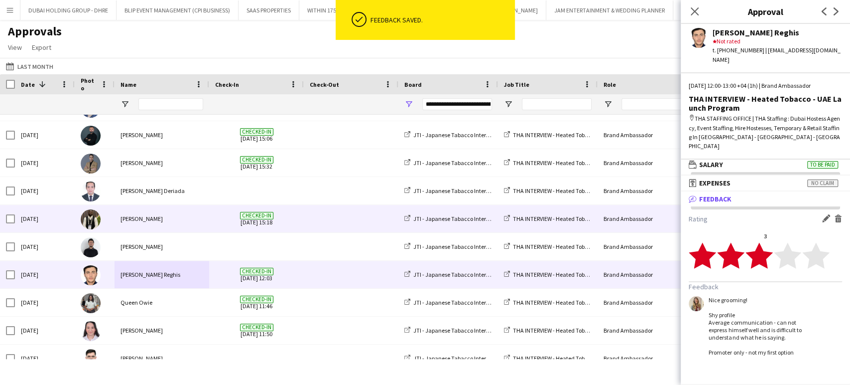
scroll to position [2048, 0]
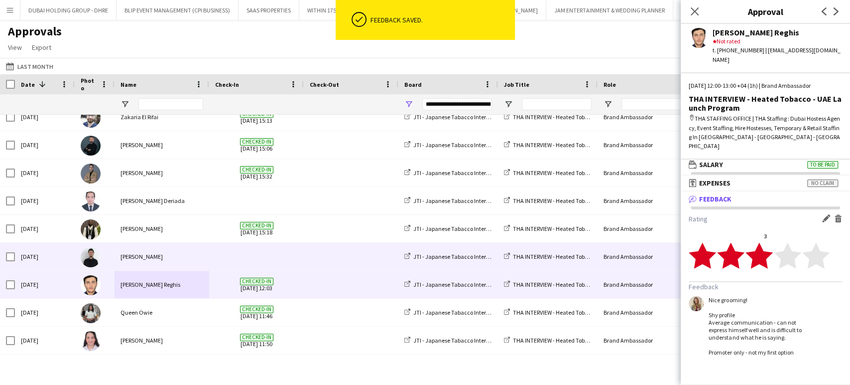
click at [131, 258] on div "George Thomas Koikalath" at bounding box center [162, 256] width 95 height 27
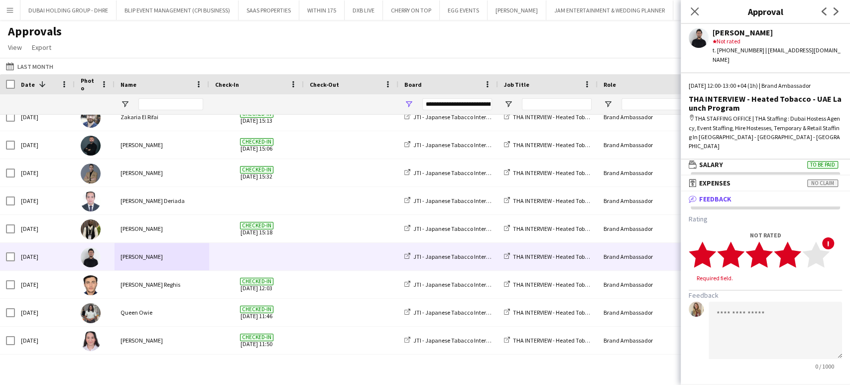
click at [789, 242] on polygon at bounding box center [787, 255] width 27 height 26
click at [772, 292] on textarea at bounding box center [775, 320] width 133 height 57
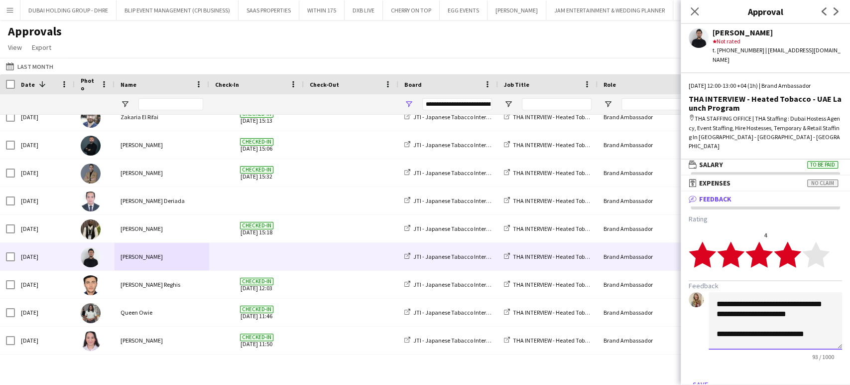
scroll to position [10, 0]
type textarea "**********"
click at [702, 376] on button "Save" at bounding box center [700, 384] width 23 height 16
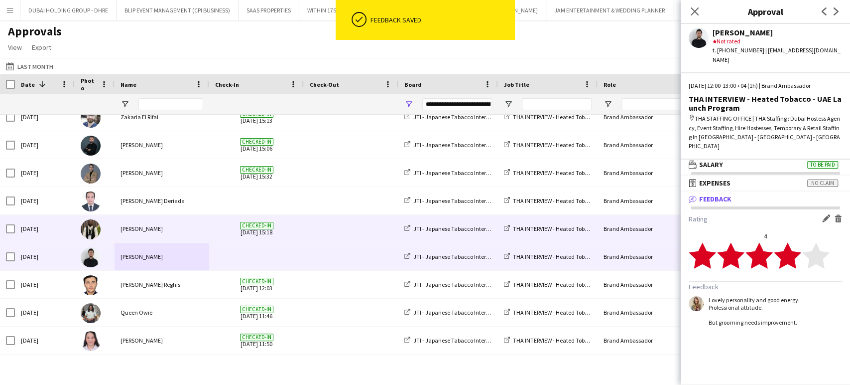
click at [133, 229] on div "Fejiro Ejiroro" at bounding box center [162, 228] width 95 height 27
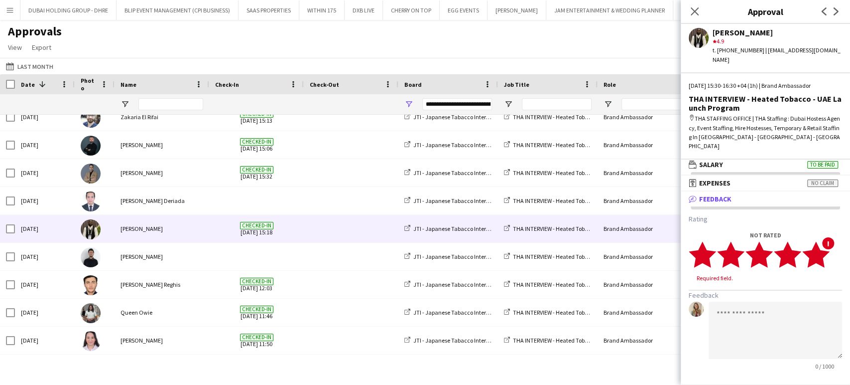
click at [821, 242] on polygon at bounding box center [815, 255] width 27 height 26
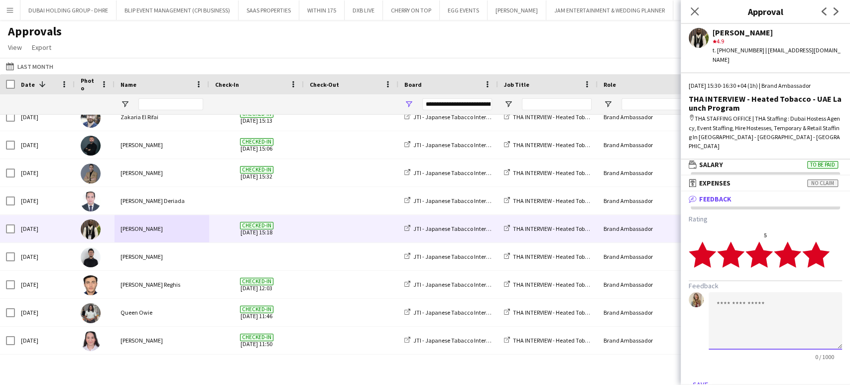
click at [749, 292] on textarea at bounding box center [775, 320] width 133 height 57
click at [826, 295] on textarea "**********" at bounding box center [775, 320] width 133 height 57
click at [794, 314] on textarea "**********" at bounding box center [775, 320] width 133 height 57
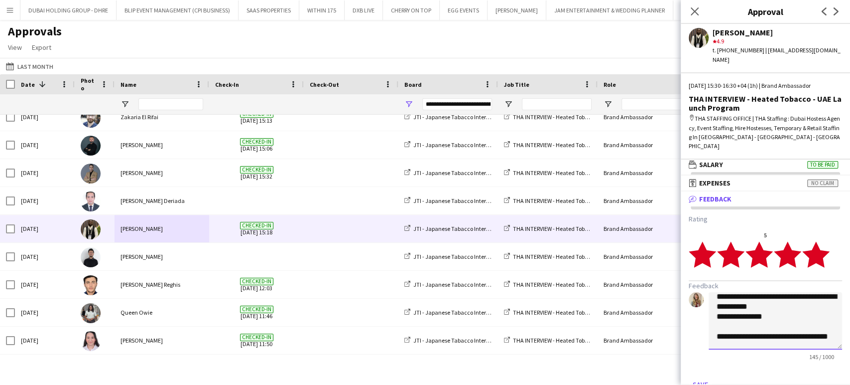
scroll to position [47, 0]
type textarea "**********"
click at [694, 376] on button "Save" at bounding box center [700, 384] width 23 height 16
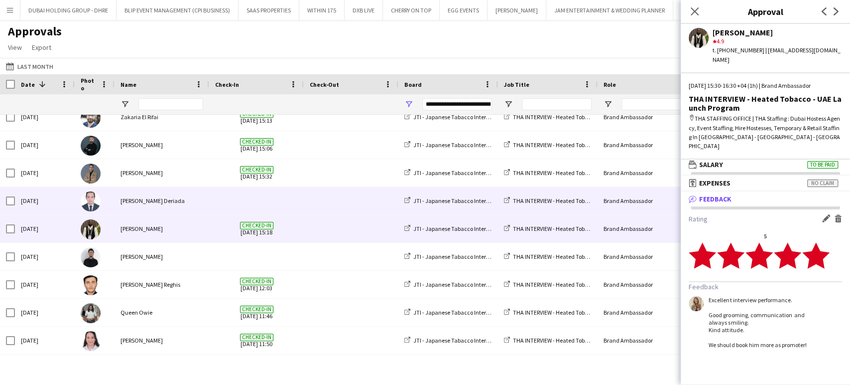
click at [145, 201] on div "Bren Daren Deriada" at bounding box center [162, 200] width 95 height 27
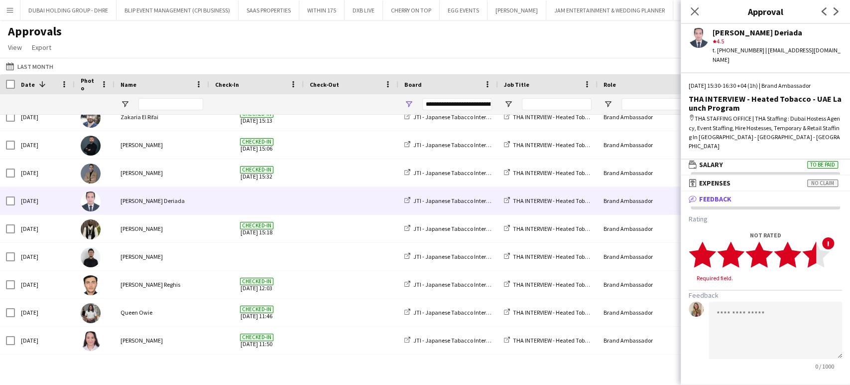
click at [813, 242] on polygon at bounding box center [815, 255] width 27 height 26
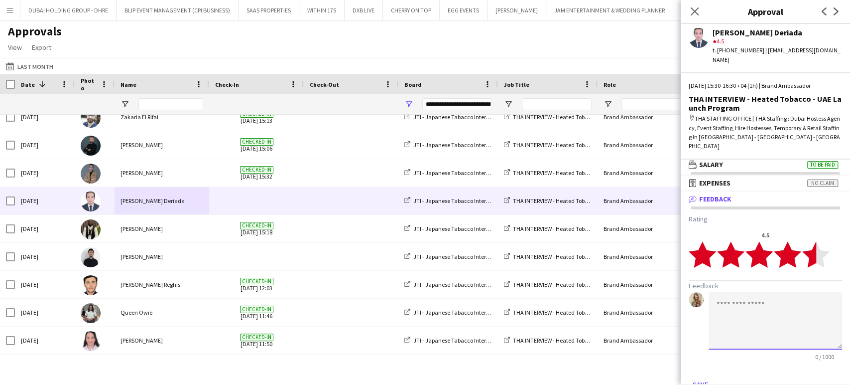
click at [772, 292] on textarea at bounding box center [775, 320] width 133 height 57
click at [788, 301] on textarea "**********" at bounding box center [775, 320] width 133 height 57
click at [803, 318] on textarea "**********" at bounding box center [775, 320] width 133 height 57
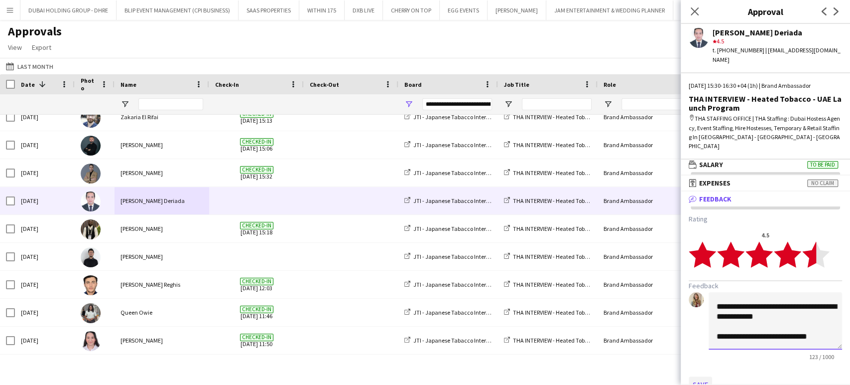
type textarea "**********"
click at [709, 376] on button "Save" at bounding box center [700, 384] width 23 height 16
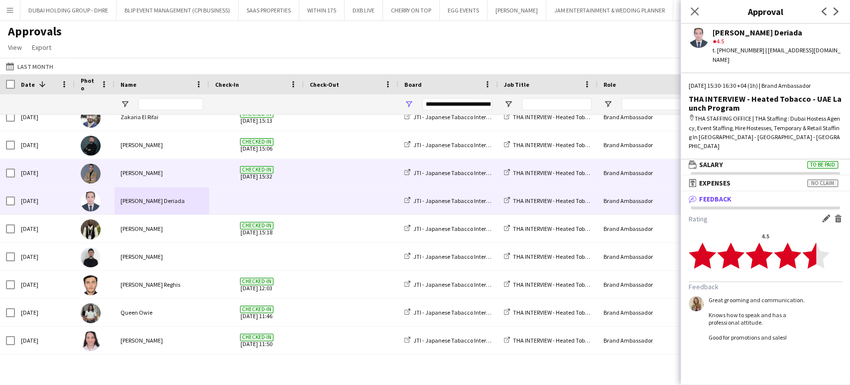
click at [142, 172] on div "Rachid Maalfi" at bounding box center [162, 172] width 95 height 27
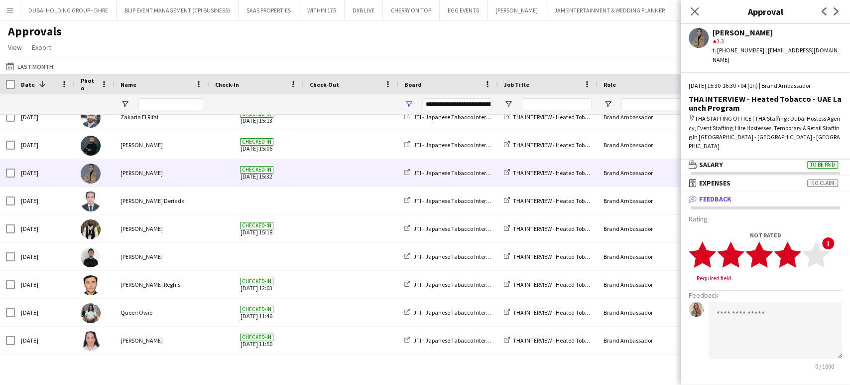
click at [794, 242] on polygon at bounding box center [787, 255] width 27 height 26
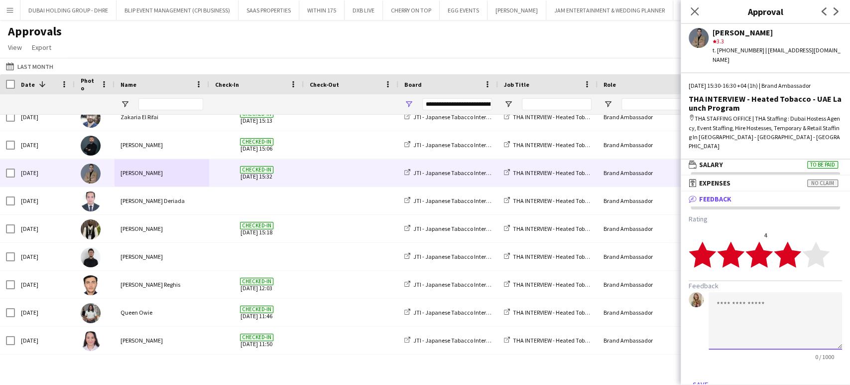
click at [741, 292] on textarea at bounding box center [775, 320] width 133 height 57
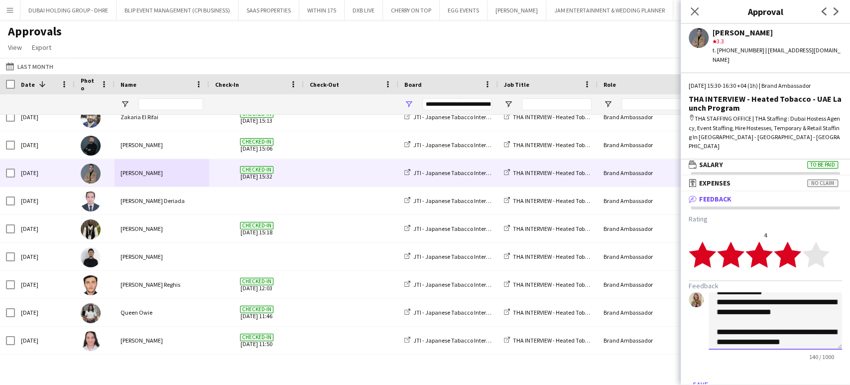
scroll to position [17, 0]
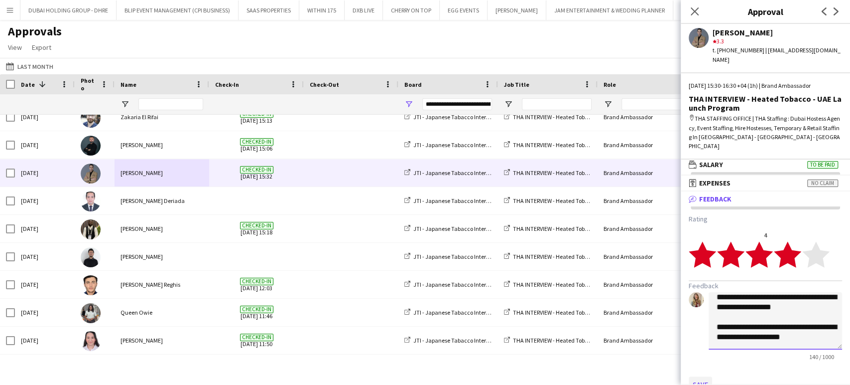
type textarea "**********"
click at [697, 376] on button "Save" at bounding box center [700, 384] width 23 height 16
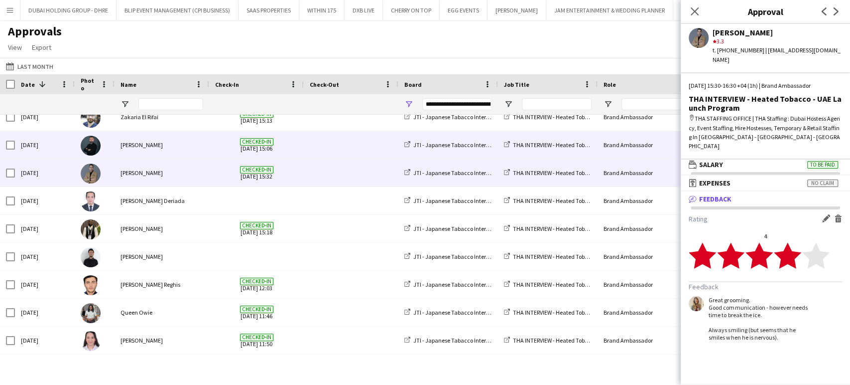
click at [135, 140] on div "Assaad Nassar" at bounding box center [162, 144] width 95 height 27
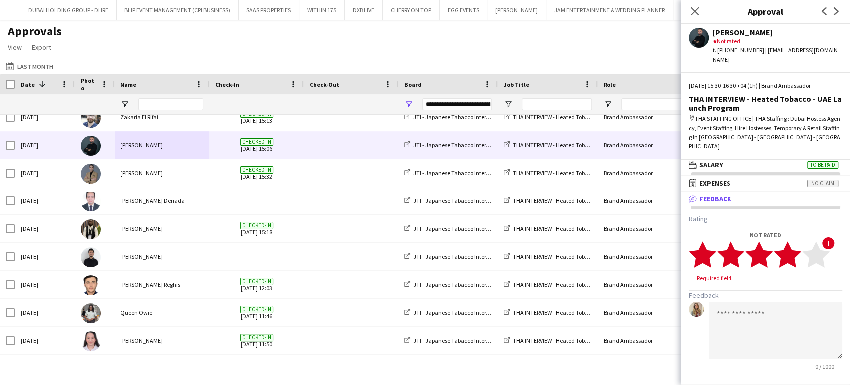
click at [794, 242] on polygon at bounding box center [787, 255] width 27 height 26
click at [747, 292] on textarea at bounding box center [775, 320] width 133 height 57
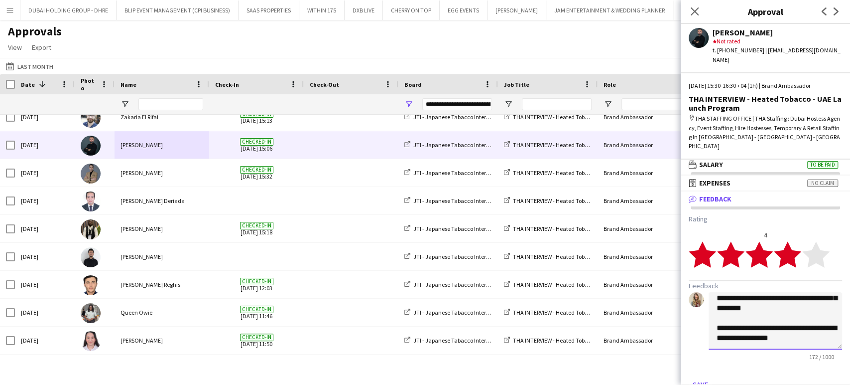
scroll to position [6, 0]
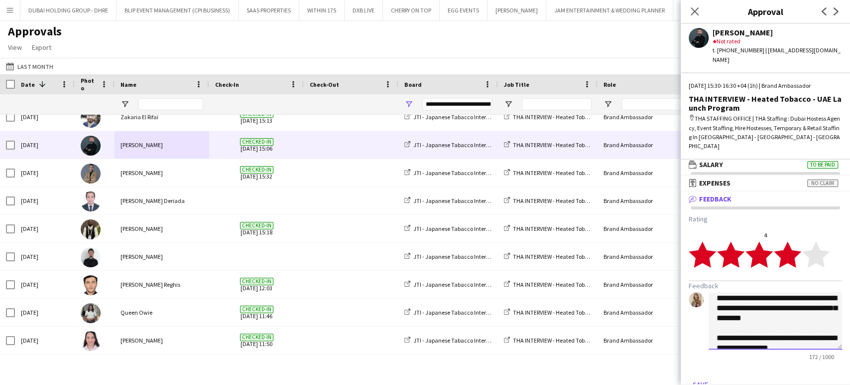
click at [831, 300] on textarea "**********" at bounding box center [775, 320] width 133 height 57
click at [790, 305] on textarea "**********" at bounding box center [775, 320] width 133 height 57
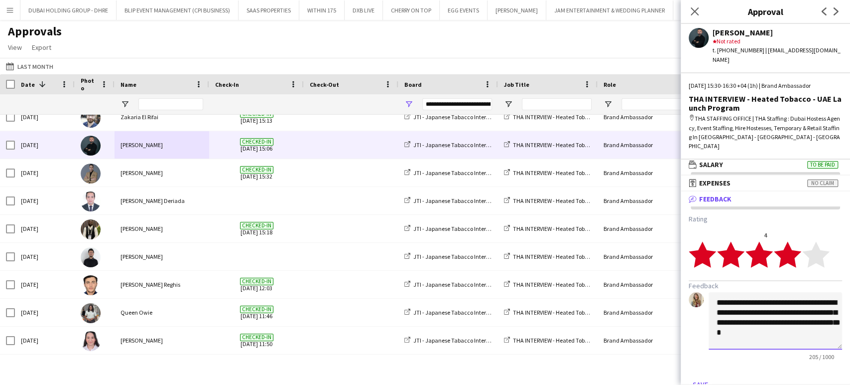
scroll to position [57, 0]
type textarea "**********"
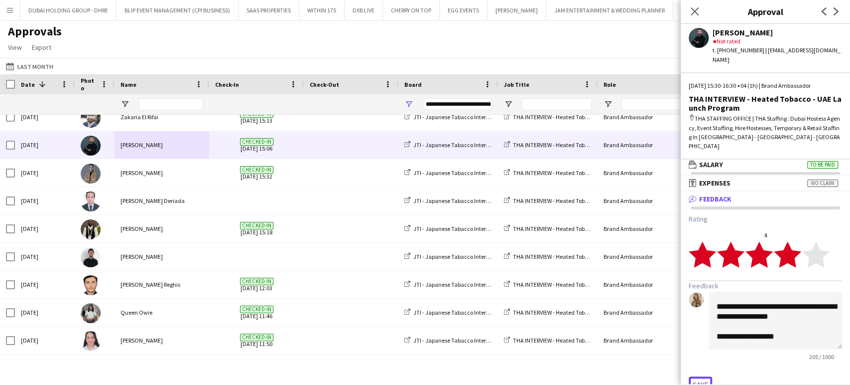
click at [703, 376] on button "Save" at bounding box center [700, 384] width 23 height 16
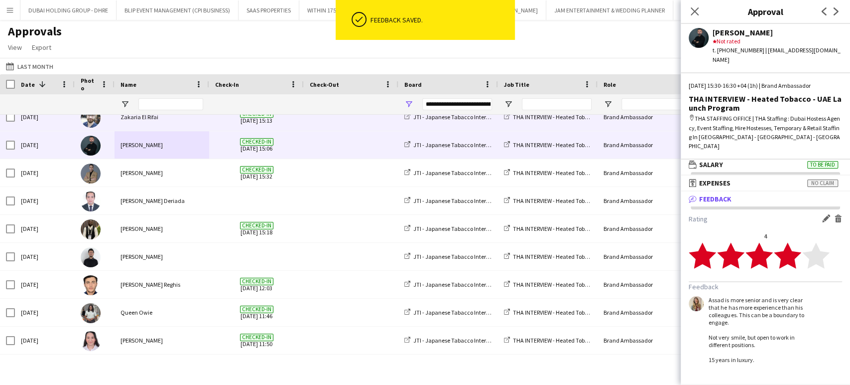
click at [137, 119] on div "Zakaria El Rifai" at bounding box center [162, 116] width 95 height 27
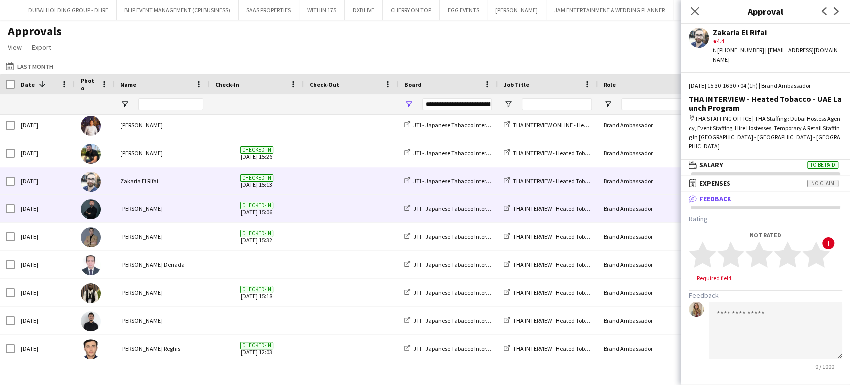
scroll to position [1937, 0]
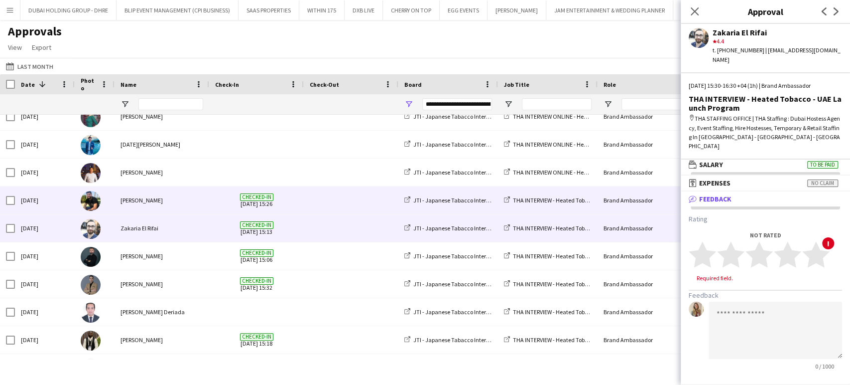
click at [145, 201] on div "Karim Moubadder" at bounding box center [162, 199] width 95 height 27
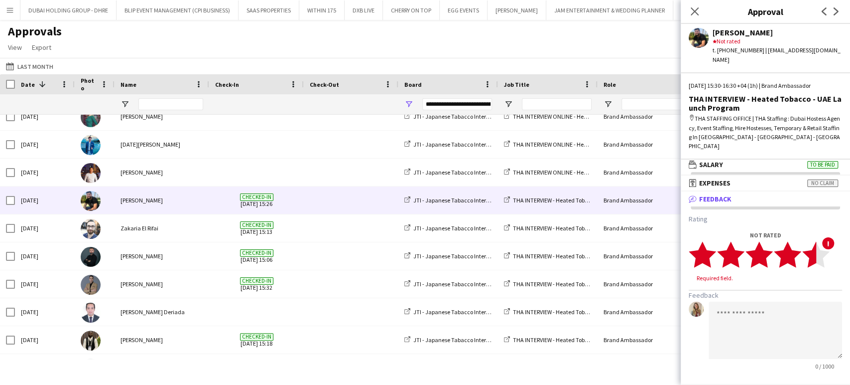
click at [816, 242] on polygon at bounding box center [815, 255] width 27 height 26
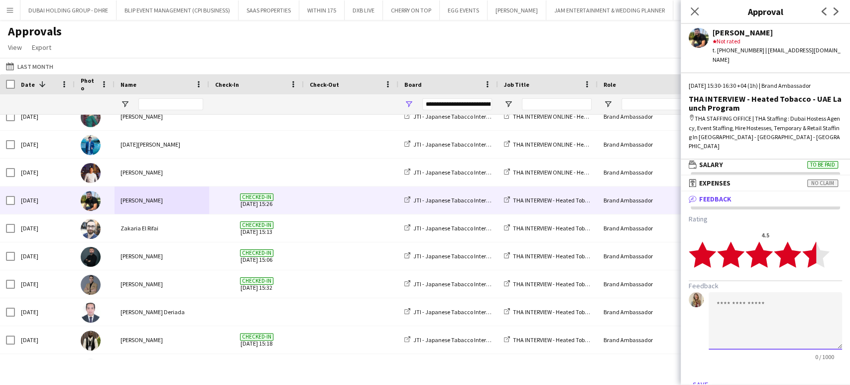
click at [762, 292] on textarea at bounding box center [775, 320] width 133 height 57
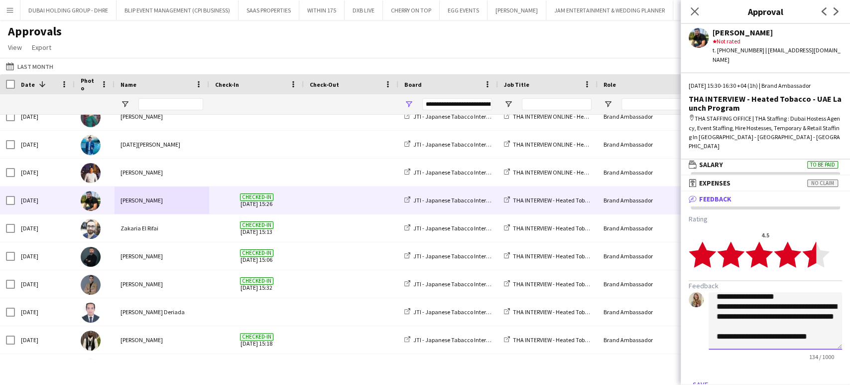
scroll to position [17, 0]
type textarea "**********"
click at [701, 376] on button "Save" at bounding box center [700, 384] width 23 height 16
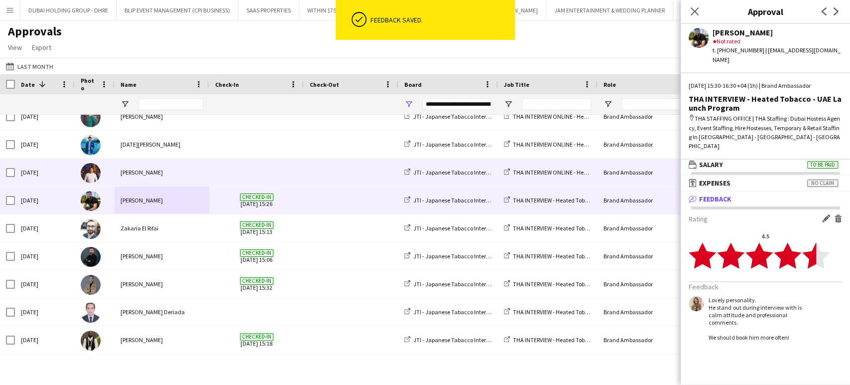
click at [133, 173] on div "Pratik Malla" at bounding box center [162, 171] width 95 height 27
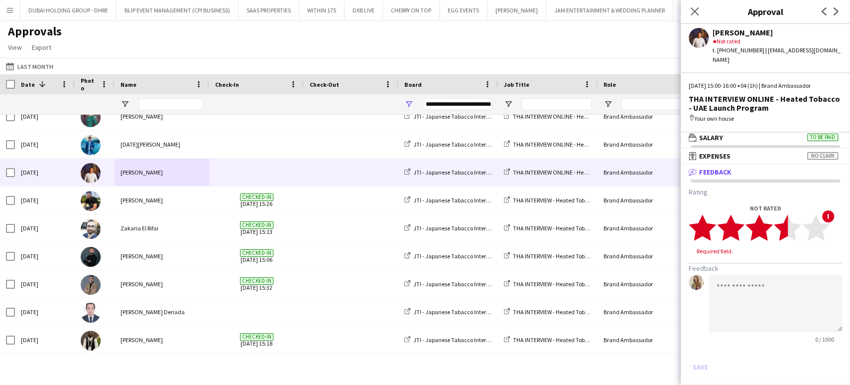
click at [783, 218] on polygon at bounding box center [787, 227] width 27 height 26
click at [745, 270] on textarea at bounding box center [775, 293] width 133 height 57
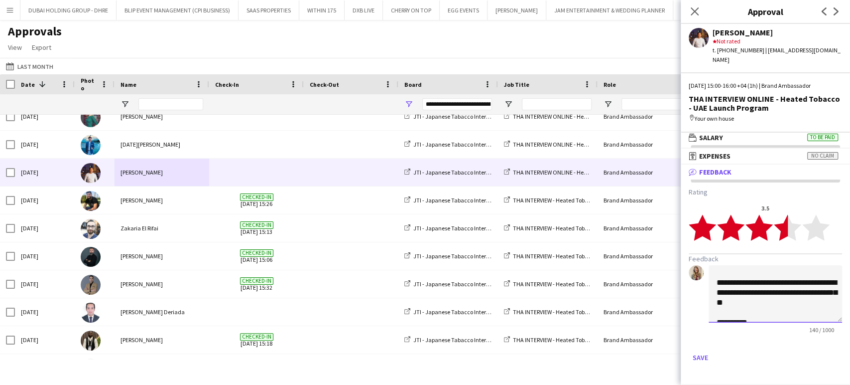
scroll to position [37, 0]
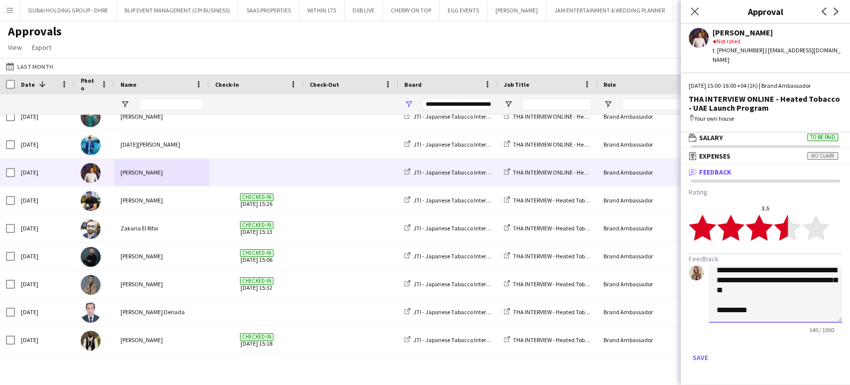
click at [718, 299] on textarea "**********" at bounding box center [775, 293] width 133 height 57
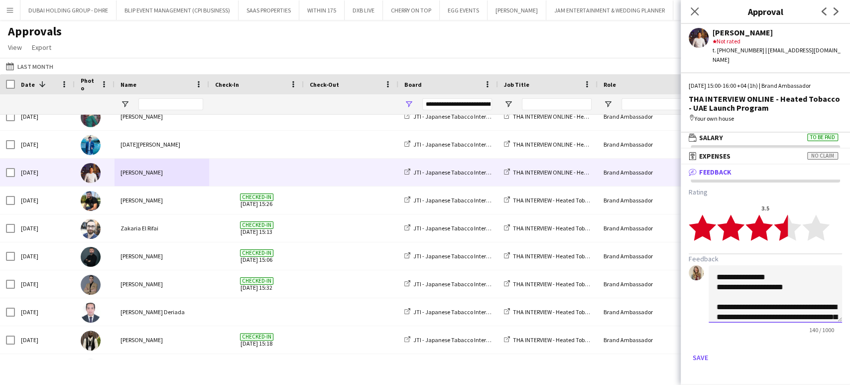
click at [791, 276] on textarea "**********" at bounding box center [775, 293] width 133 height 57
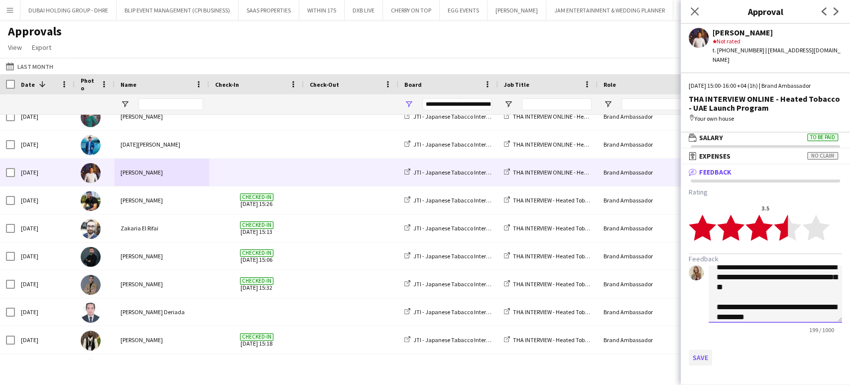
type textarea "**********"
click at [702, 349] on button "Save" at bounding box center [700, 357] width 23 height 16
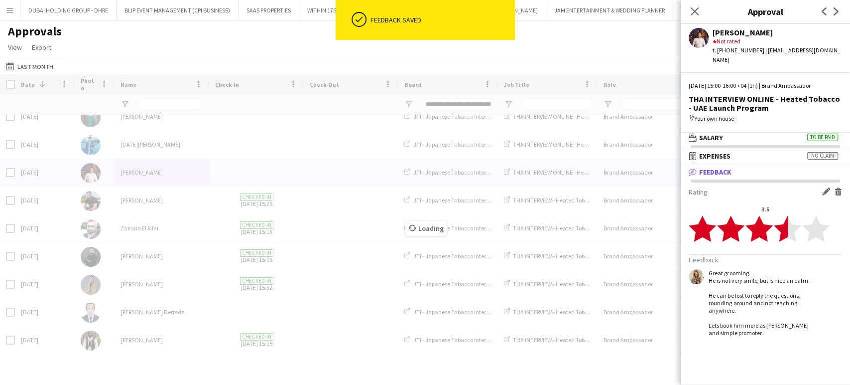
click at [143, 146] on div "Loading" at bounding box center [425, 220] width 850 height 293
click at [147, 137] on div "Loading" at bounding box center [425, 220] width 850 height 293
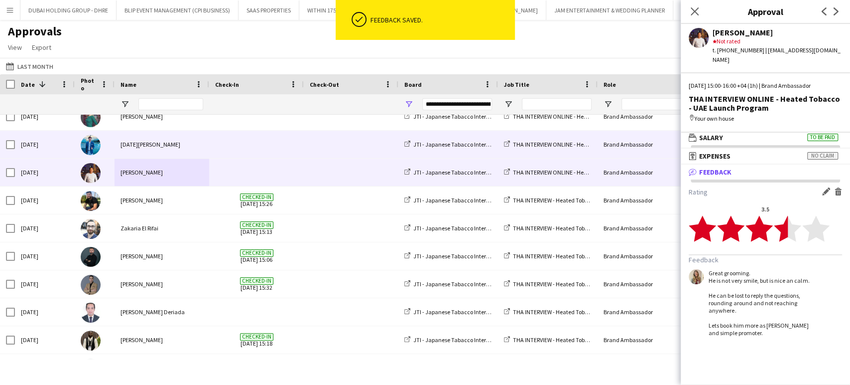
click at [145, 152] on div "Noel Francisco" at bounding box center [162, 144] width 95 height 27
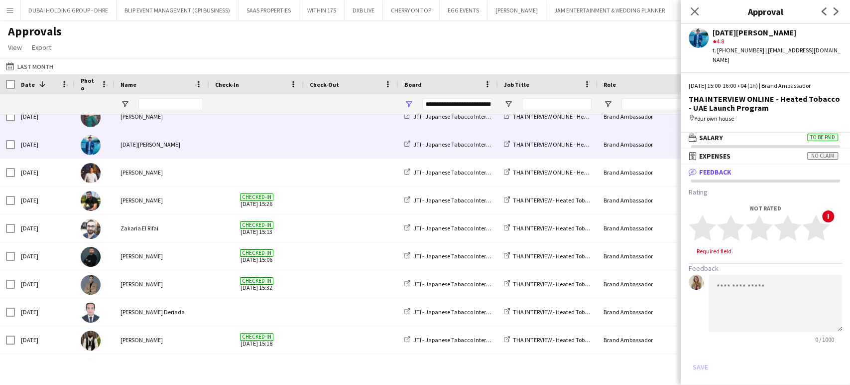
click at [138, 121] on div "Olga Rafalovich" at bounding box center [162, 116] width 95 height 27
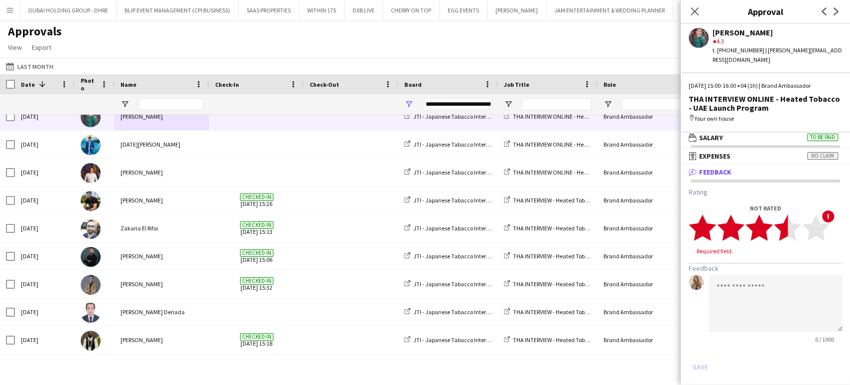
click at [779, 220] on icon "star" at bounding box center [787, 227] width 27 height 27
click at [765, 265] on textarea at bounding box center [775, 293] width 133 height 57
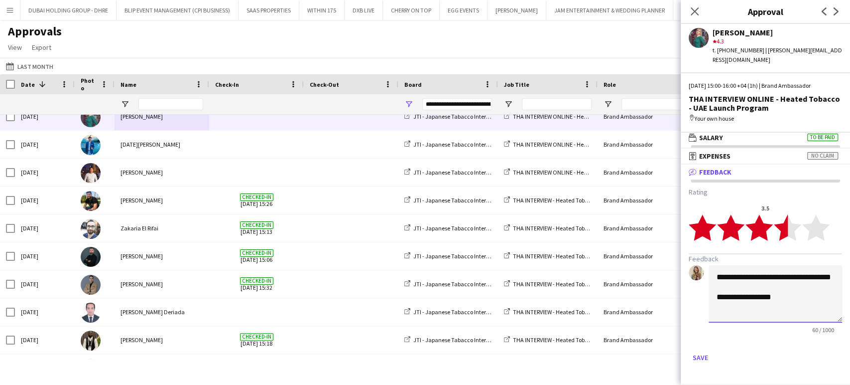
click at [781, 296] on textarea "**********" at bounding box center [775, 293] width 133 height 57
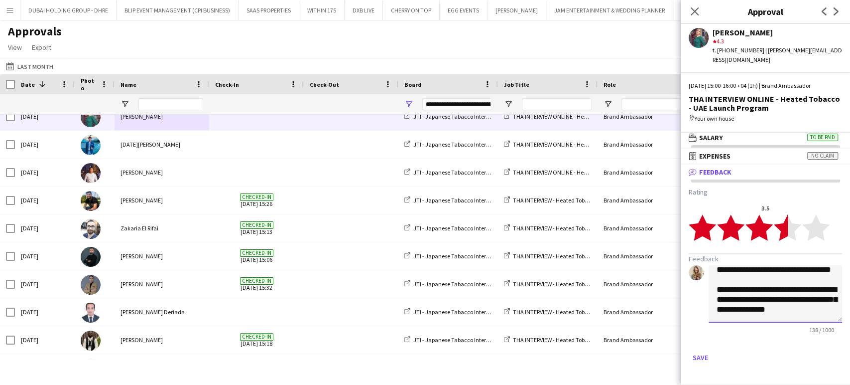
scroll to position [22, 0]
click at [727, 284] on textarea "**********" at bounding box center [775, 293] width 133 height 57
click at [757, 220] on polygon at bounding box center [759, 227] width 27 height 26
click at [765, 214] on polygon at bounding box center [759, 227] width 27 height 26
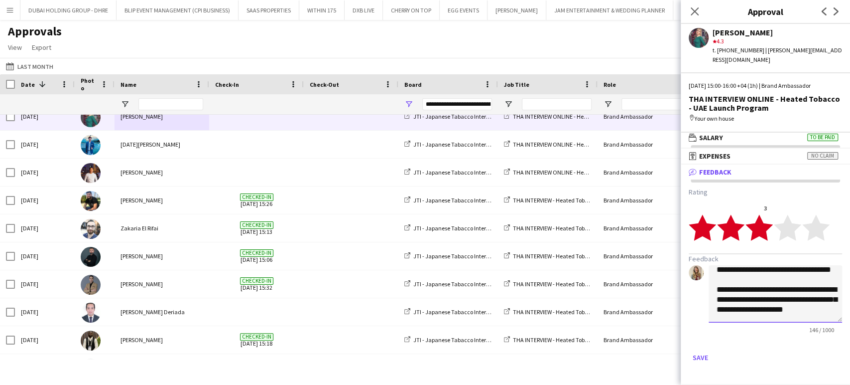
click at [750, 301] on textarea "**********" at bounding box center [775, 293] width 133 height 57
type textarea "**********"
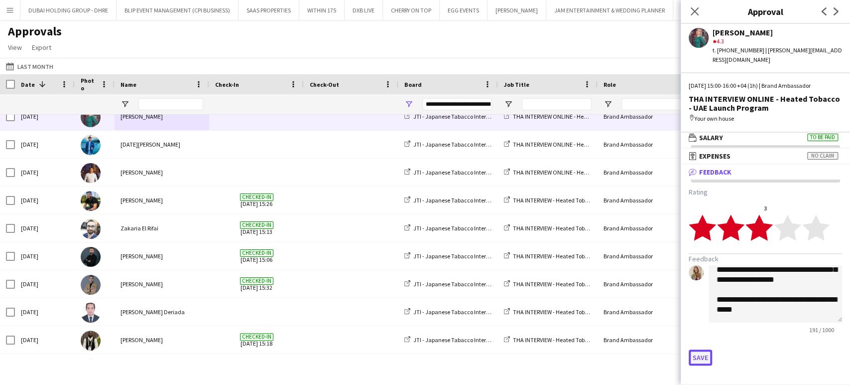
click at [701, 349] on button "Save" at bounding box center [700, 357] width 23 height 16
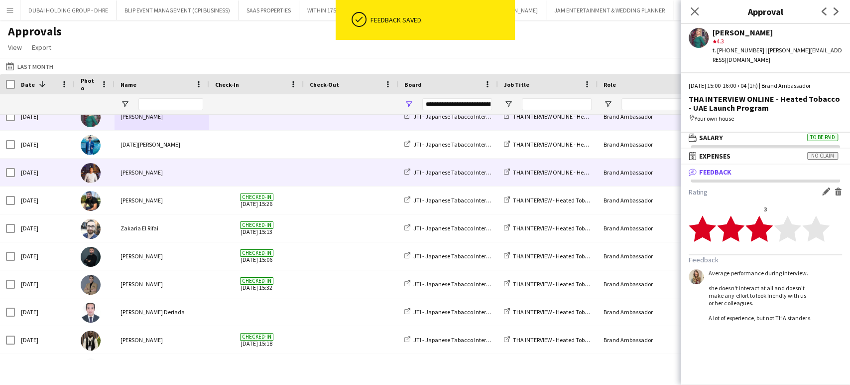
scroll to position [1826, 0]
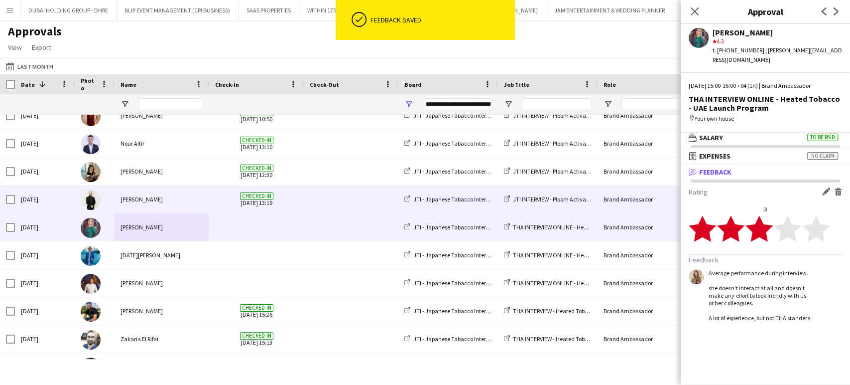
click at [125, 200] on div "Eldar Farz" at bounding box center [162, 198] width 95 height 27
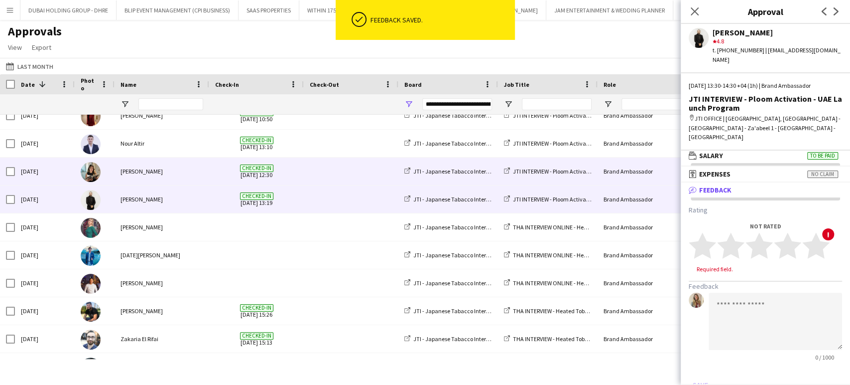
click at [143, 167] on div "KIMBERLY GABALES" at bounding box center [162, 170] width 95 height 27
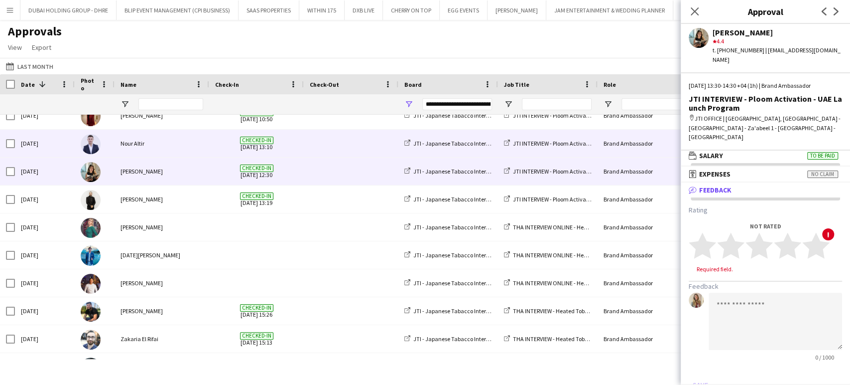
click at [131, 140] on div "Nour Altir" at bounding box center [162, 143] width 95 height 27
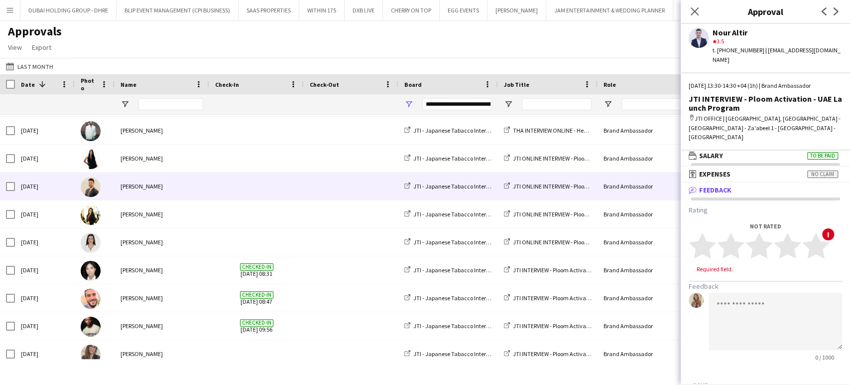
scroll to position [1107, 0]
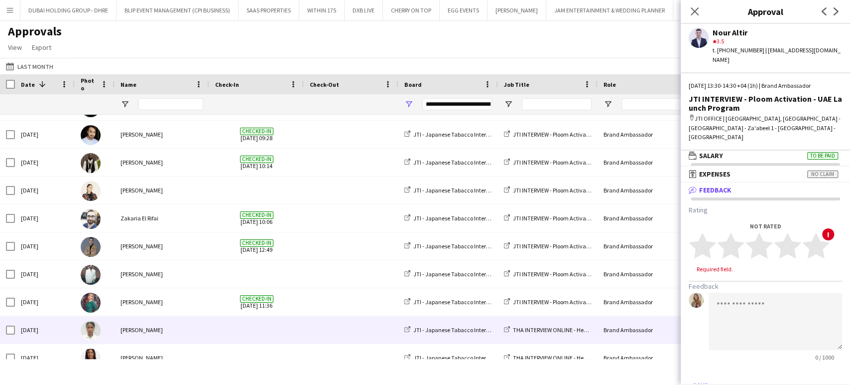
click at [124, 327] on div "Aiesha Blair" at bounding box center [162, 329] width 95 height 27
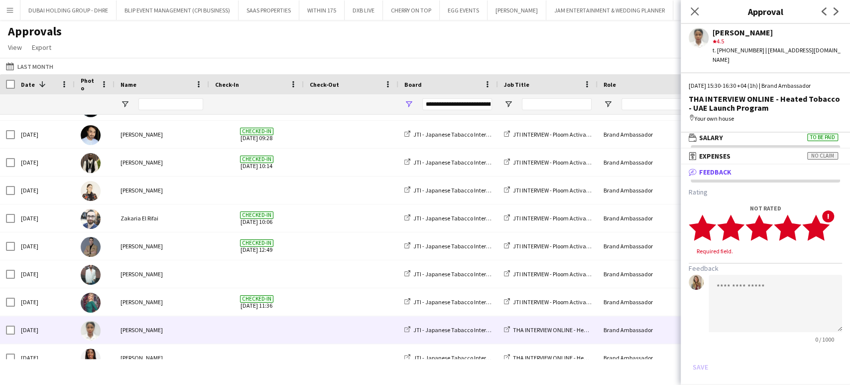
click at [825, 214] on polygon at bounding box center [815, 227] width 27 height 26
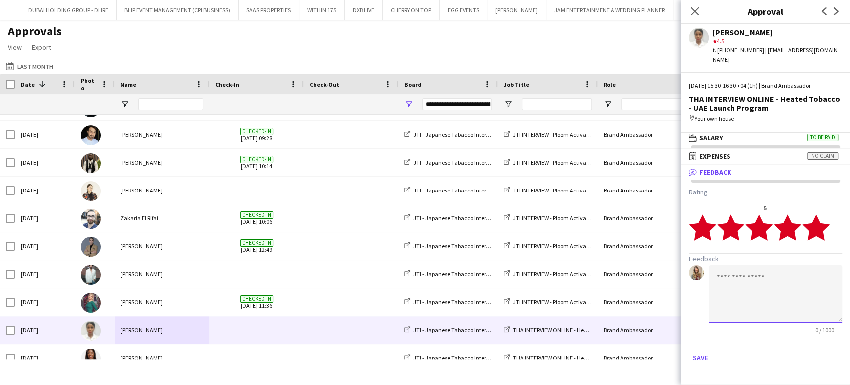
click at [759, 265] on textarea at bounding box center [775, 293] width 133 height 57
type textarea "*"
click at [731, 290] on textarea "**********" at bounding box center [775, 293] width 133 height 57
click at [777, 278] on textarea "**********" at bounding box center [775, 293] width 133 height 57
type textarea "**********"
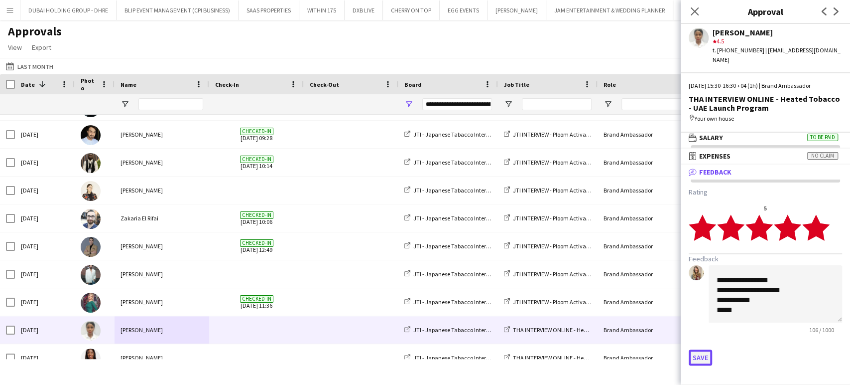
click at [708, 349] on button "Save" at bounding box center [700, 357] width 23 height 16
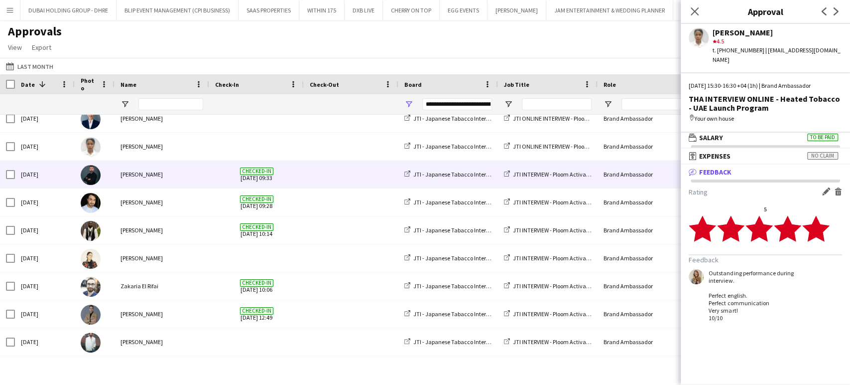
scroll to position [522, 0]
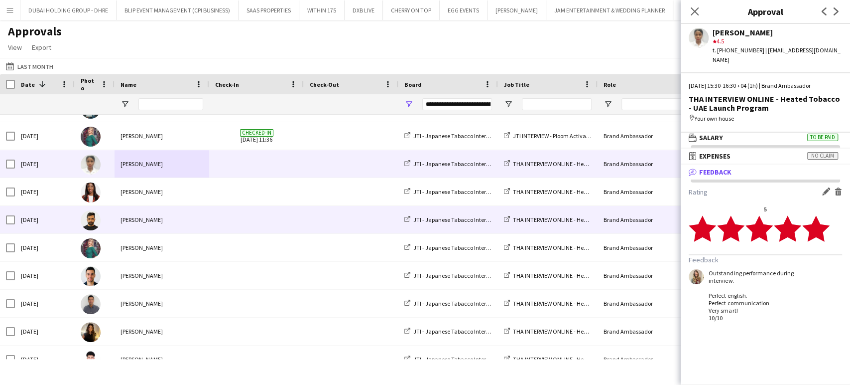
click at [141, 221] on div "Masoud Rahimi" at bounding box center [162, 219] width 95 height 27
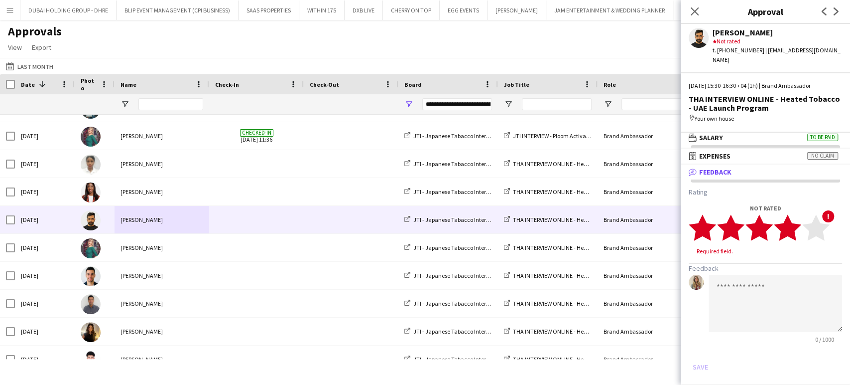
click at [793, 218] on polygon at bounding box center [787, 227] width 27 height 26
click at [724, 280] on textarea at bounding box center [775, 293] width 133 height 57
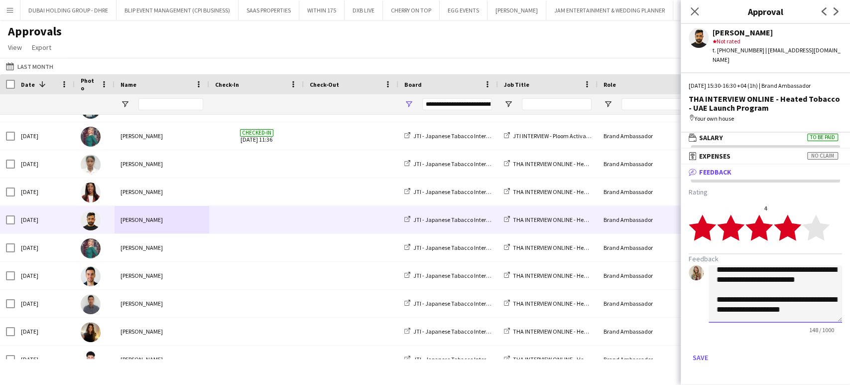
drag, startPoint x: 776, startPoint y: 302, endPoint x: 784, endPoint y: 294, distance: 10.9
click at [825, 299] on textarea "**********" at bounding box center [775, 293] width 133 height 57
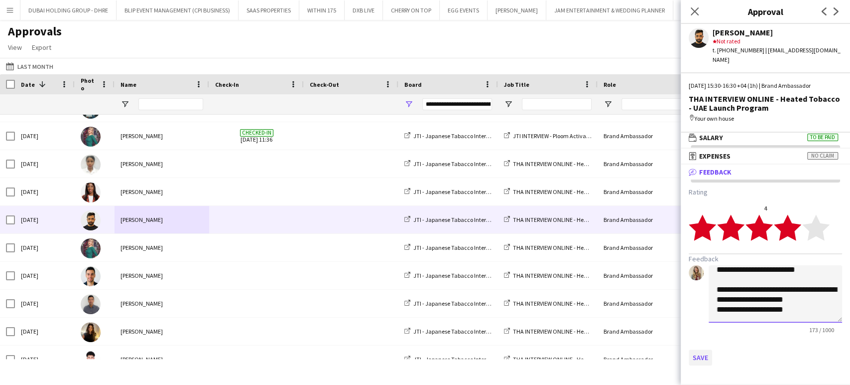
type textarea "**********"
click at [708, 349] on button "Save" at bounding box center [700, 357] width 23 height 16
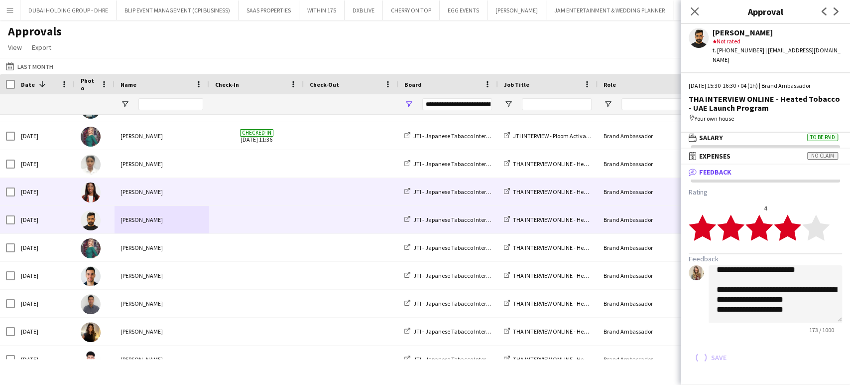
click at [145, 193] on div "Vivien Ezeji" at bounding box center [162, 191] width 95 height 27
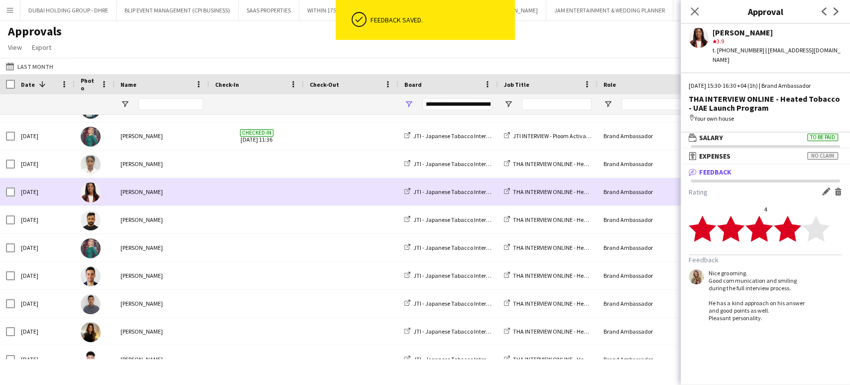
click at [135, 194] on div "Vivien Ezeji" at bounding box center [162, 191] width 95 height 27
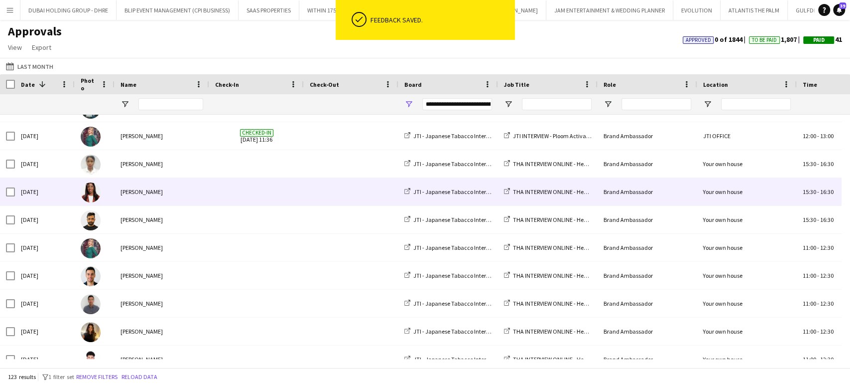
click at [120, 185] on div "Vivien Ezeji" at bounding box center [162, 191] width 95 height 27
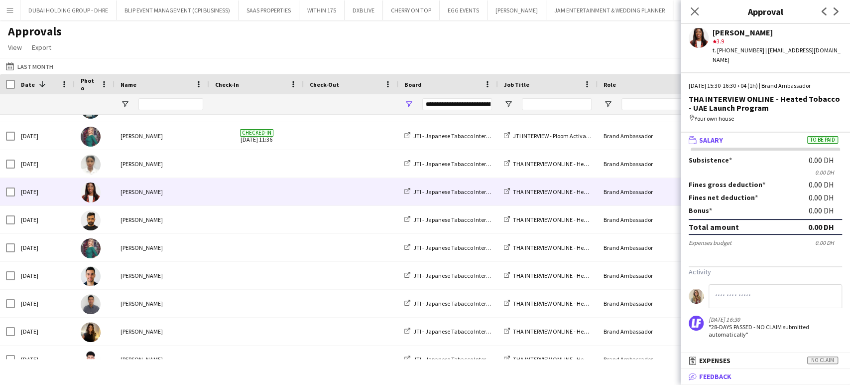
click at [737, 376] on mat-panel-title "bubble-pencil Feedback" at bounding box center [763, 376] width 165 height 9
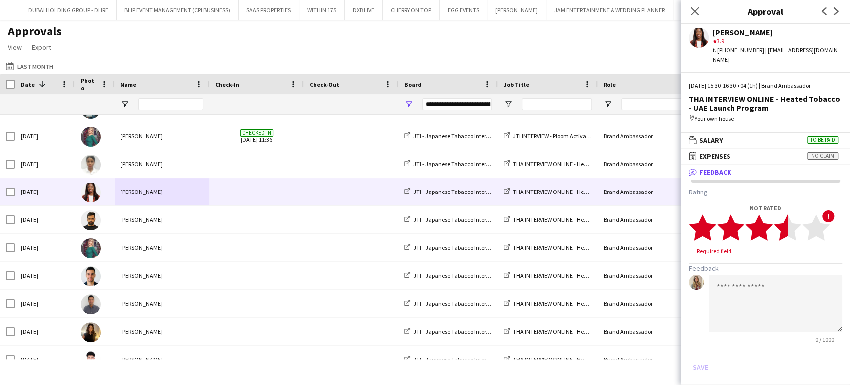
click at [784, 217] on polygon at bounding box center [787, 227] width 27 height 26
click at [760, 274] on textarea at bounding box center [775, 293] width 133 height 57
type textarea "*"
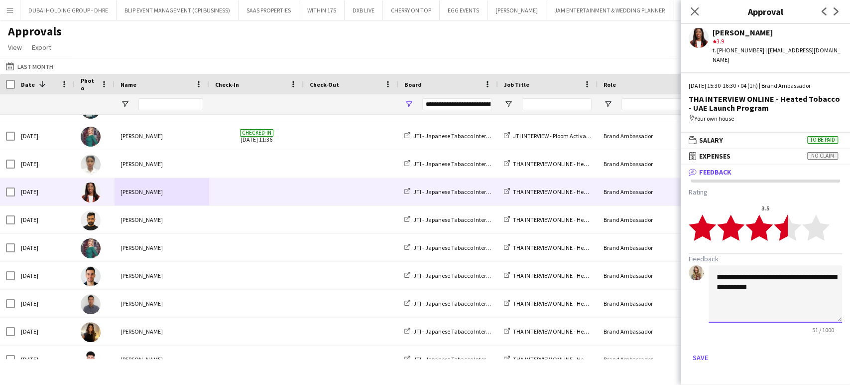
click at [780, 276] on textarea "**********" at bounding box center [775, 293] width 133 height 57
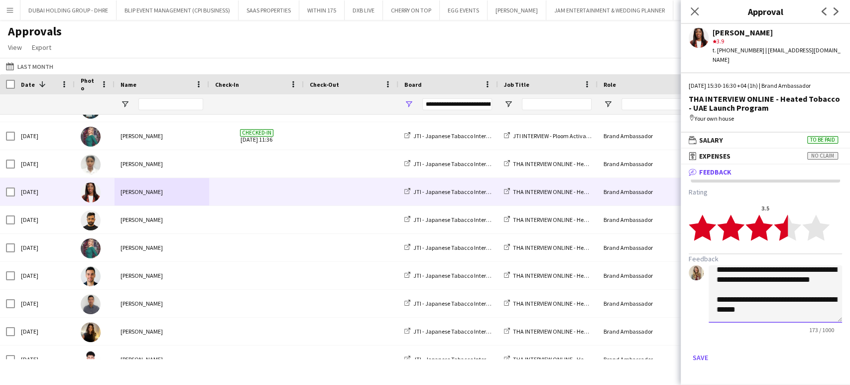
scroll to position [47, 0]
type textarea "**********"
click at [701, 349] on button "Save" at bounding box center [700, 357] width 23 height 16
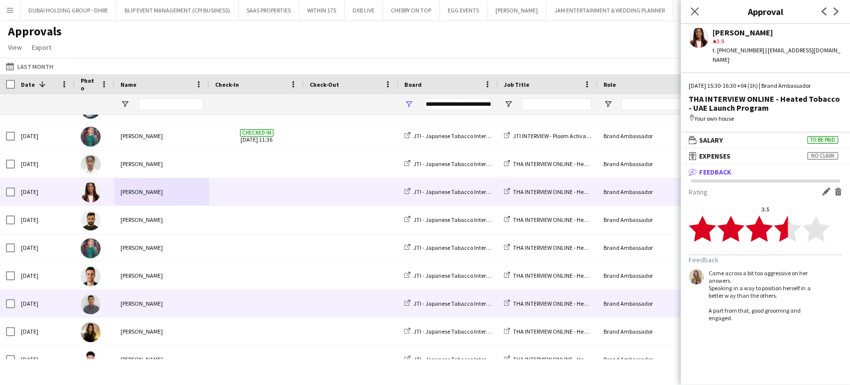
click at [155, 300] on div "Khalid Moumad" at bounding box center [162, 302] width 95 height 27
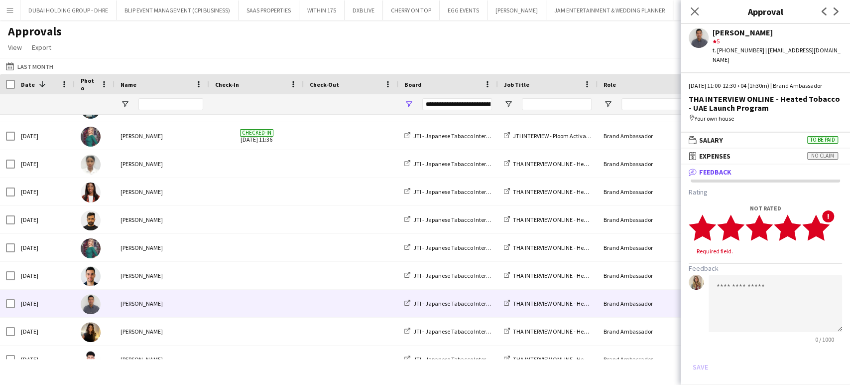
click at [826, 225] on polygon at bounding box center [815, 227] width 27 height 26
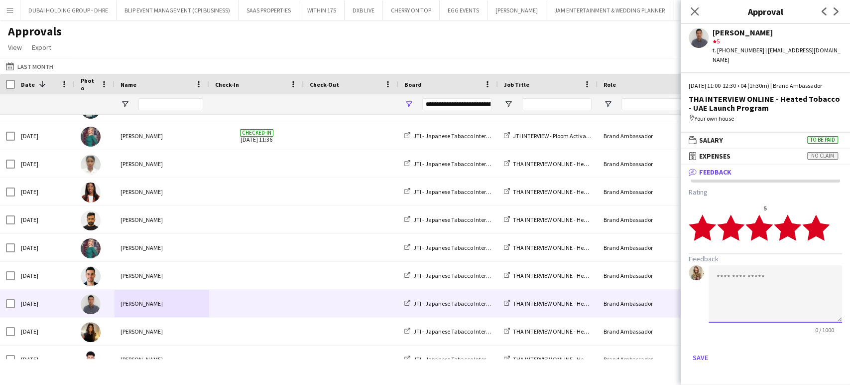
click at [778, 265] on textarea at bounding box center [775, 293] width 133 height 57
drag, startPoint x: 803, startPoint y: 306, endPoint x: 817, endPoint y: 314, distance: 16.5
click at [817, 314] on textarea "**********" at bounding box center [775, 293] width 133 height 57
click at [829, 302] on textarea "**********" at bounding box center [775, 293] width 133 height 57
click at [813, 278] on textarea "**********" at bounding box center [775, 293] width 133 height 57
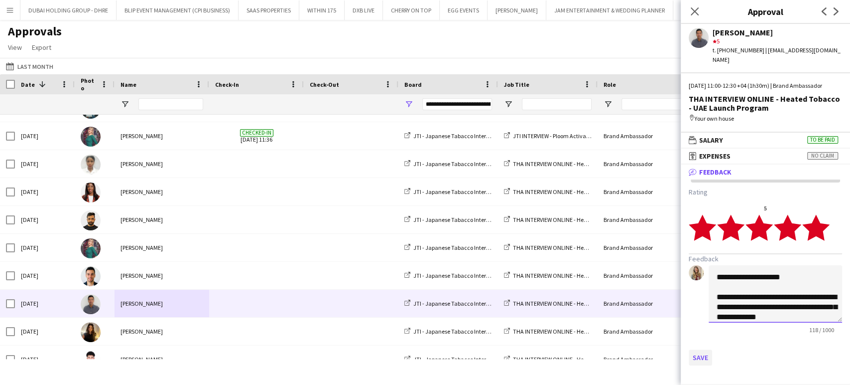
type textarea "**********"
click at [704, 357] on button "Save" at bounding box center [700, 357] width 23 height 16
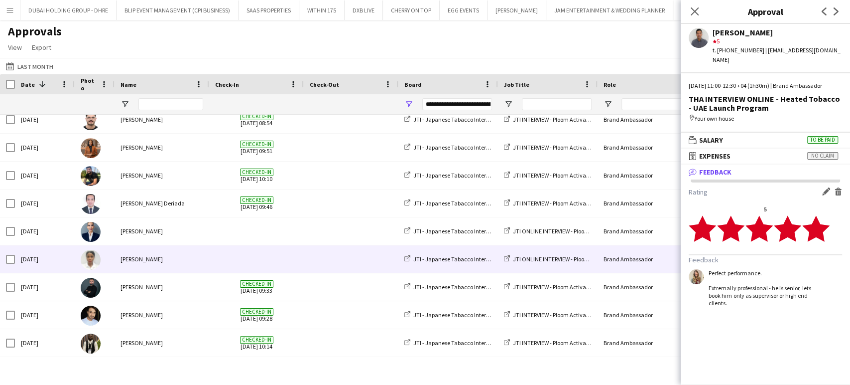
scroll to position [553, 0]
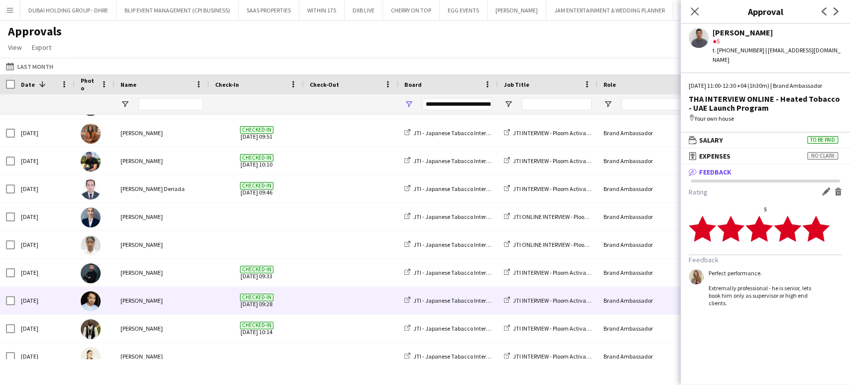
click at [155, 300] on div "Ravi JADHAV" at bounding box center [162, 299] width 95 height 27
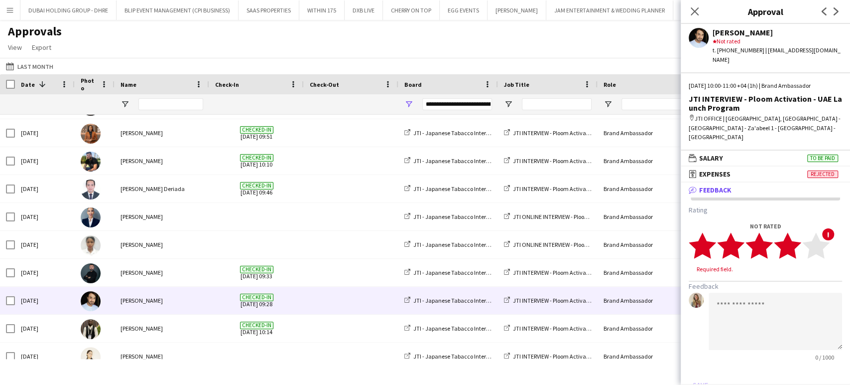
click at [797, 232] on icon "star" at bounding box center [787, 245] width 27 height 27
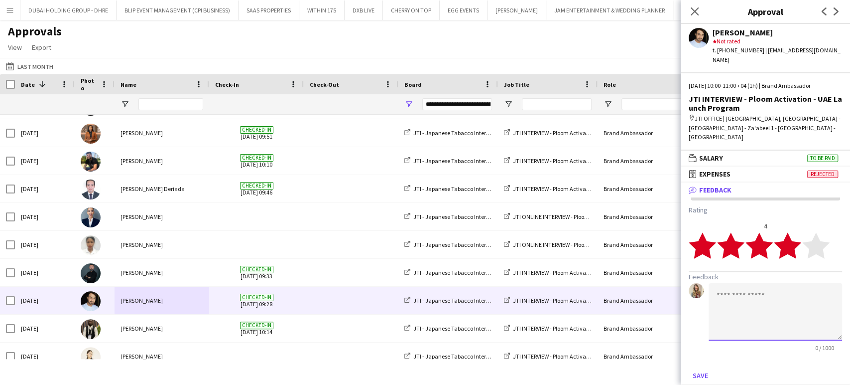
click at [754, 283] on textarea at bounding box center [775, 311] width 133 height 57
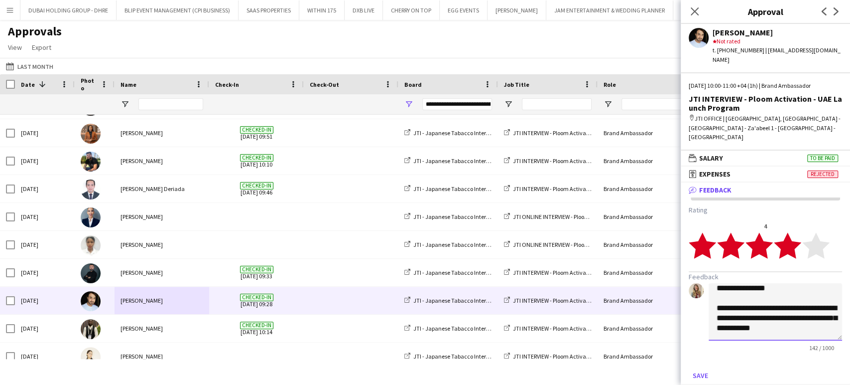
scroll to position [0, 0]
click at [799, 283] on textarea "**********" at bounding box center [775, 311] width 133 height 57
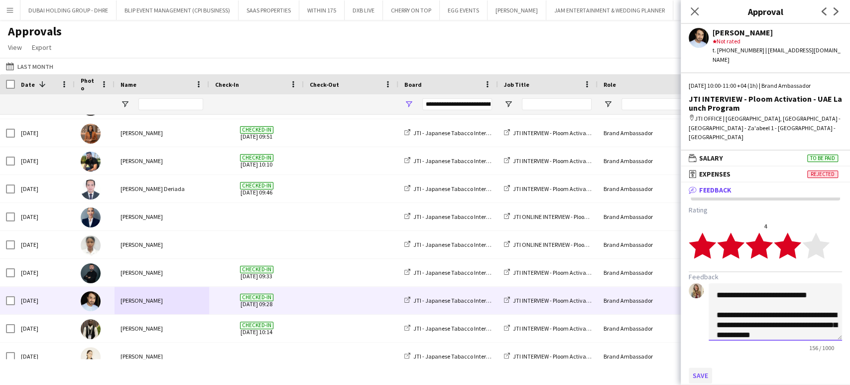
type textarea "**********"
click at [705, 367] on button "Save" at bounding box center [700, 375] width 23 height 16
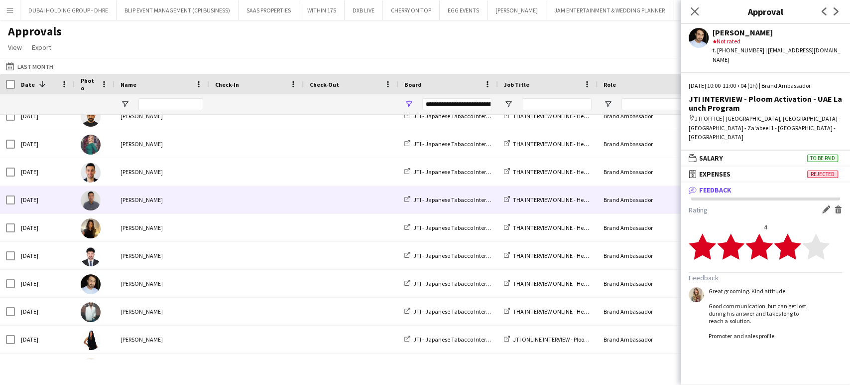
scroll to position [1107, 0]
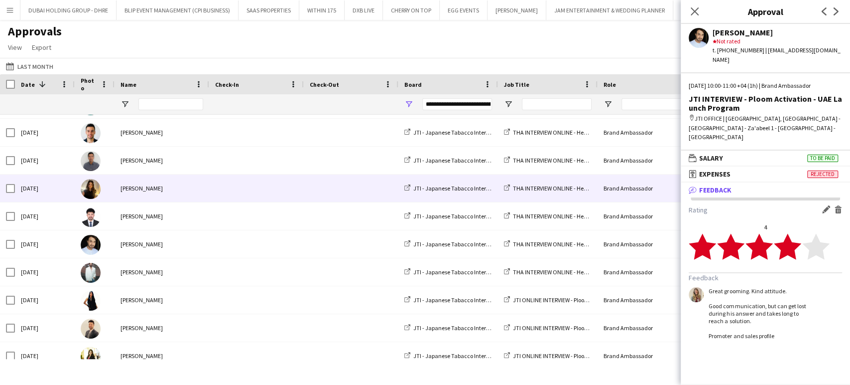
click at [132, 182] on div "Ola Bahgat" at bounding box center [162, 187] width 95 height 27
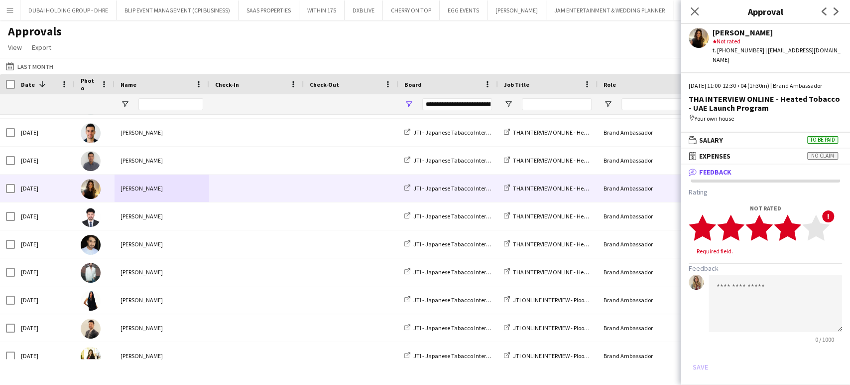
click at [797, 229] on icon "star" at bounding box center [787, 227] width 27 height 27
click at [758, 281] on textarea at bounding box center [775, 293] width 133 height 57
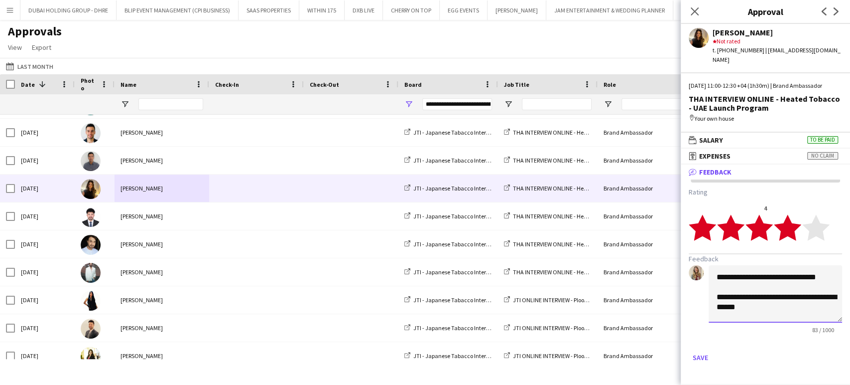
click at [748, 296] on textarea "**********" at bounding box center [775, 293] width 133 height 57
click at [777, 312] on textarea "**********" at bounding box center [775, 293] width 133 height 57
drag, startPoint x: 743, startPoint y: 294, endPoint x: 771, endPoint y: 257, distance: 46.6
click at [771, 257] on h3 "Feedback" at bounding box center [765, 258] width 153 height 9
click at [755, 297] on textarea "**********" at bounding box center [775, 293] width 133 height 57
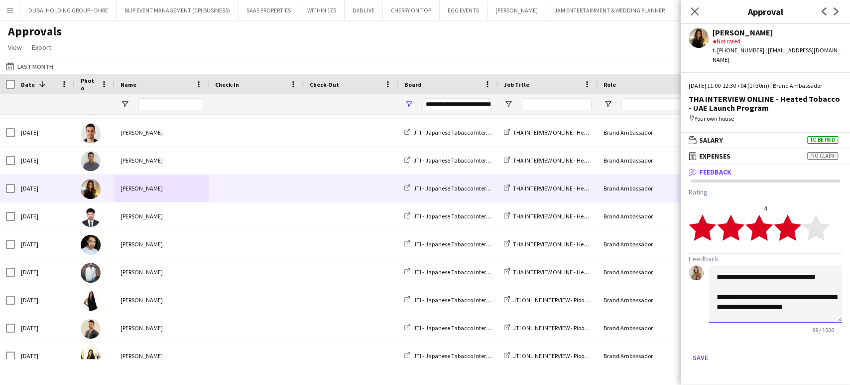
click at [795, 305] on textarea "**********" at bounding box center [775, 293] width 133 height 57
click at [817, 309] on textarea "**********" at bounding box center [775, 293] width 133 height 57
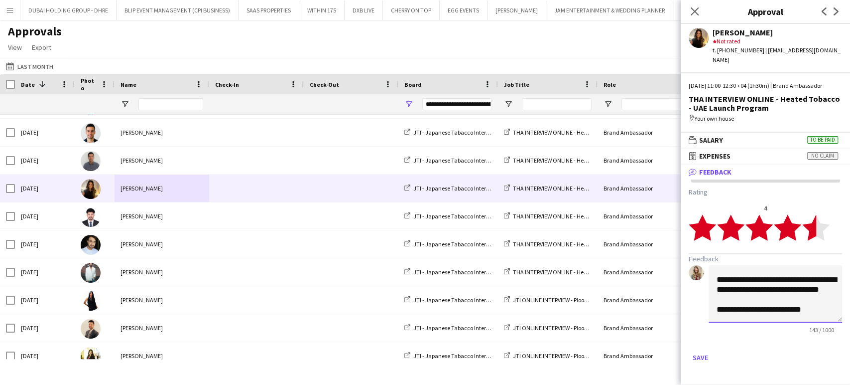
type textarea "**********"
click at [812, 232] on polygon at bounding box center [815, 227] width 27 height 26
click at [693, 354] on button "Save" at bounding box center [700, 357] width 23 height 16
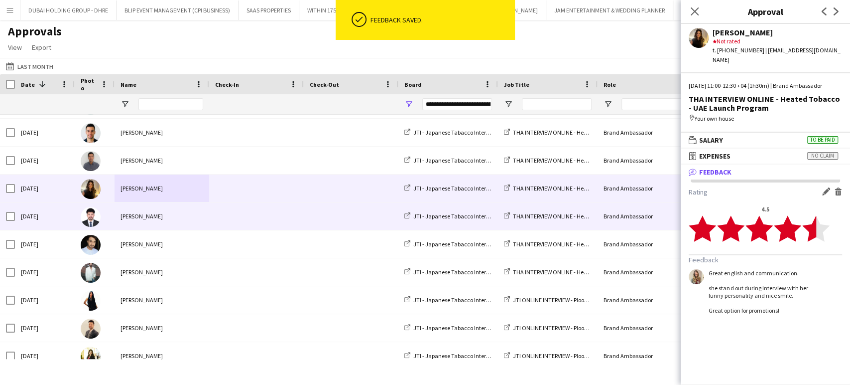
click at [136, 218] on div "Abdullah Hassan" at bounding box center [162, 215] width 95 height 27
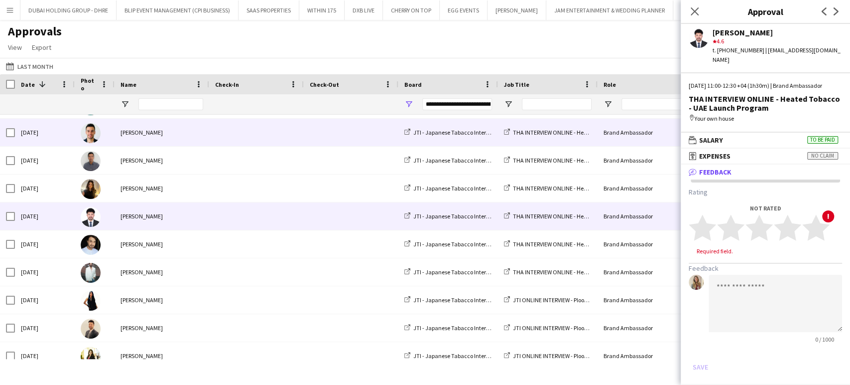
click at [142, 138] on div "Samer Nezha" at bounding box center [162, 132] width 95 height 27
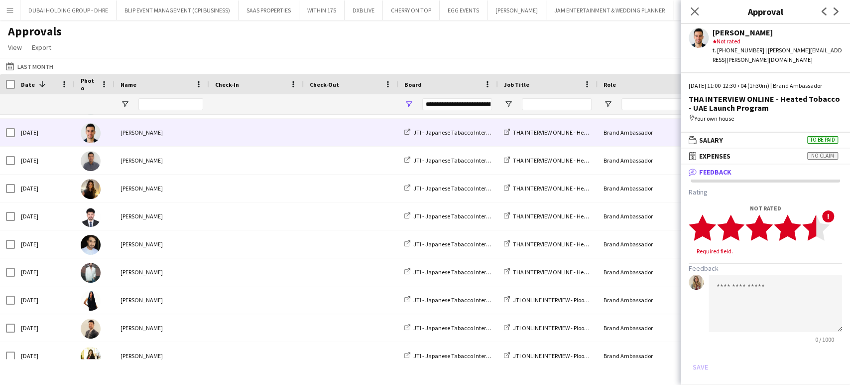
click at [809, 226] on polygon at bounding box center [815, 227] width 27 height 26
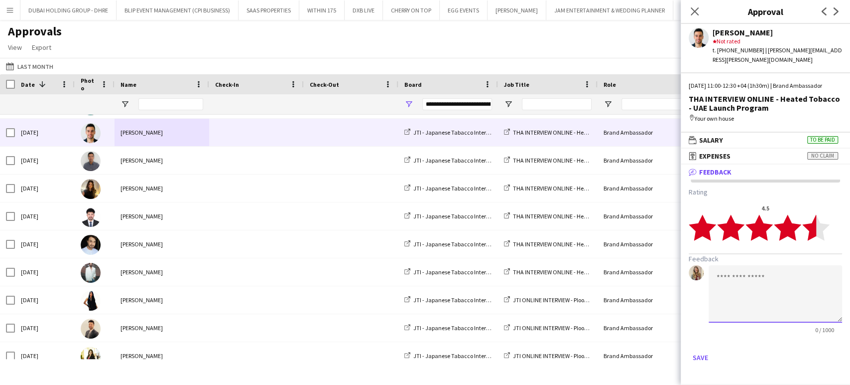
click at [740, 278] on textarea at bounding box center [775, 293] width 133 height 57
click at [822, 280] on textarea "**********" at bounding box center [775, 293] width 133 height 57
click at [714, 294] on textarea "**********" at bounding box center [775, 293] width 133 height 57
click at [785, 288] on textarea "**********" at bounding box center [775, 293] width 133 height 57
click at [719, 286] on textarea "**********" at bounding box center [775, 293] width 133 height 57
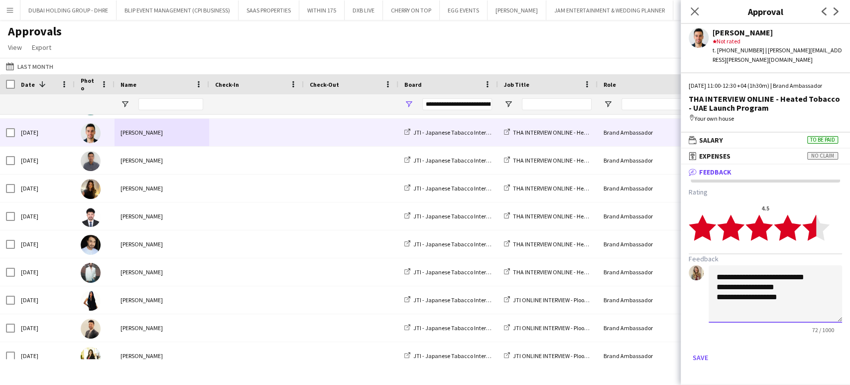
click at [793, 287] on textarea "**********" at bounding box center [775, 293] width 133 height 57
click at [797, 300] on textarea "**********" at bounding box center [775, 293] width 133 height 57
click at [780, 314] on textarea "**********" at bounding box center [775, 293] width 133 height 57
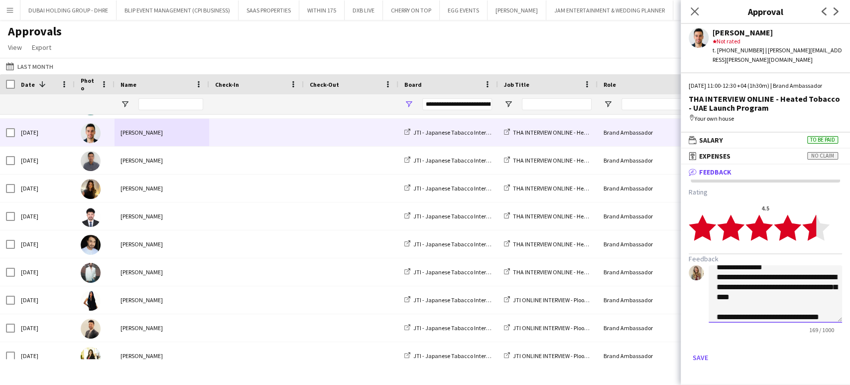
scroll to position [30, 0]
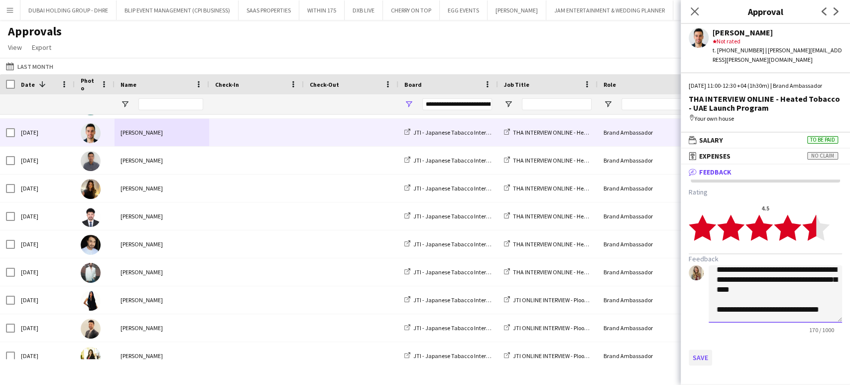
type textarea "**********"
click at [700, 355] on button "Save" at bounding box center [700, 357] width 23 height 16
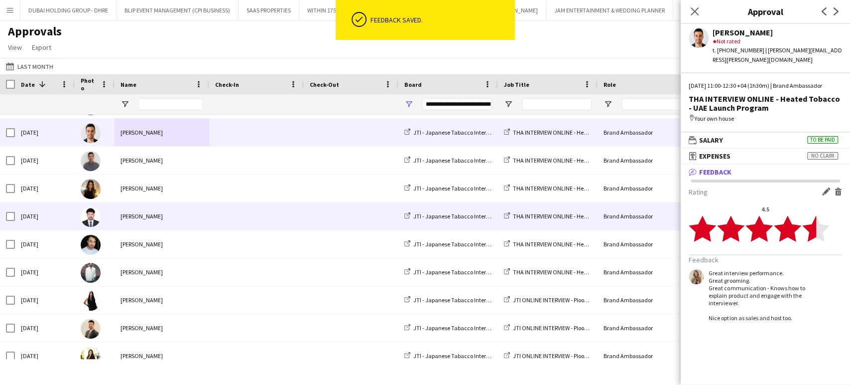
scroll to position [862, 0]
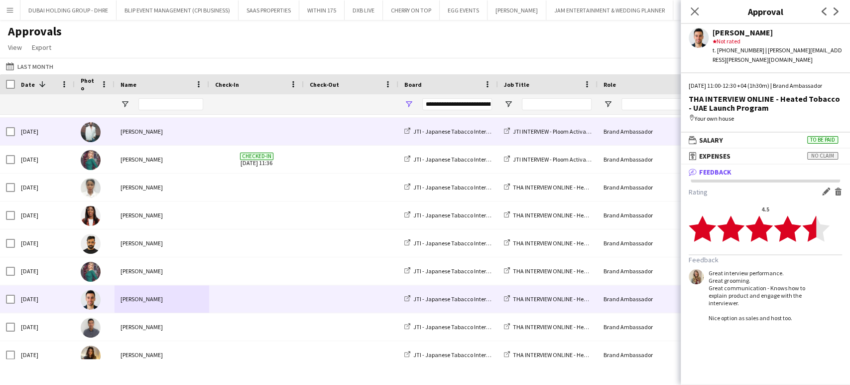
click at [155, 131] on div "Hamza Sherin" at bounding box center [162, 131] width 95 height 27
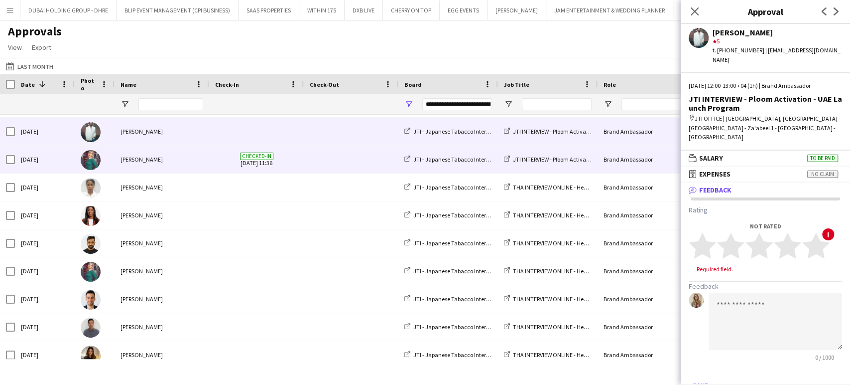
click at [152, 160] on div "Olga Rafalovich" at bounding box center [162, 158] width 95 height 27
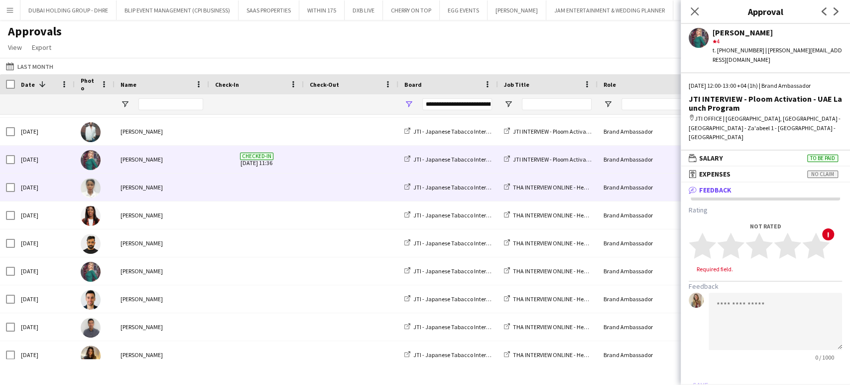
click at [146, 187] on div "Aiesha Blair" at bounding box center [162, 186] width 95 height 27
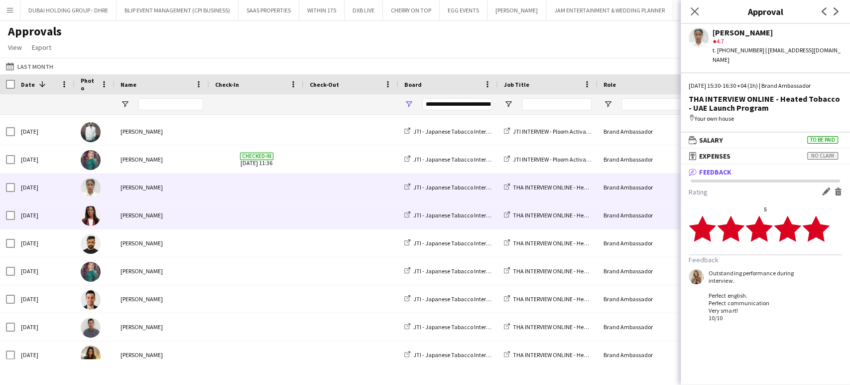
click at [140, 215] on div "Vivien Ezeji" at bounding box center [162, 214] width 95 height 27
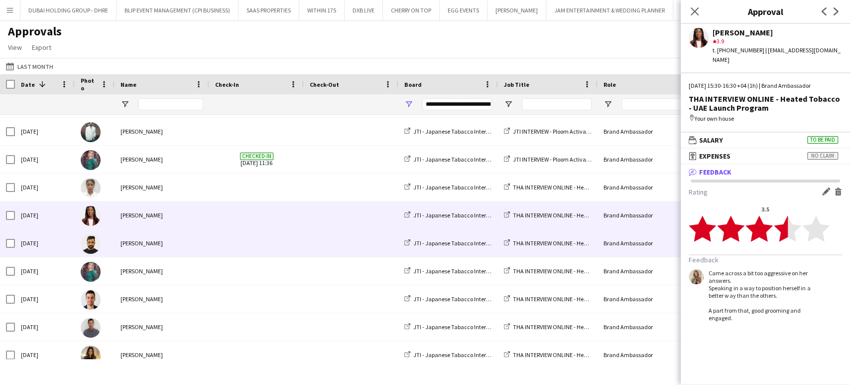
click at [139, 241] on div "Masoud Rahimi" at bounding box center [162, 242] width 95 height 27
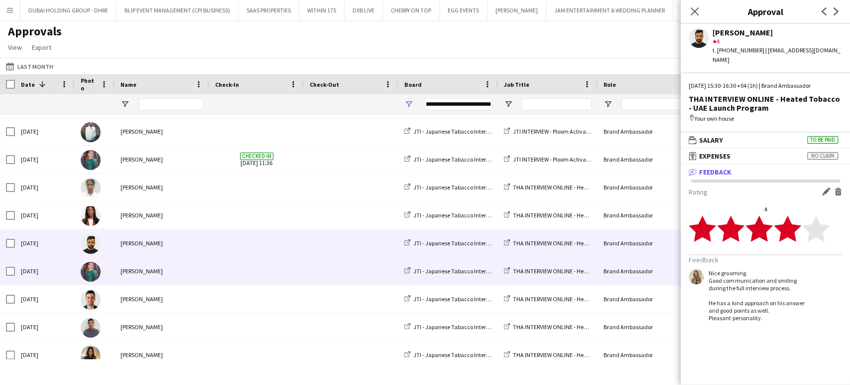
click at [132, 266] on div "Olga Rafalovich" at bounding box center [162, 270] width 95 height 27
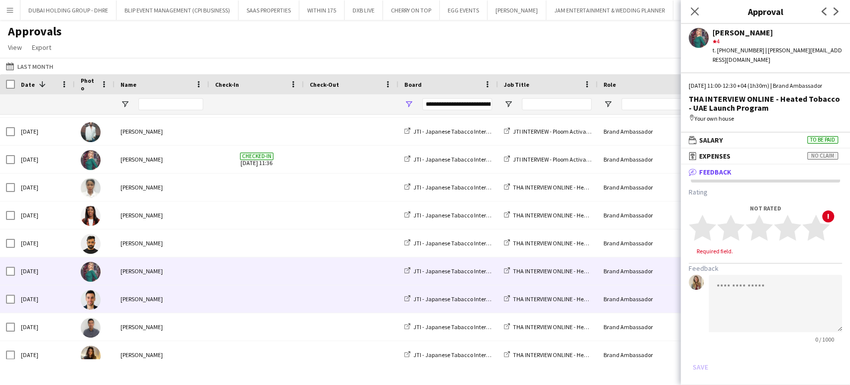
click at [134, 291] on div "Samer Nezha" at bounding box center [162, 298] width 95 height 27
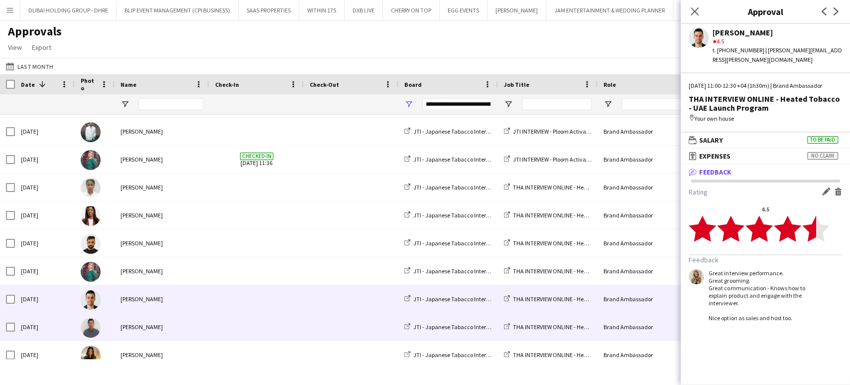
click at [136, 316] on div "Khalid Moumad" at bounding box center [162, 326] width 95 height 27
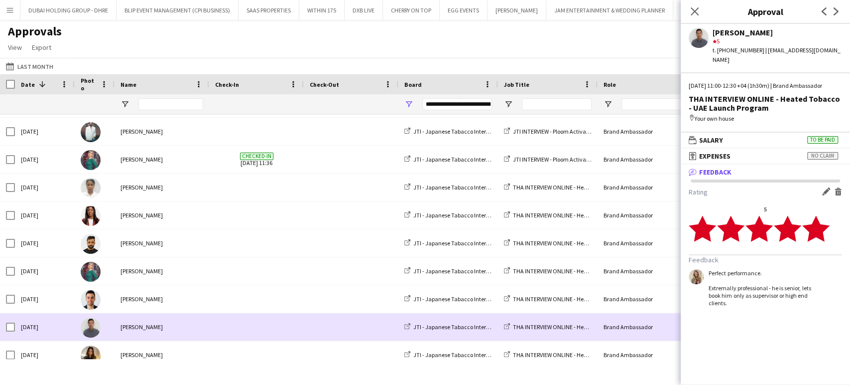
click at [136, 338] on div "Khalid Moumad" at bounding box center [162, 326] width 95 height 27
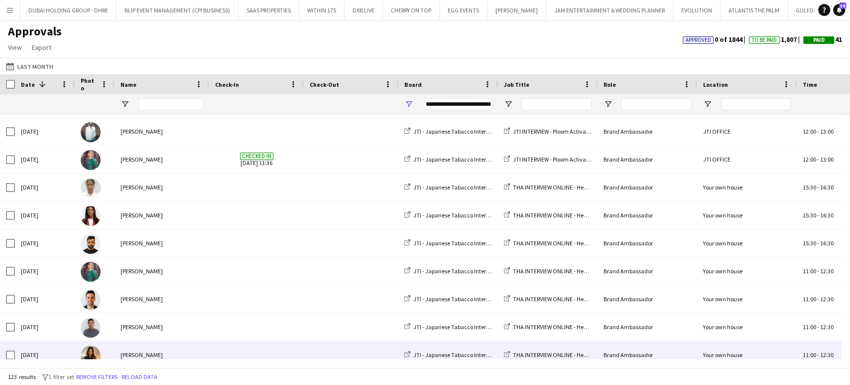
click at [135, 350] on div "Ola Bahgat" at bounding box center [162, 354] width 95 height 27
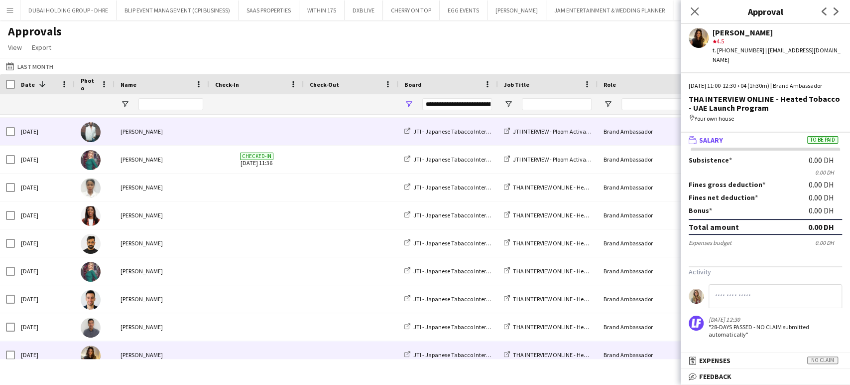
click at [125, 131] on div "Hamza Sherin" at bounding box center [162, 131] width 95 height 27
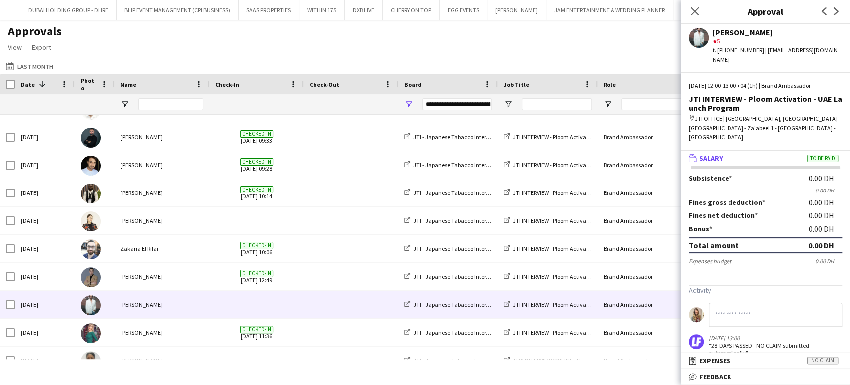
scroll to position [641, 0]
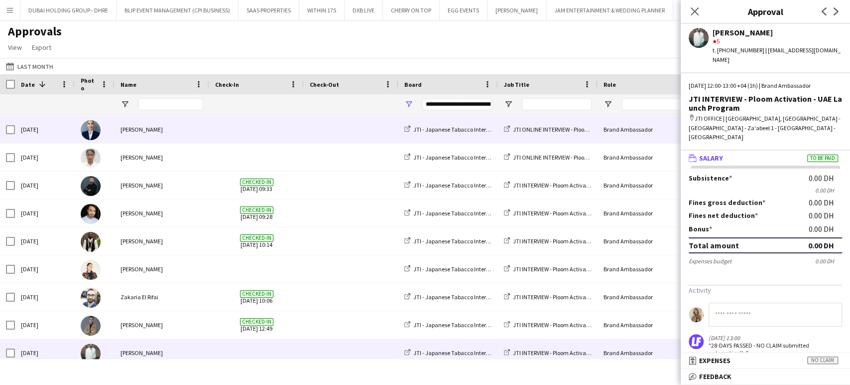
click at [134, 128] on div "Wafa Chinoun" at bounding box center [162, 129] width 95 height 27
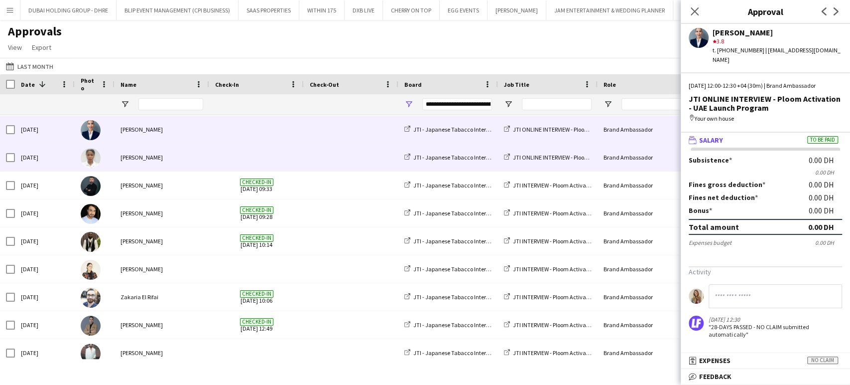
click at [134, 154] on div "Aiesha Blair" at bounding box center [162, 156] width 95 height 27
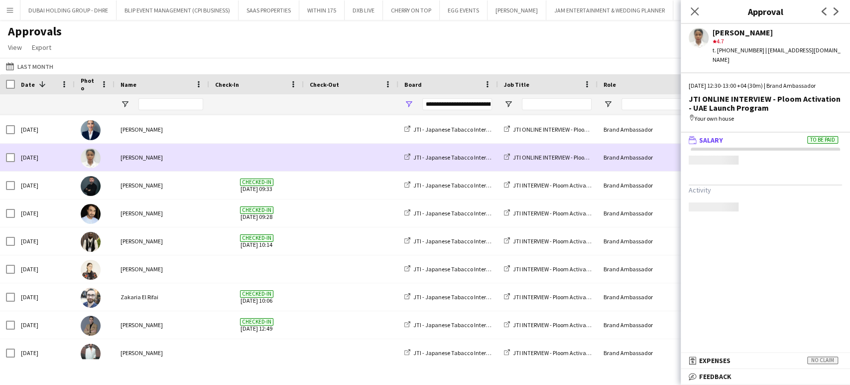
click at [129, 182] on div "Assaad Nassar" at bounding box center [162, 184] width 95 height 27
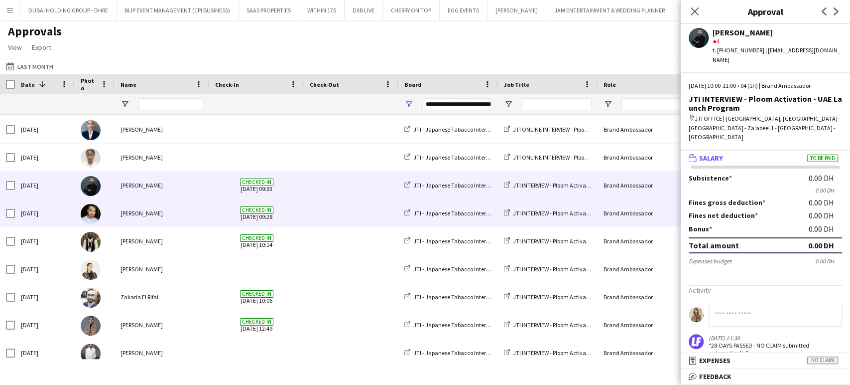
click at [126, 214] on div "Ravi JADHAV" at bounding box center [162, 212] width 95 height 27
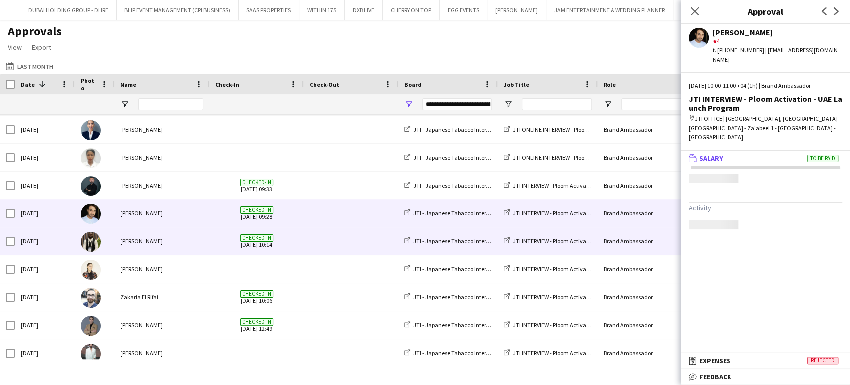
click at [118, 242] on div "Fejiro Ejiroro" at bounding box center [162, 240] width 95 height 27
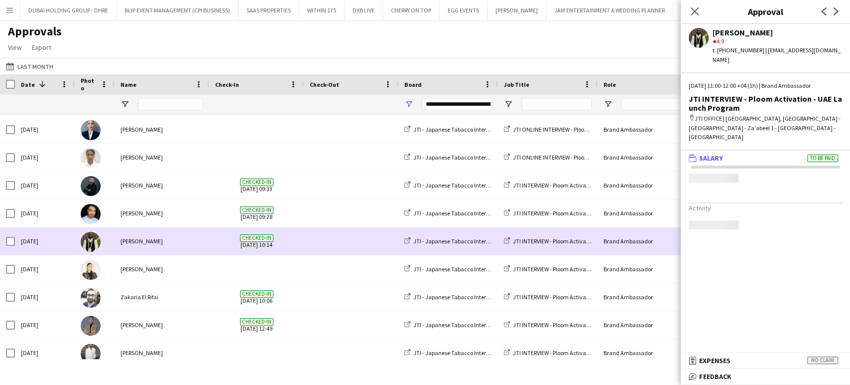
click at [135, 267] on div "Nicole Vega" at bounding box center [162, 268] width 95 height 27
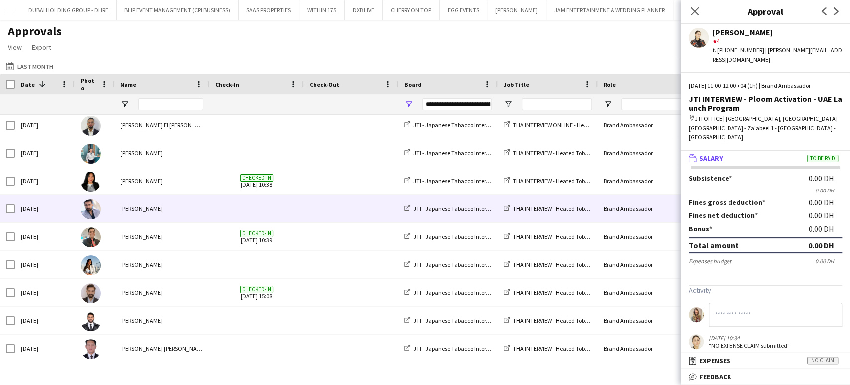
scroll to position [40, 0]
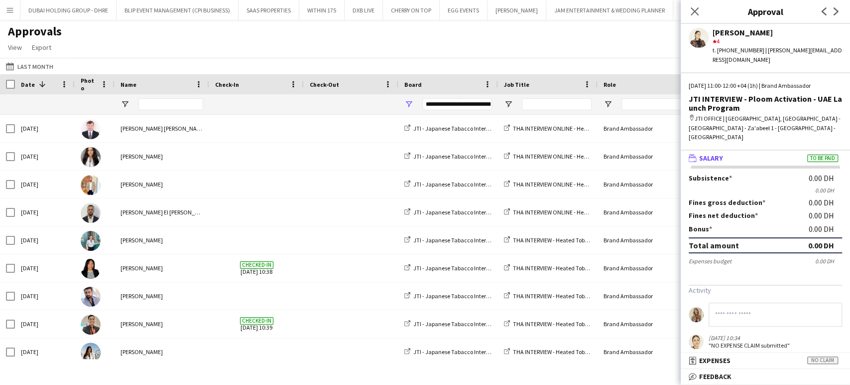
click at [565, 36] on div "Approvals View Customise view Customise filters Reset Filters Reset View Reset …" at bounding box center [425, 41] width 850 height 34
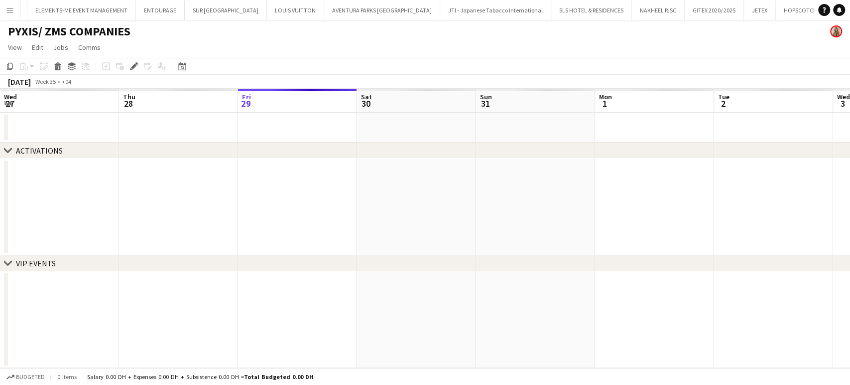
scroll to position [0, 343]
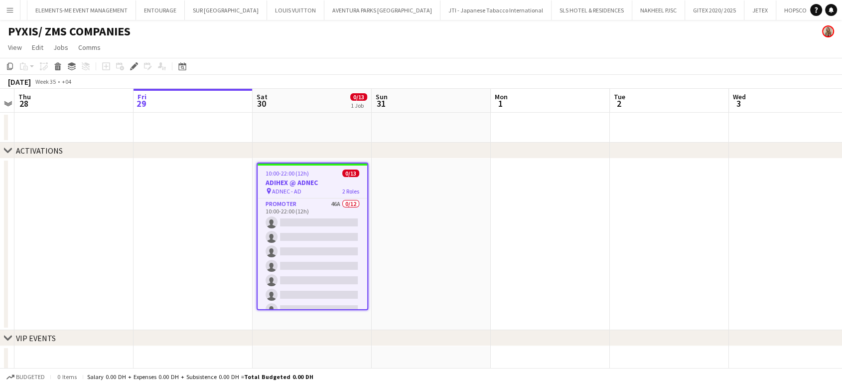
click at [324, 184] on h3 "ADIHEX @ ADNEC" at bounding box center [313, 182] width 110 height 9
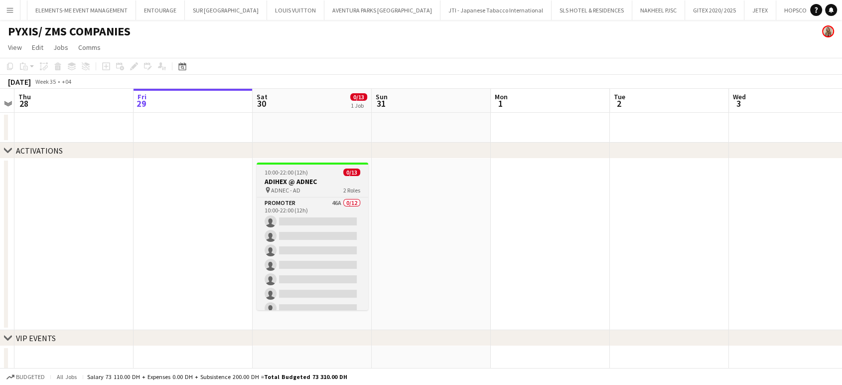
click at [325, 183] on h3 "ADIHEX @ ADNEC" at bounding box center [313, 181] width 112 height 9
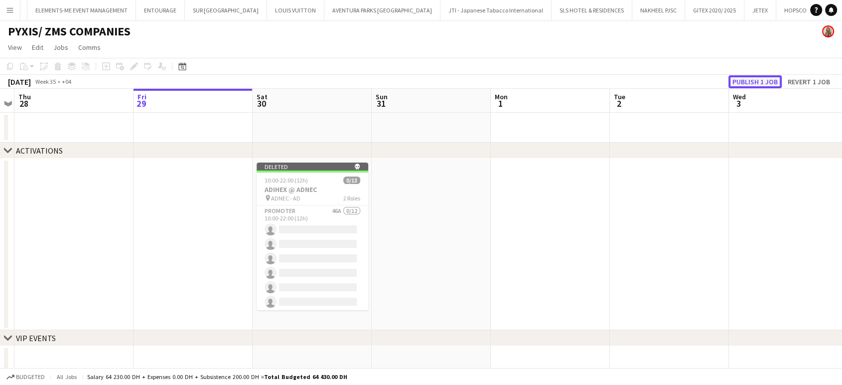
click at [770, 79] on button "Publish 1 job" at bounding box center [754, 81] width 53 height 13
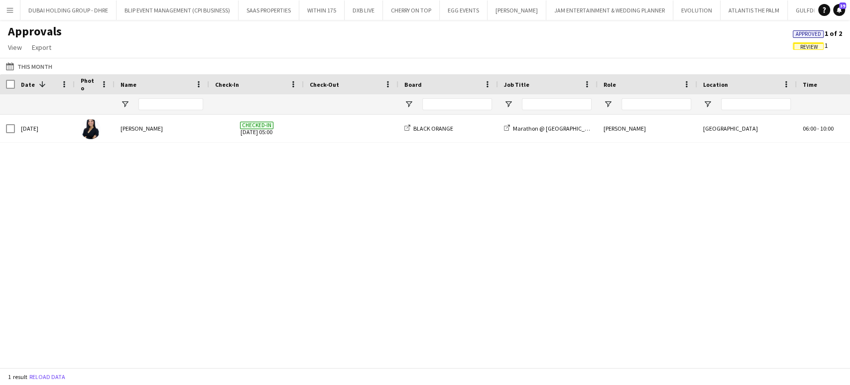
scroll to position [0, 577]
